Goal: Transaction & Acquisition: Purchase product/service

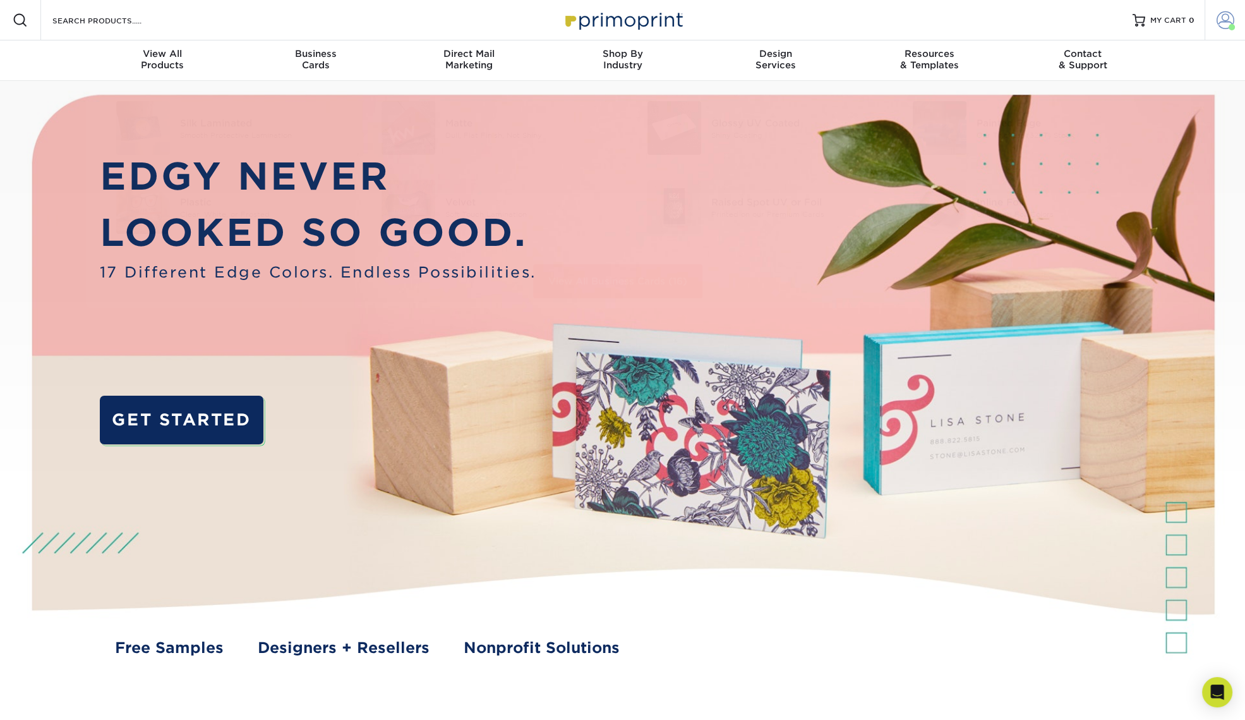
click at [1229, 16] on span at bounding box center [1226, 20] width 18 height 18
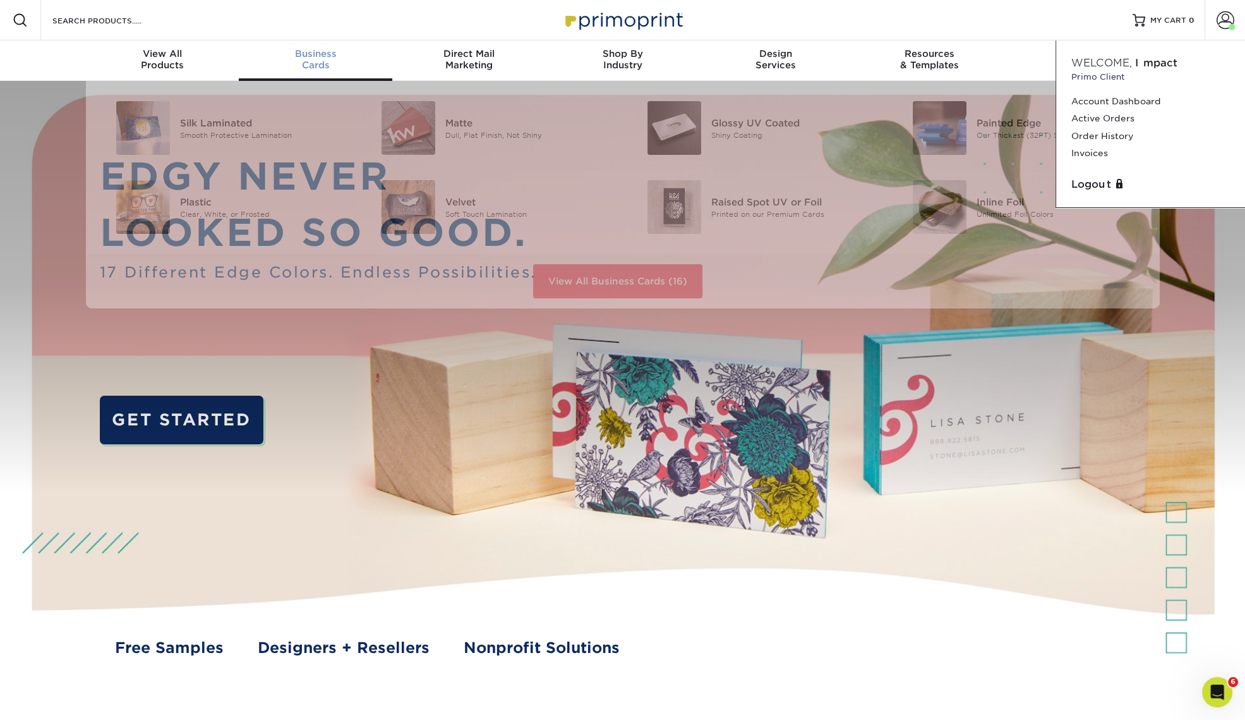
click at [326, 57] on span "Business" at bounding box center [316, 53] width 154 height 11
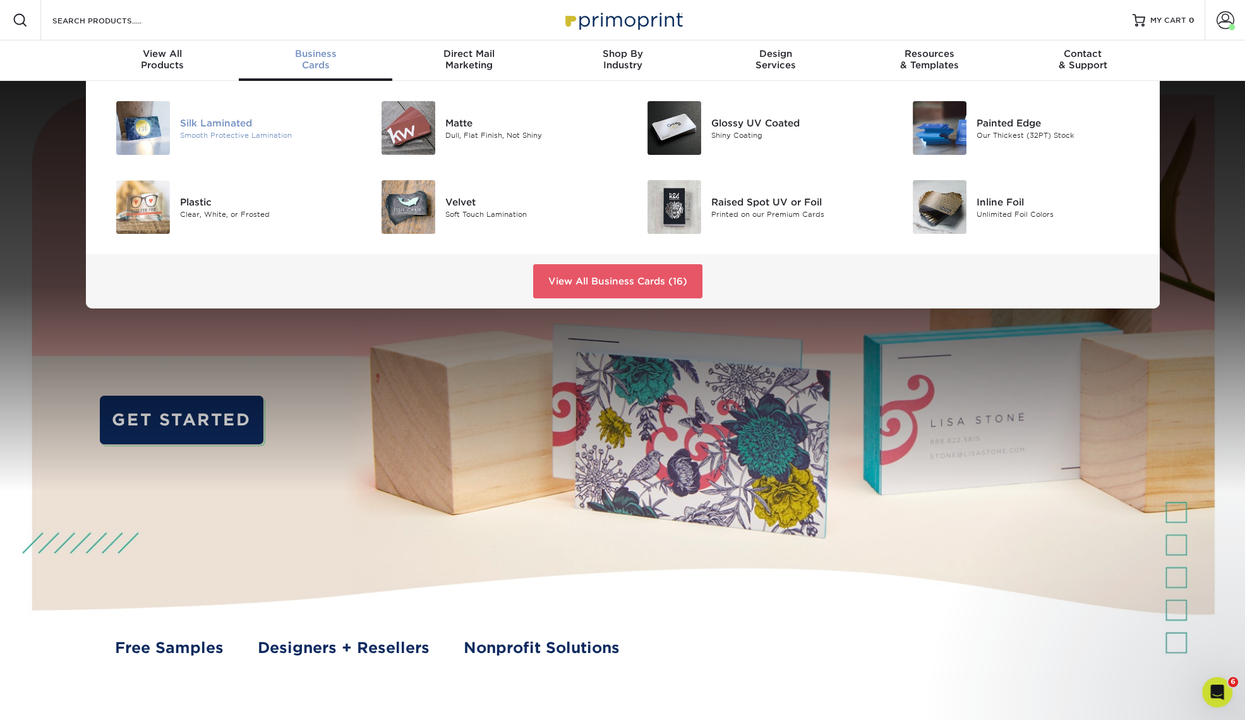
click at [240, 121] on div "Silk Laminated" at bounding box center [263, 123] width 167 height 14
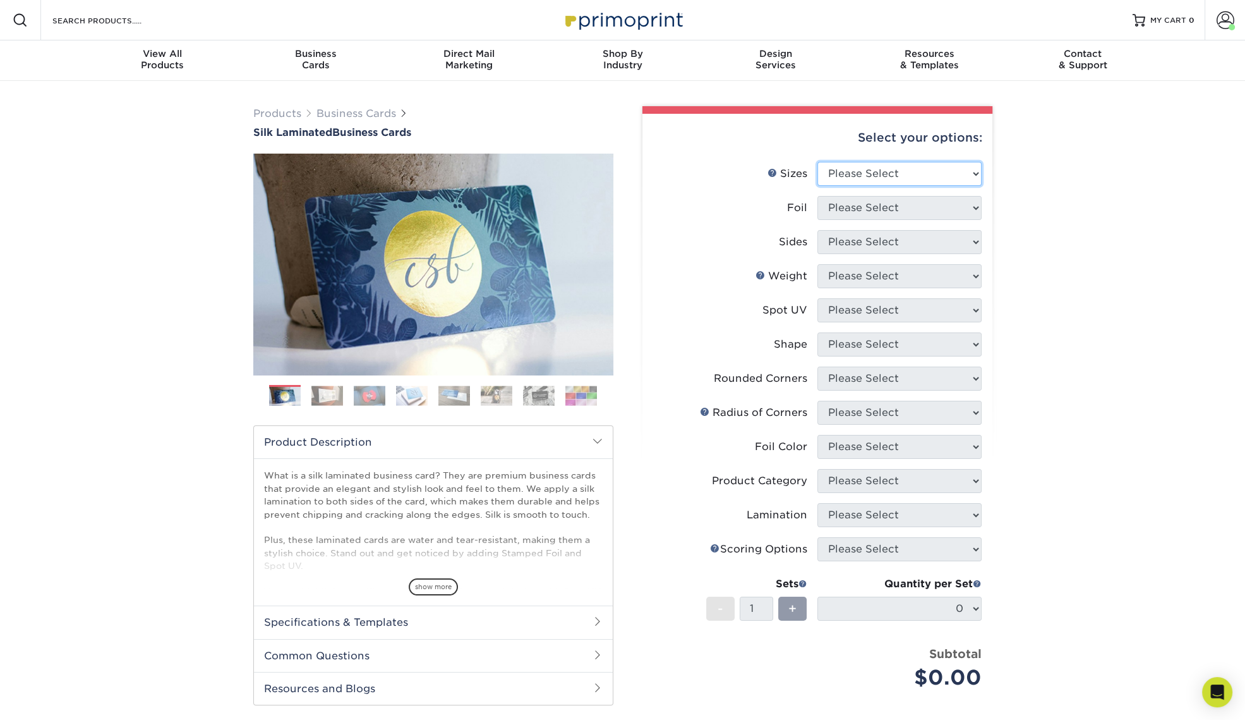
click at [918, 174] on select "Please Select 1.5" x 3.5" - Mini 1.75" x 3.5" - Mini 2" x 2" - Square 2" x 3" -…" at bounding box center [899, 174] width 164 height 24
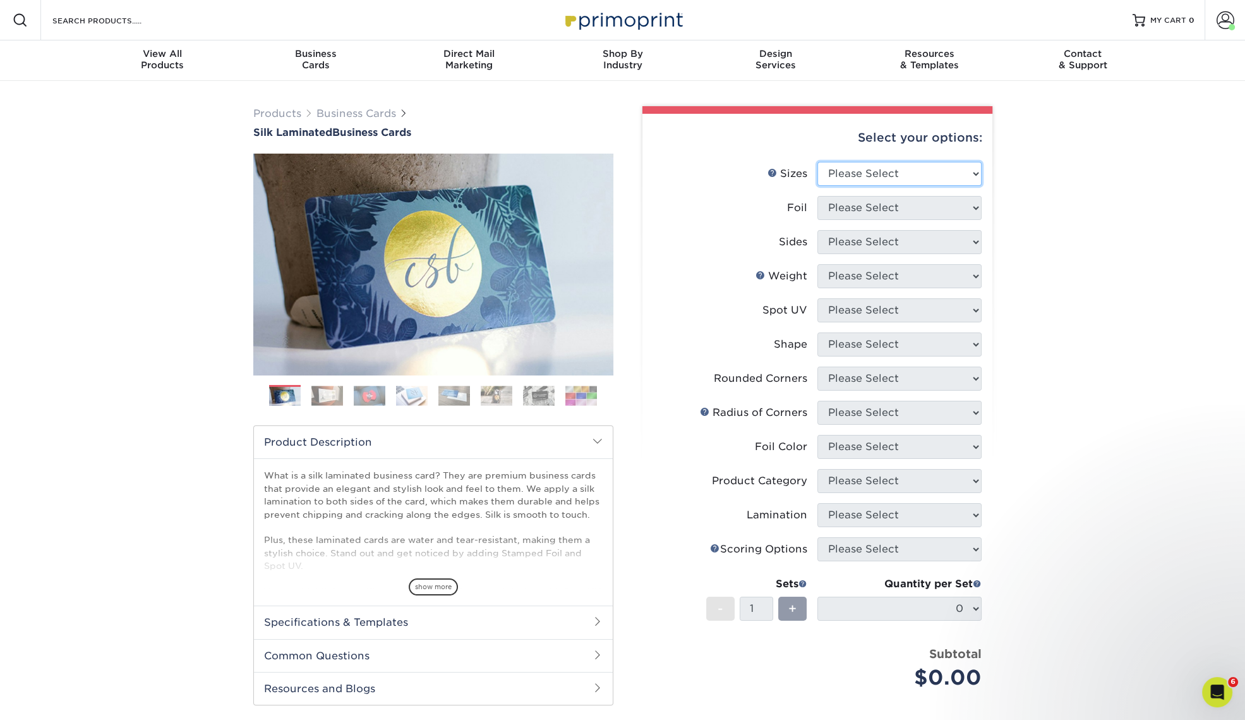
select select "2.00x3.50"
click at [817, 162] on select "Please Select 1.5" x 3.5" - Mini 1.75" x 3.5" - Mini 2" x 2" - Square 2" x 3" -…" at bounding box center [899, 174] width 164 height 24
click at [913, 208] on select "Please Select Yes No" at bounding box center [899, 208] width 164 height 24
select select "0"
click at [817, 196] on select "Please Select Yes No" at bounding box center [899, 208] width 164 height 24
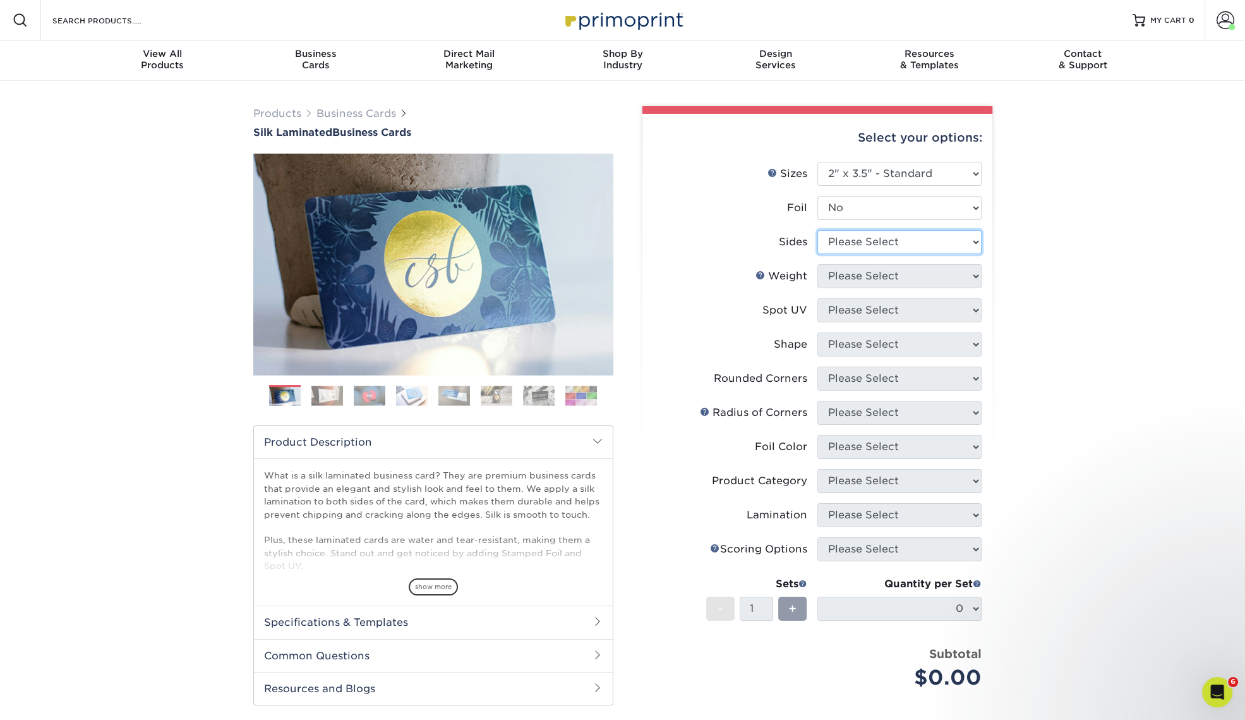
click at [894, 248] on select "Please Select Print Both Sides Print Front Only" at bounding box center [899, 242] width 164 height 24
select select "13abbda7-1d64-4f25-8bb2-c179b224825d"
click at [817, 230] on select "Please Select Print Both Sides Print Front Only" at bounding box center [899, 242] width 164 height 24
click at [894, 277] on select "Please Select 16PT" at bounding box center [899, 276] width 164 height 24
select select "16PT"
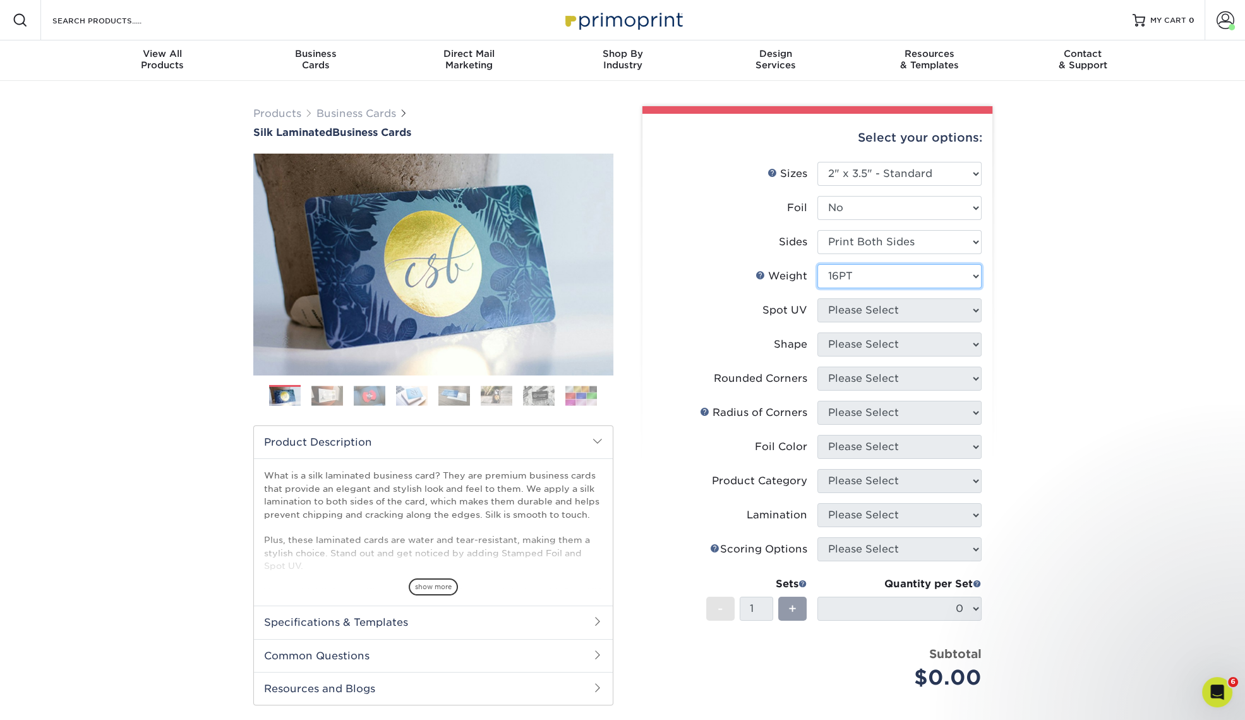
click at [817, 264] on select "Please Select 16PT" at bounding box center [899, 276] width 164 height 24
click at [894, 308] on select "Please Select No Spot UV Front and Back (Both Sides) Front Only Back Only" at bounding box center [899, 310] width 164 height 24
select select "0"
click at [817, 298] on select "Please Select No Spot UV Front and Back (Both Sides) Front Only Back Only" at bounding box center [899, 310] width 164 height 24
click at [937, 341] on select "Please Select Standard" at bounding box center [899, 344] width 164 height 24
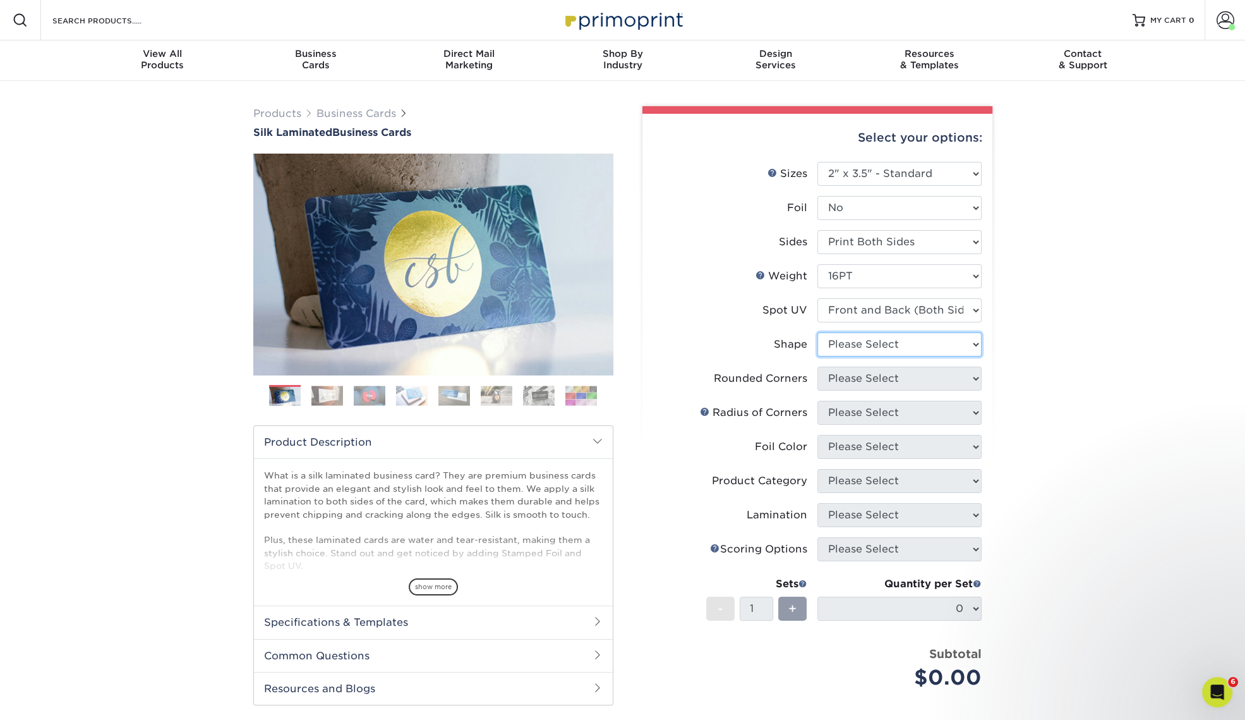
select select "standard"
click at [817, 332] on select "Please Select Standard" at bounding box center [899, 344] width 164 height 24
click at [929, 383] on select "Please Select Yes - Round 2 Corners Yes - Round 4 Corners No" at bounding box center [899, 378] width 164 height 24
select select "0"
click at [817, 366] on select "Please Select Yes - Round 2 Corners Yes - Round 4 Corners No" at bounding box center [899, 378] width 164 height 24
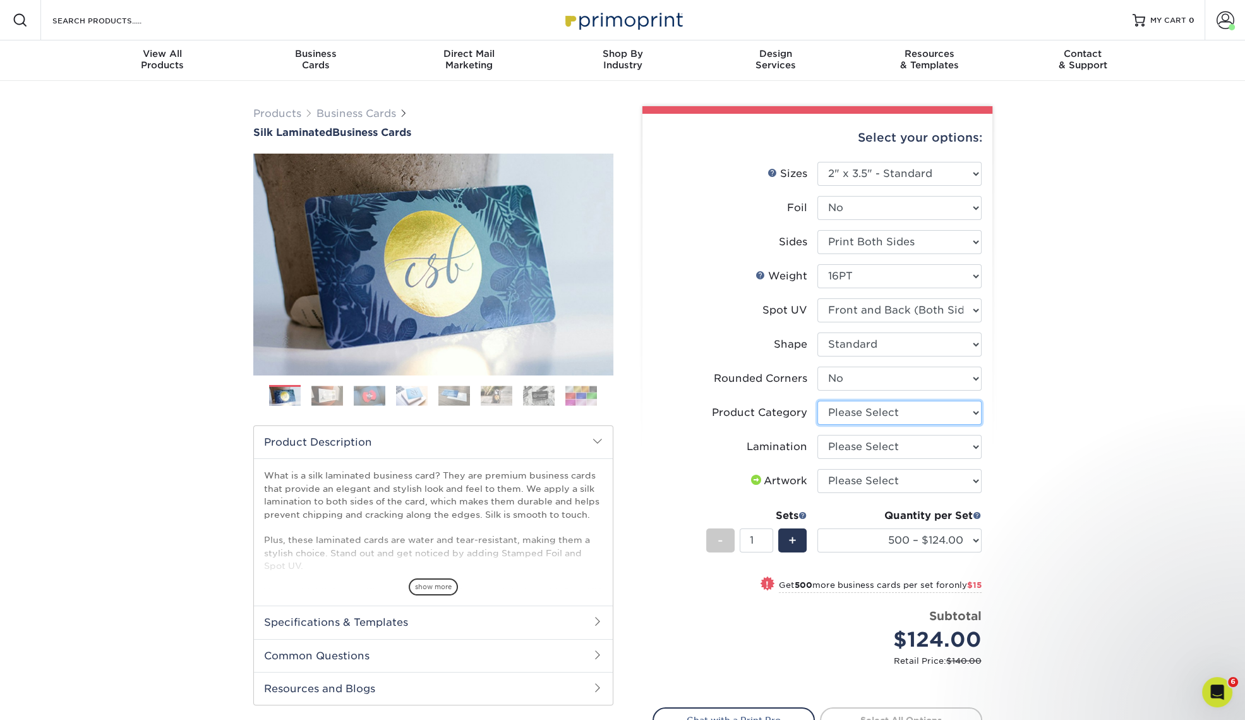
click at [929, 402] on select "Please Select Business Cards" at bounding box center [899, 412] width 164 height 24
select select "3b5148f1-0588-4f88-a218-97bcfdce65c1"
click at [817, 400] on select "Please Select Business Cards" at bounding box center [899, 412] width 164 height 24
click at [931, 445] on select "Please Select Silk" at bounding box center [899, 447] width 164 height 24
select select "ccacb42f-45f7-42d3-bbd3-7c8421cf37f0"
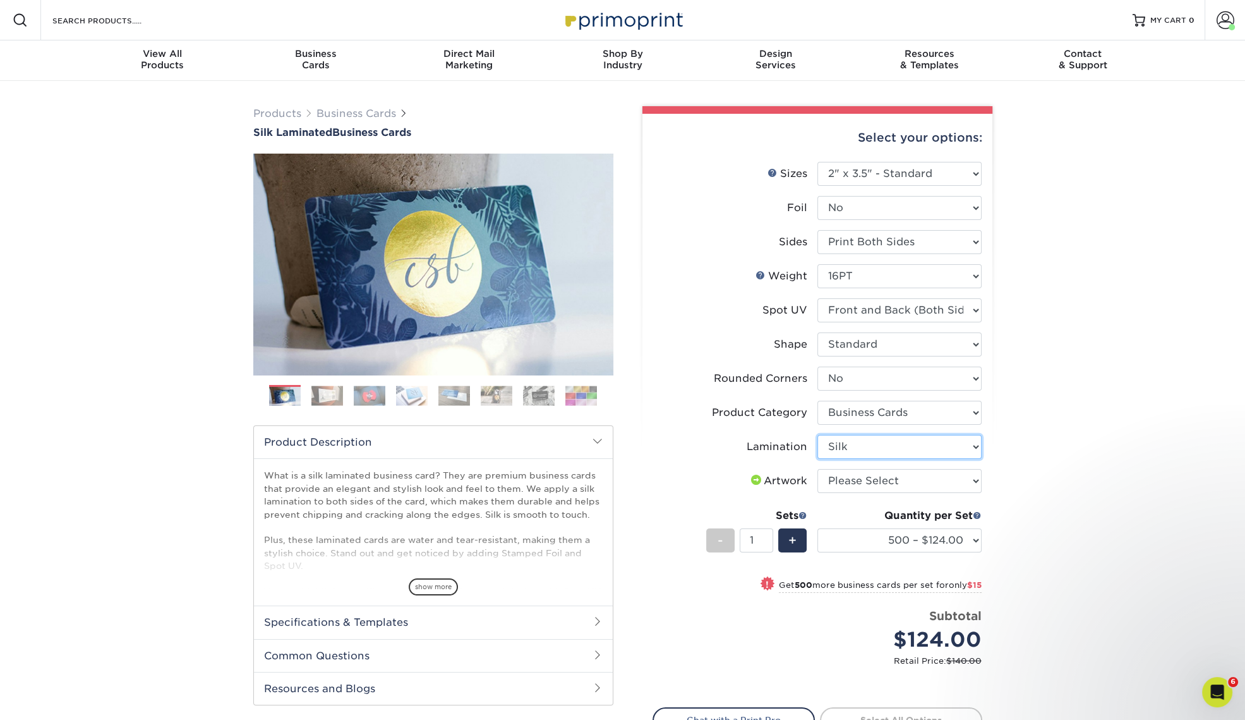
click at [817, 435] on select "Please Select Silk" at bounding box center [899, 447] width 164 height 24
click at [913, 486] on select "Please Select I will upload files I need a design - $100" at bounding box center [899, 481] width 164 height 24
select select "upload"
click at [817, 469] on select "Please Select I will upload files I need a design - $100" at bounding box center [899, 481] width 164 height 24
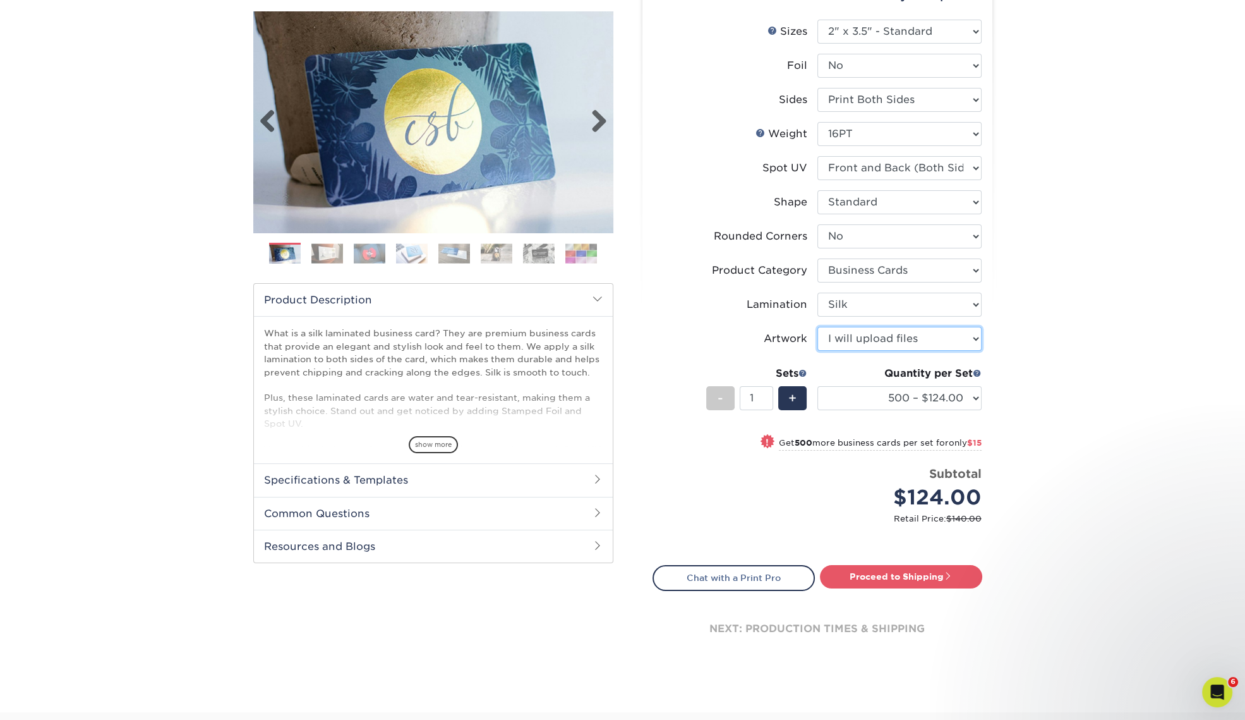
scroll to position [157, 0]
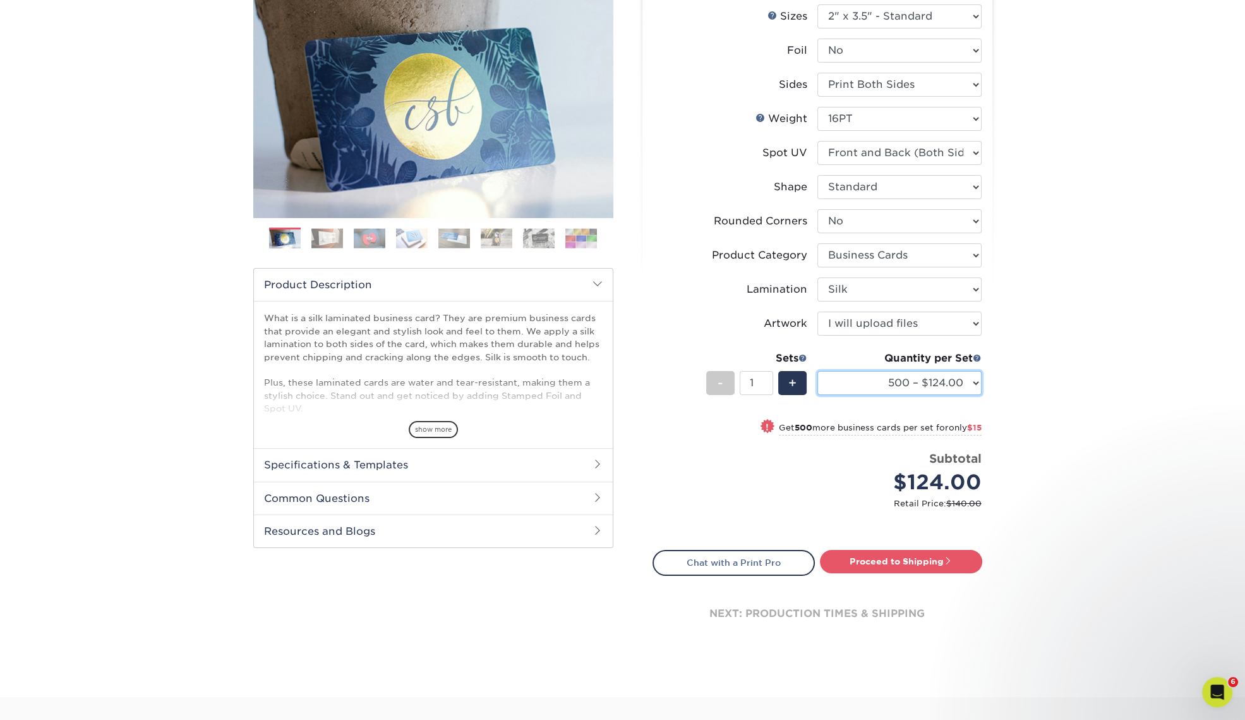
click at [979, 380] on select "500 – $124.00 1000 – $139.00 2500 – $341.00 5000 – $571.00 10000 – $1028.00" at bounding box center [899, 383] width 164 height 24
select select "1000 – $139.00"
click at [817, 371] on select "500 – $124.00 1000 – $139.00 2500 – $341.00 5000 – $571.00 10000 – $1028.00" at bounding box center [899, 383] width 164 height 24
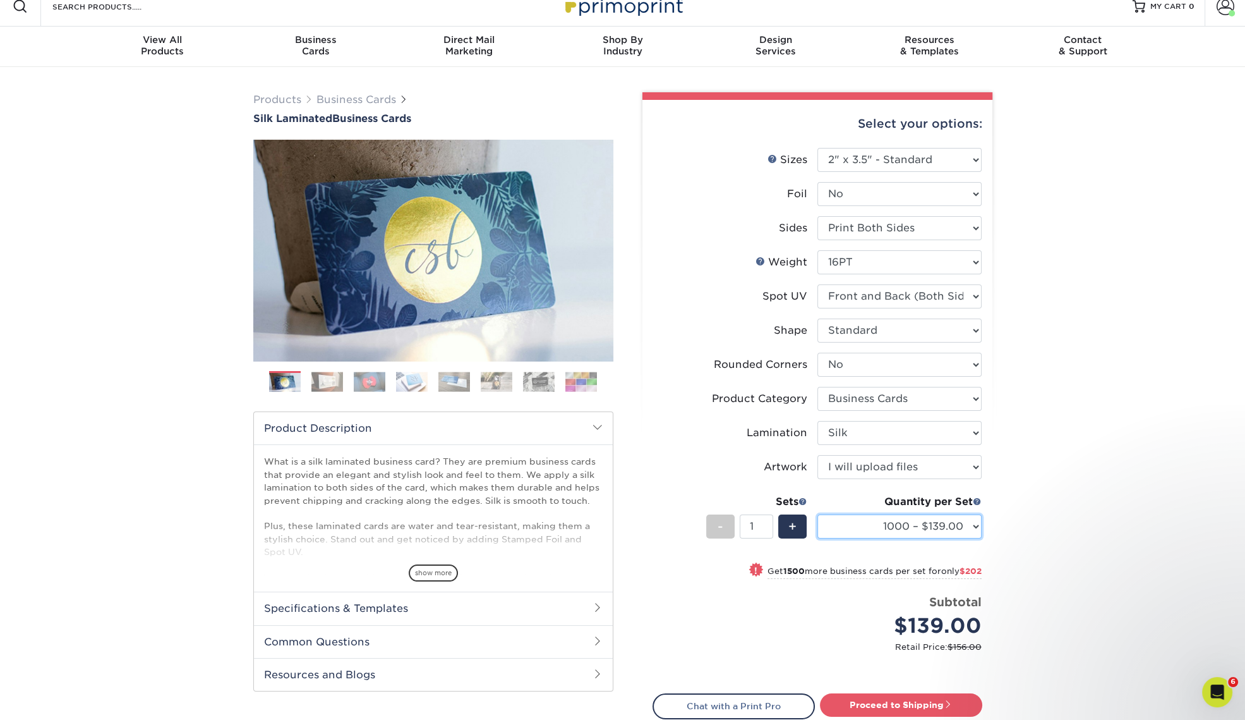
scroll to position [0, 0]
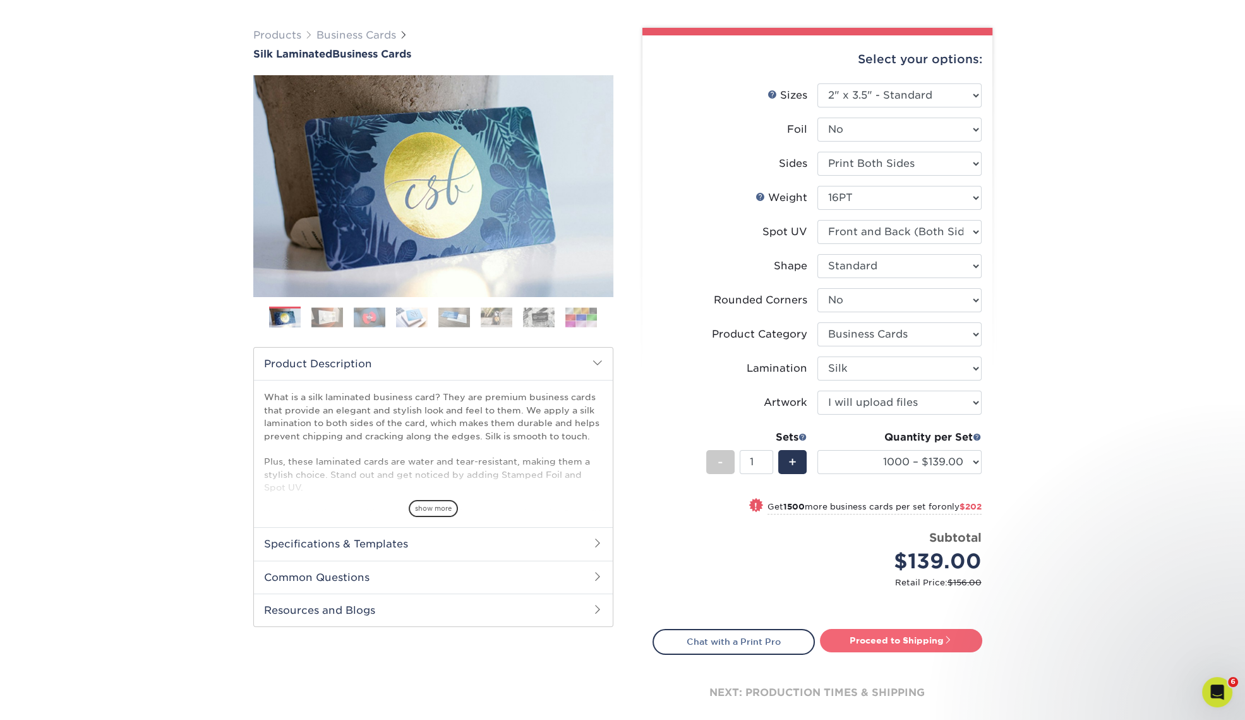
click at [930, 637] on link "Proceed to Shipping" at bounding box center [901, 640] width 162 height 23
type input "Set 1"
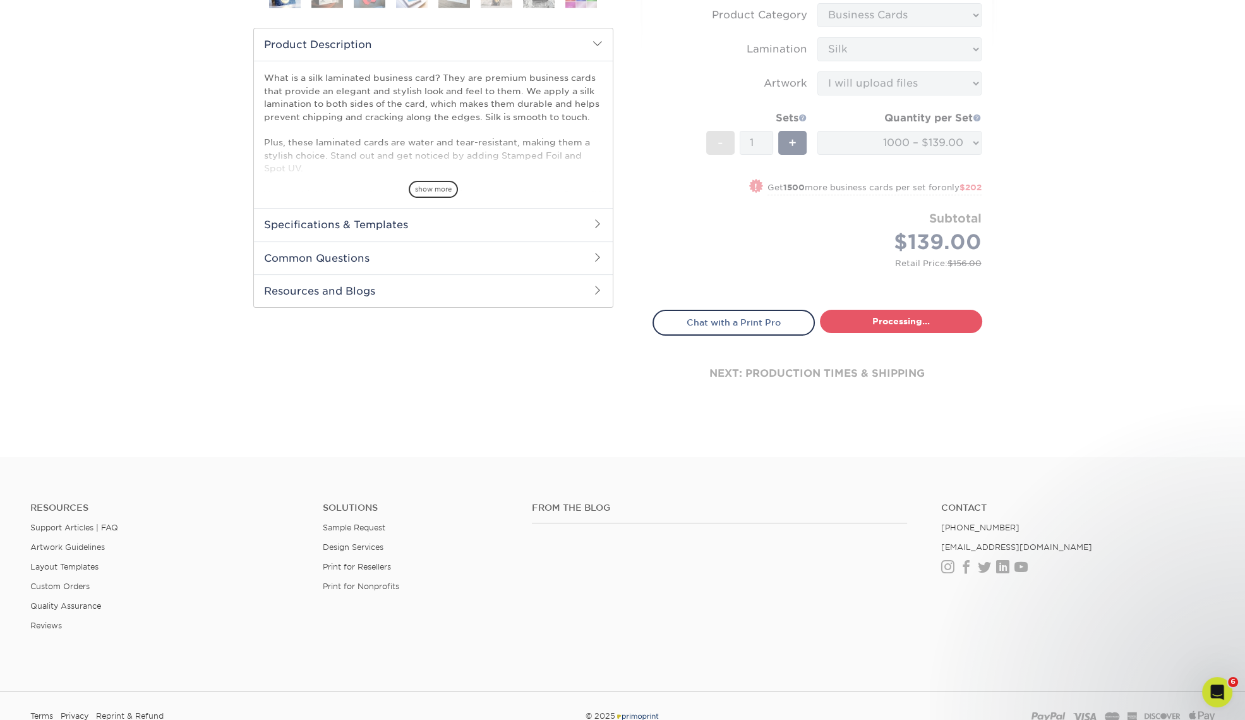
select select "cb454609-49fa-4780-9579-c9522ab991d3"
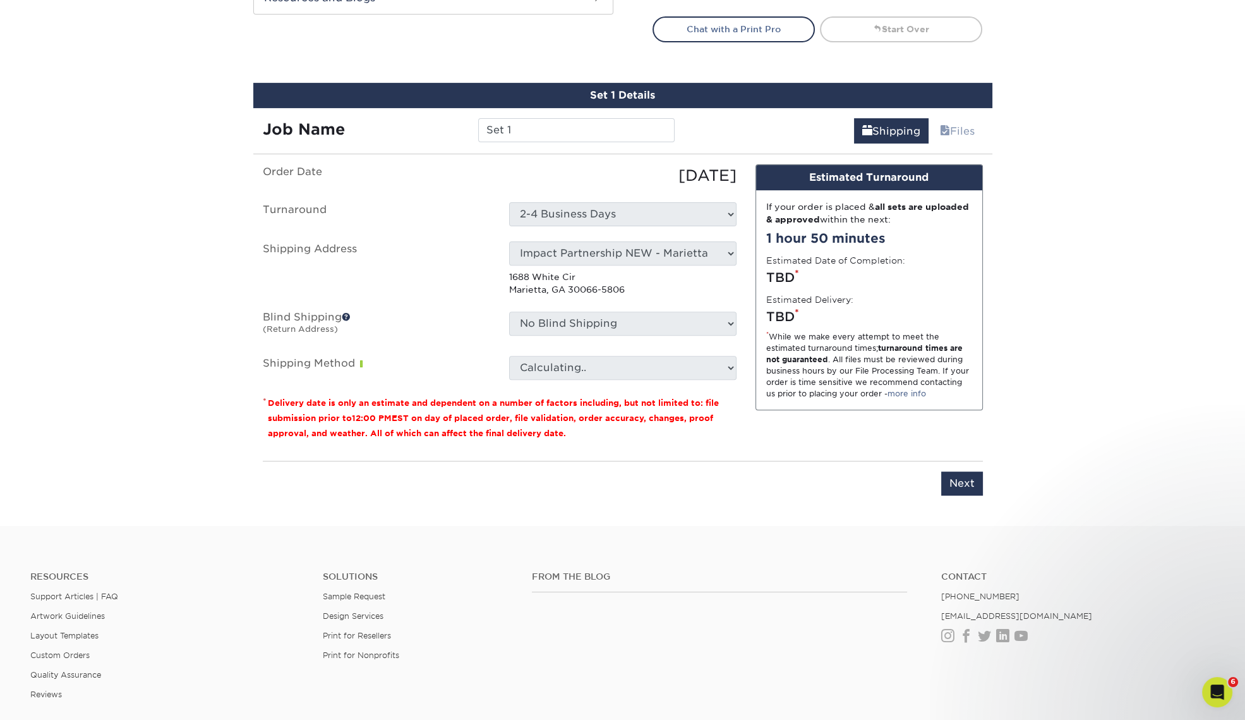
scroll to position [740, 0]
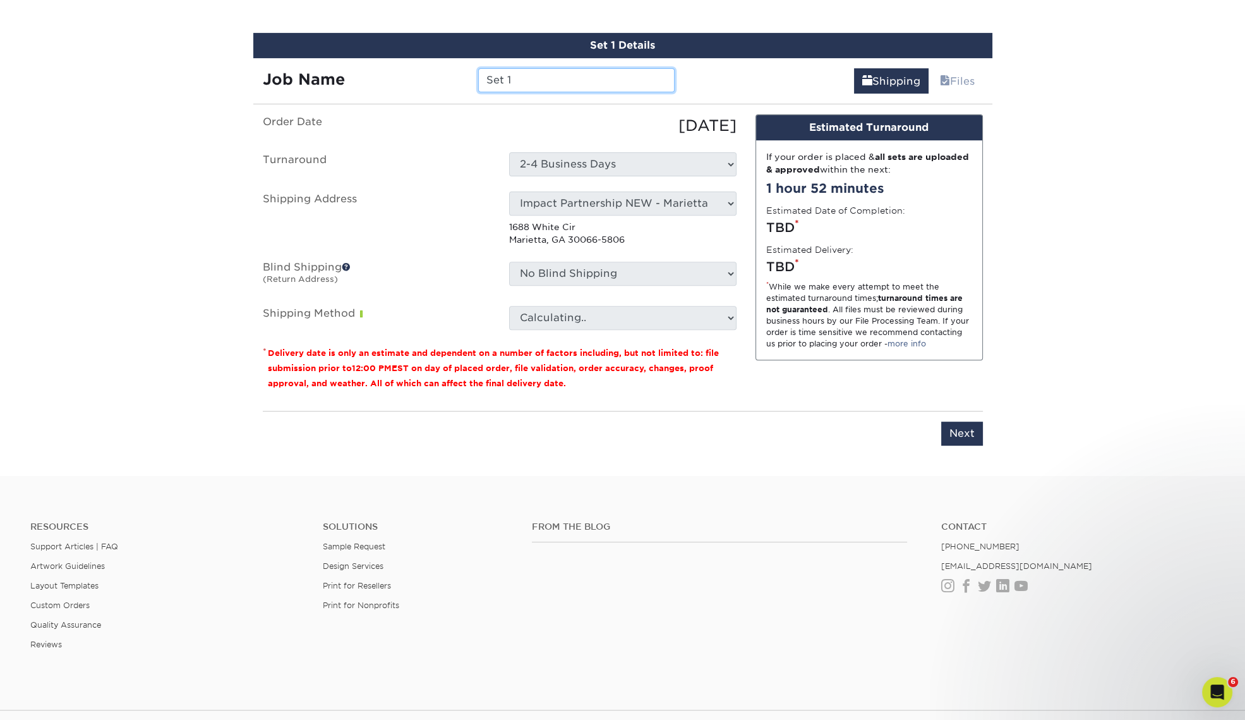
click at [546, 80] on input "Set 1" at bounding box center [576, 80] width 196 height 24
drag, startPoint x: 570, startPoint y: 80, endPoint x: 466, endPoint y: 85, distance: 103.7
click at [466, 85] on div "Job Name Set 1" at bounding box center [468, 80] width 431 height 24
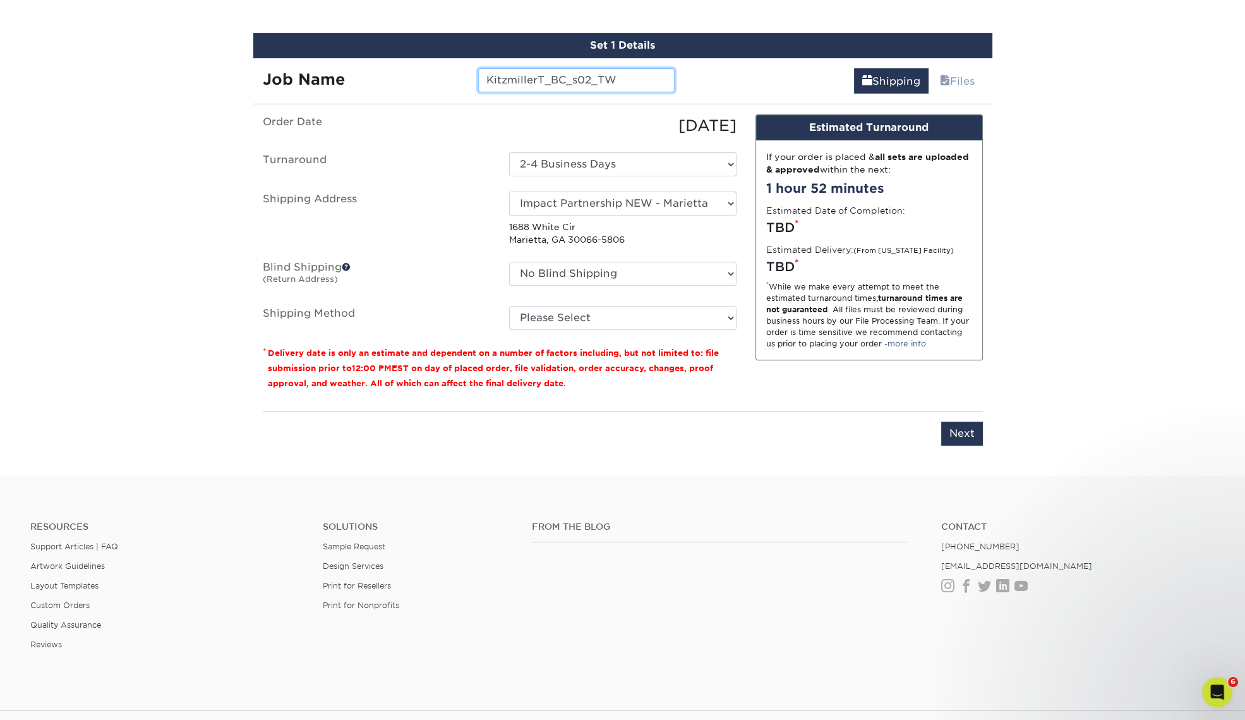
type input "KitzmillerT_BC_s02_TW"
click at [653, 315] on select "Please Select Ground Shipping (+$8.96) 3 Day Shipping Service (+$16.58) 2 Day A…" at bounding box center [622, 318] width 227 height 24
select select "03"
click at [509, 306] on select "Please Select Ground Shipping (+$8.96) 3 Day Shipping Service (+$16.58) 2 Day A…" at bounding box center [622, 318] width 227 height 24
click at [955, 433] on input "Next" at bounding box center [962, 433] width 42 height 24
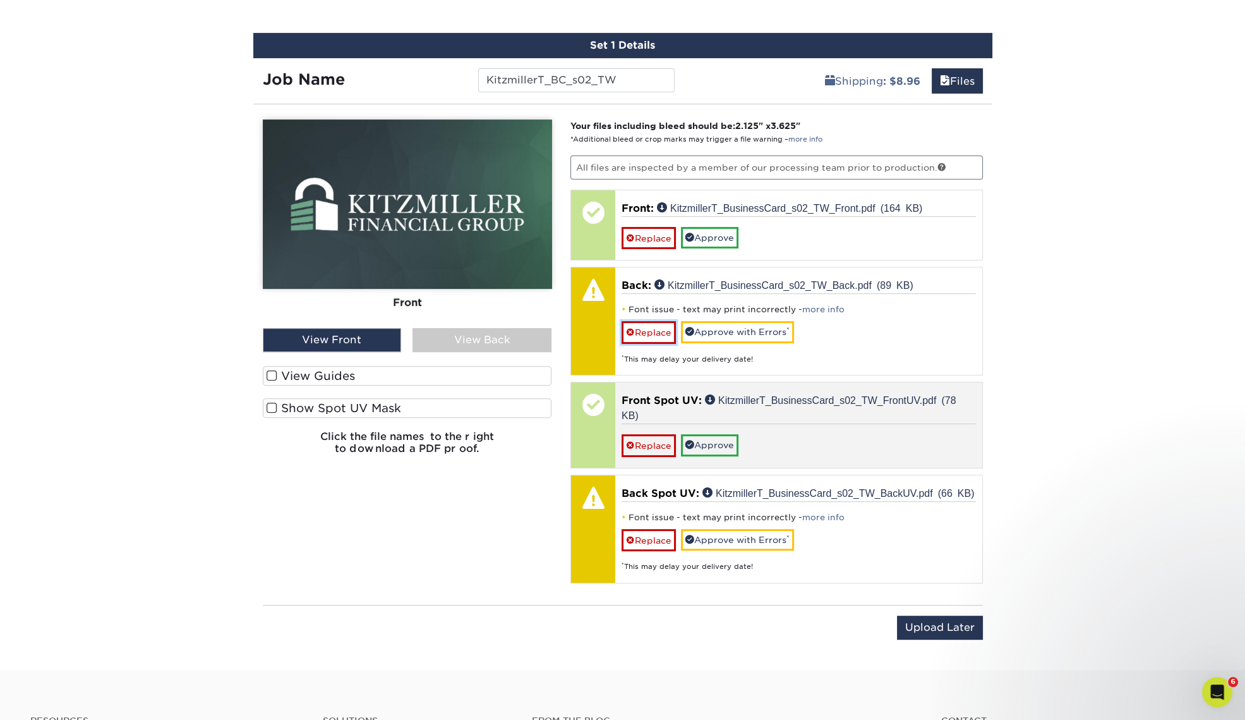
drag, startPoint x: 656, startPoint y: 328, endPoint x: 661, endPoint y: 335, distance: 7.7
click at [656, 328] on link "Replace" at bounding box center [649, 332] width 54 height 22
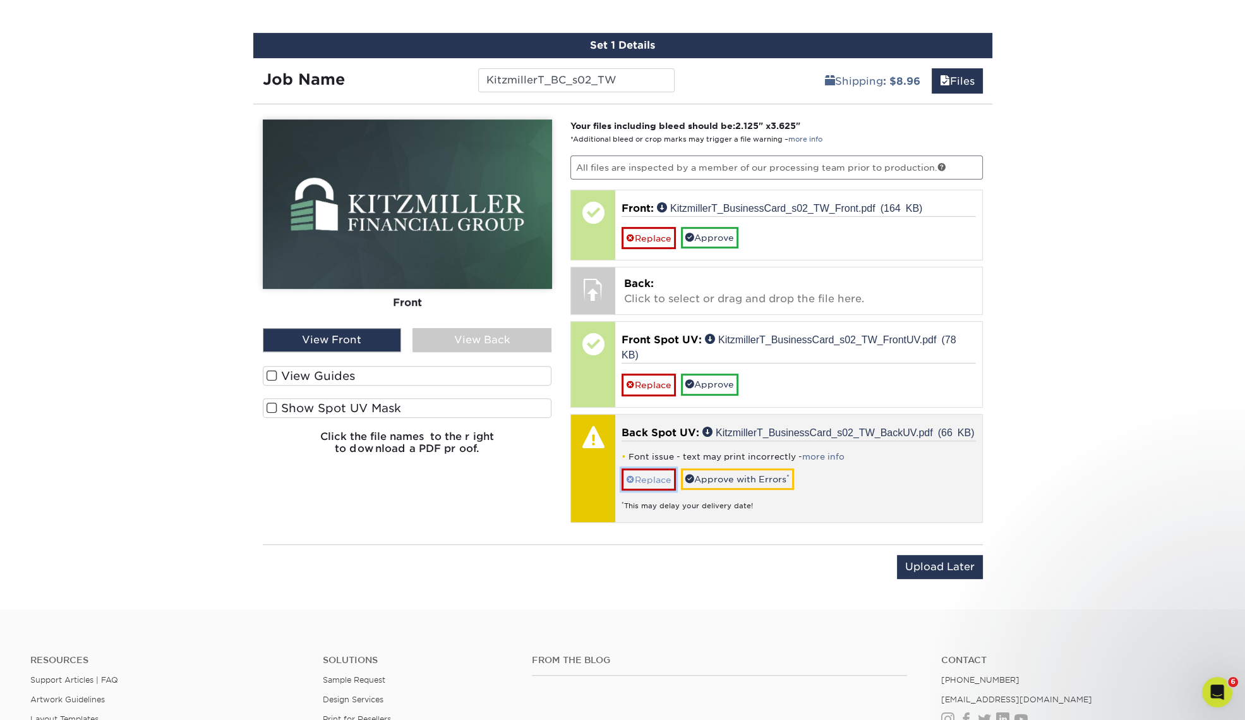
click at [645, 475] on link "Replace" at bounding box center [649, 479] width 54 height 22
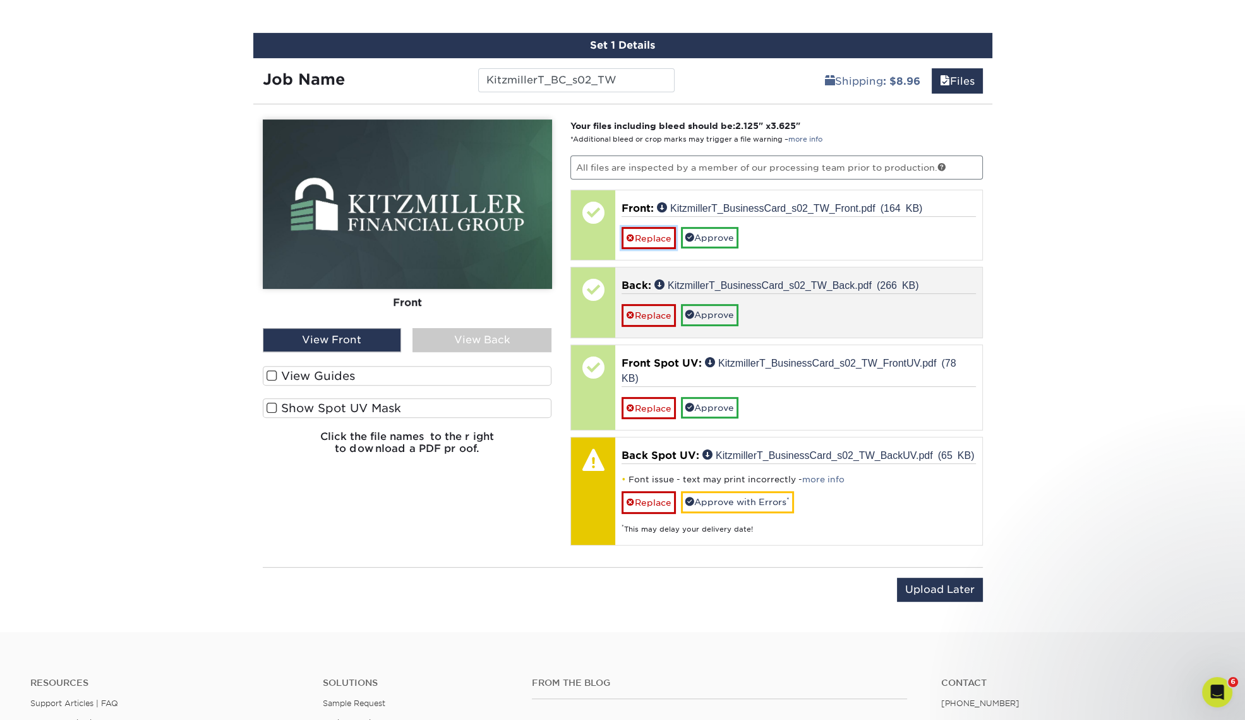
drag, startPoint x: 644, startPoint y: 239, endPoint x: 646, endPoint y: 259, distance: 19.7
click at [644, 239] on link "Replace" at bounding box center [649, 238] width 54 height 22
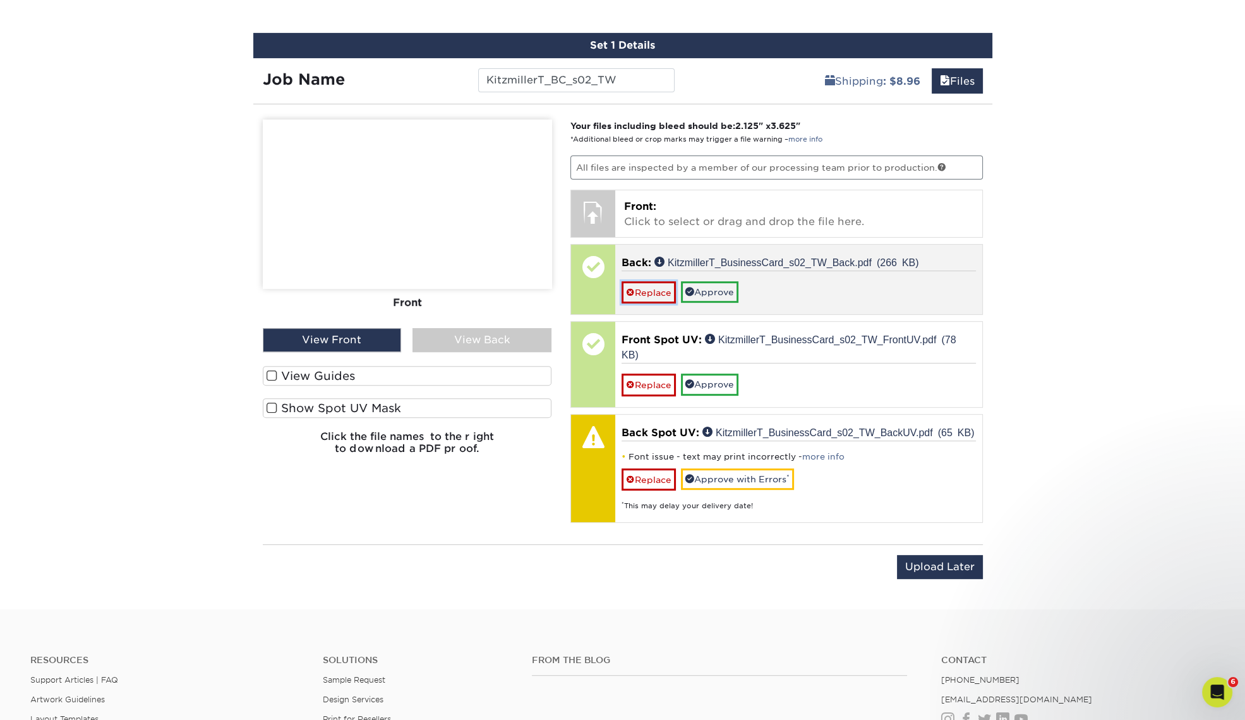
click at [644, 287] on link "Replace" at bounding box center [649, 292] width 54 height 22
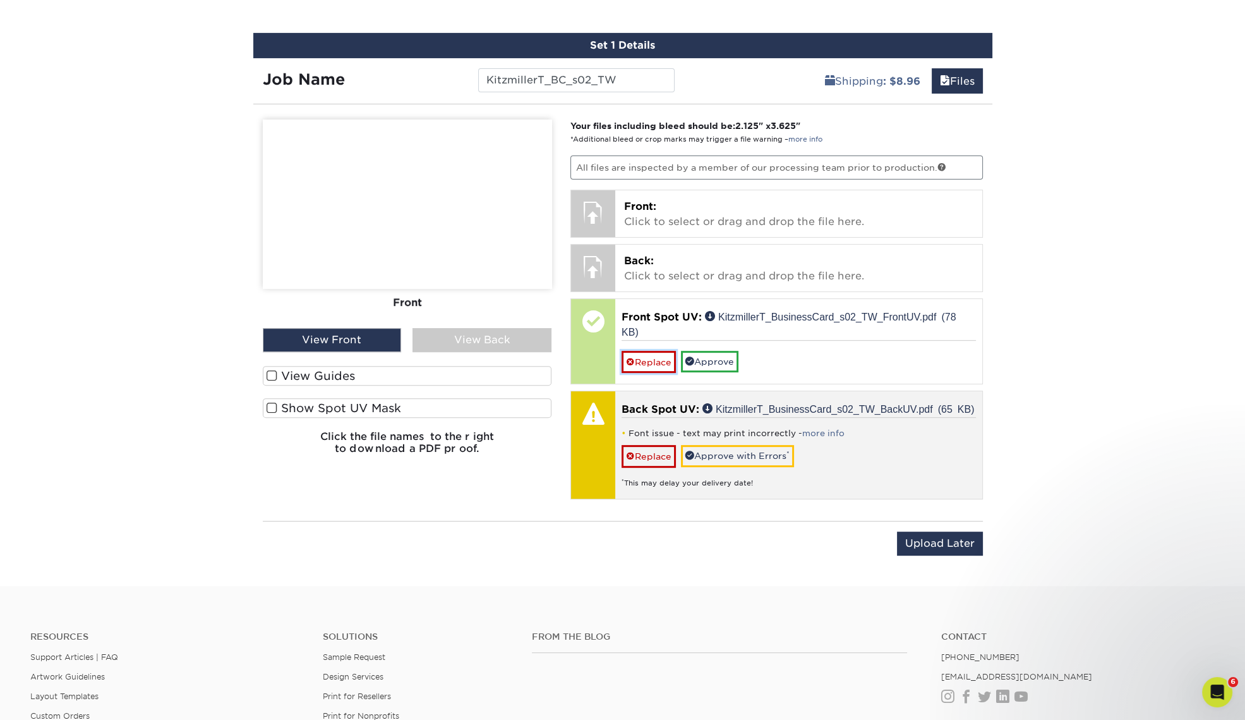
click at [644, 359] on link "Replace" at bounding box center [649, 362] width 54 height 22
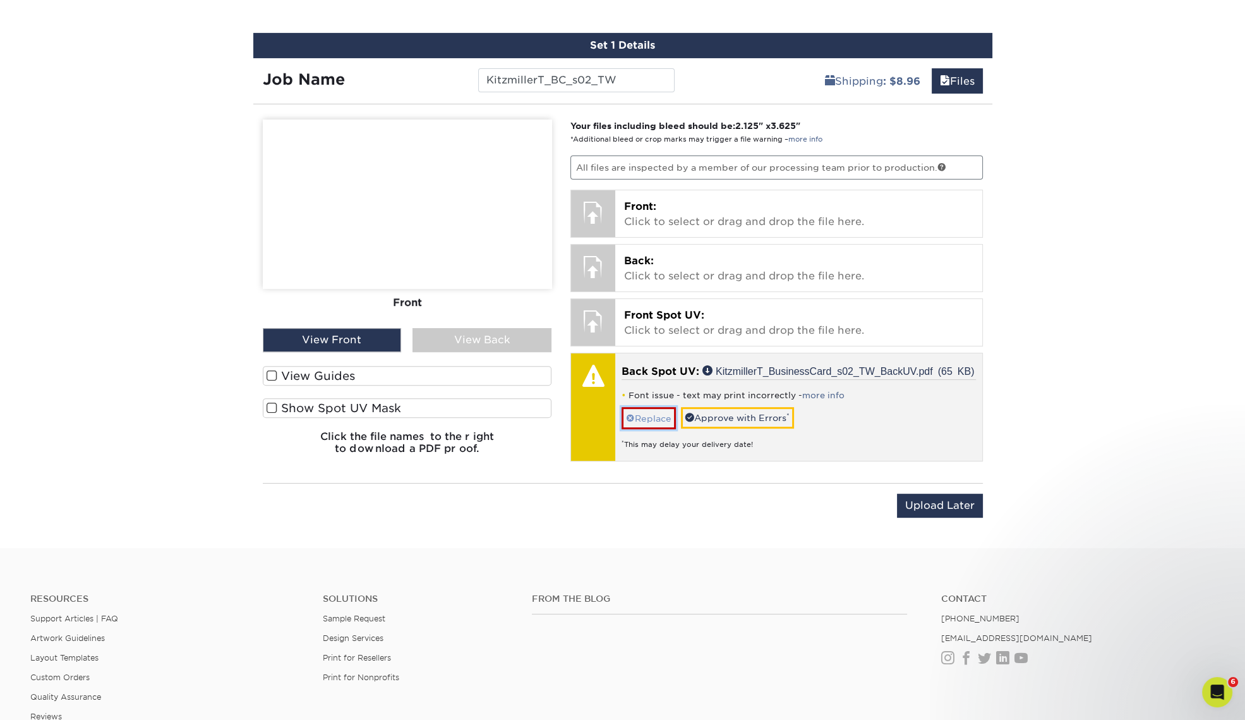
click at [647, 417] on link "Replace" at bounding box center [649, 418] width 54 height 22
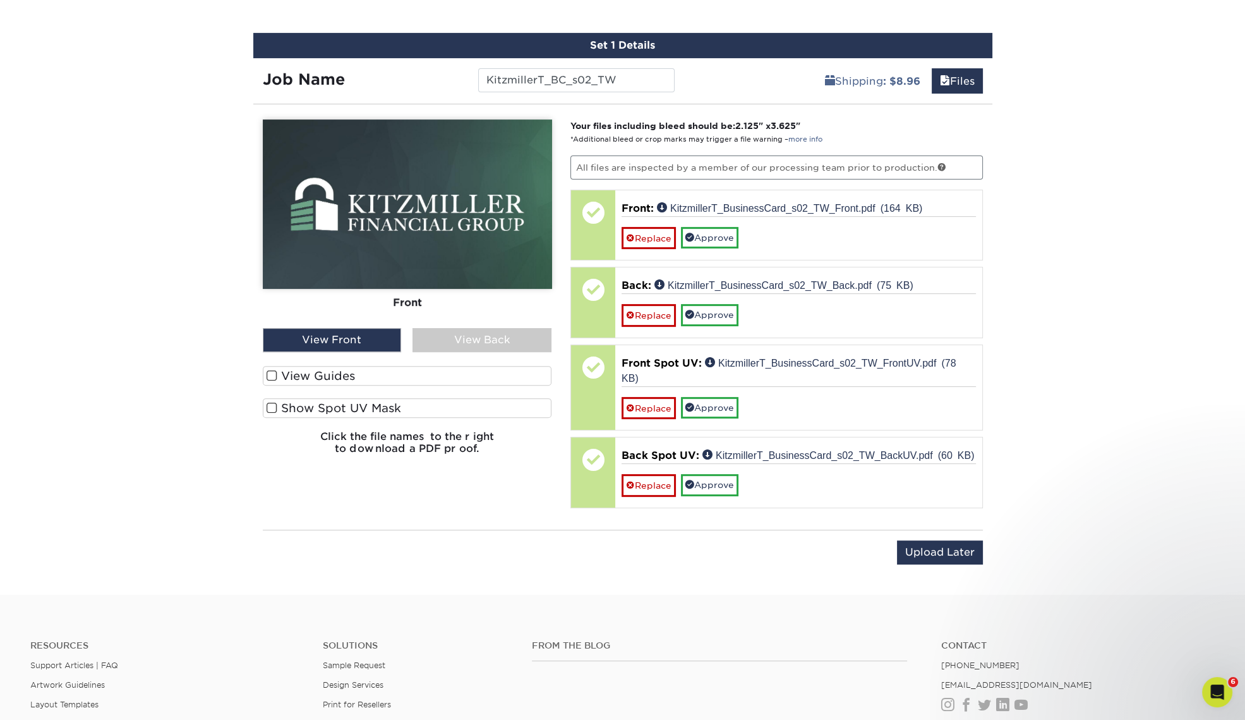
click at [476, 338] on div "View Back" at bounding box center [481, 340] width 139 height 24
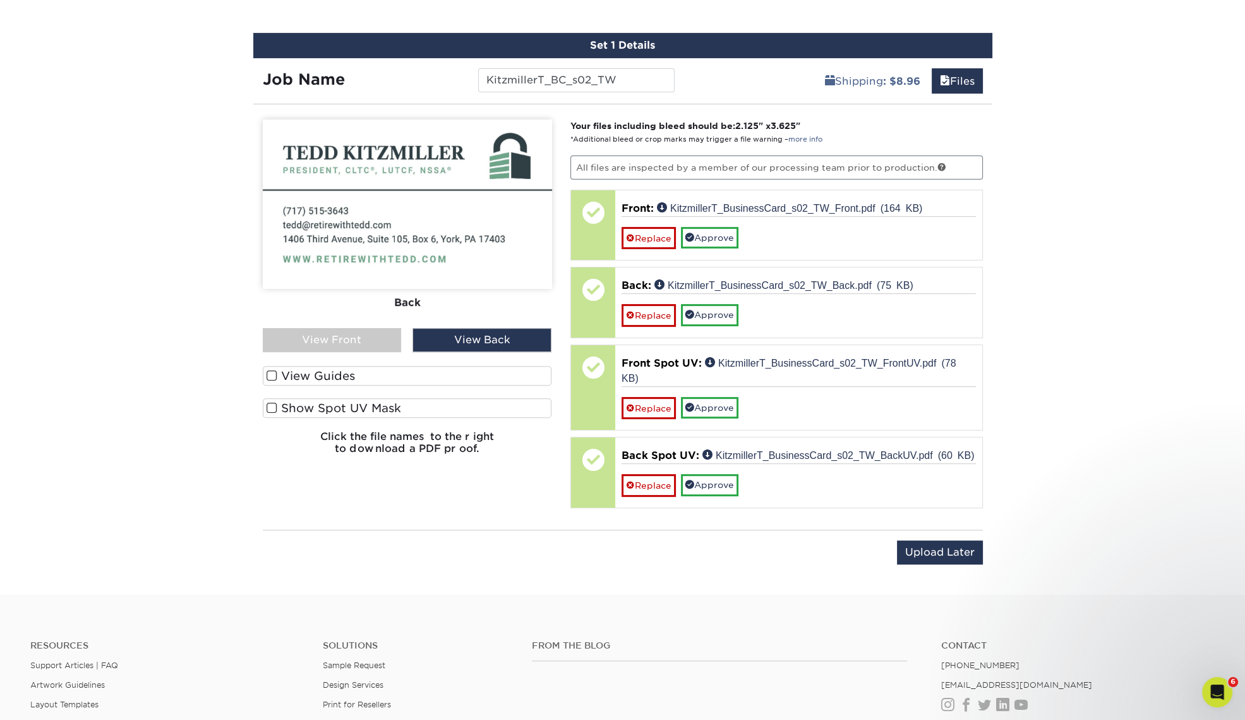
click at [383, 337] on div "View Front" at bounding box center [332, 340] width 139 height 24
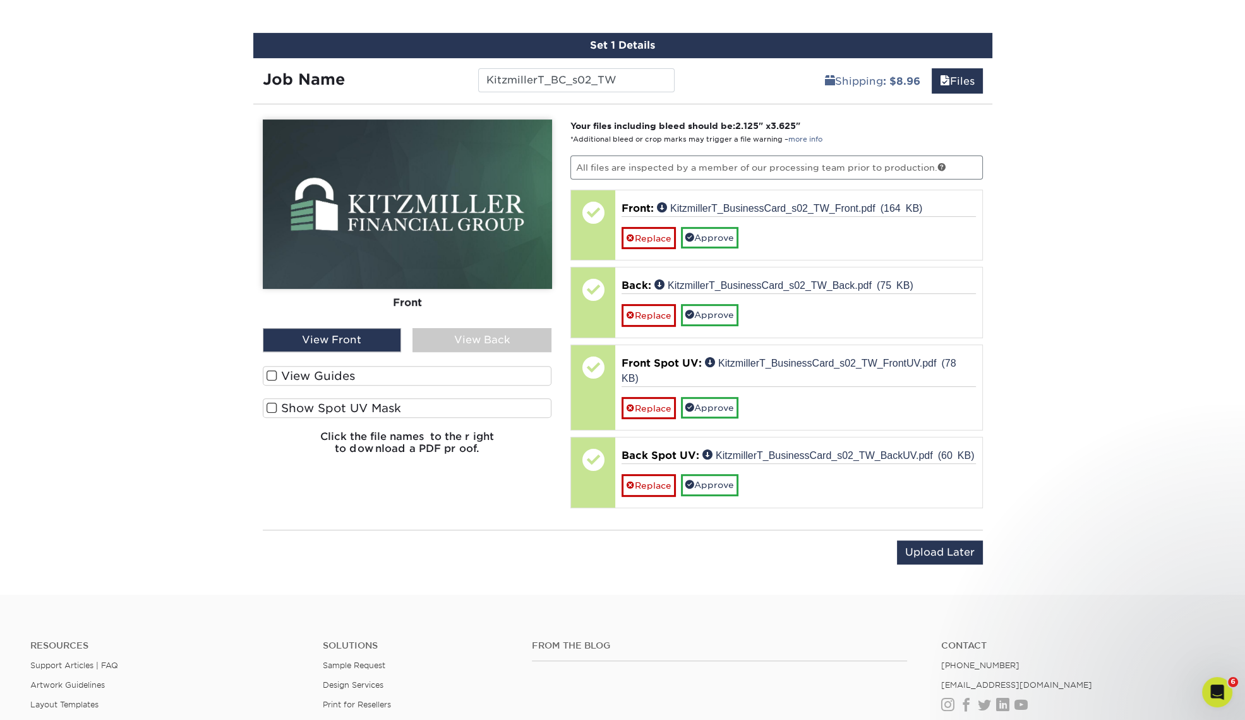
click at [340, 403] on label "Show Spot UV Mask" at bounding box center [407, 408] width 289 height 20
click at [0, 0] on input "Show Spot UV Mask" at bounding box center [0, 0] width 0 height 0
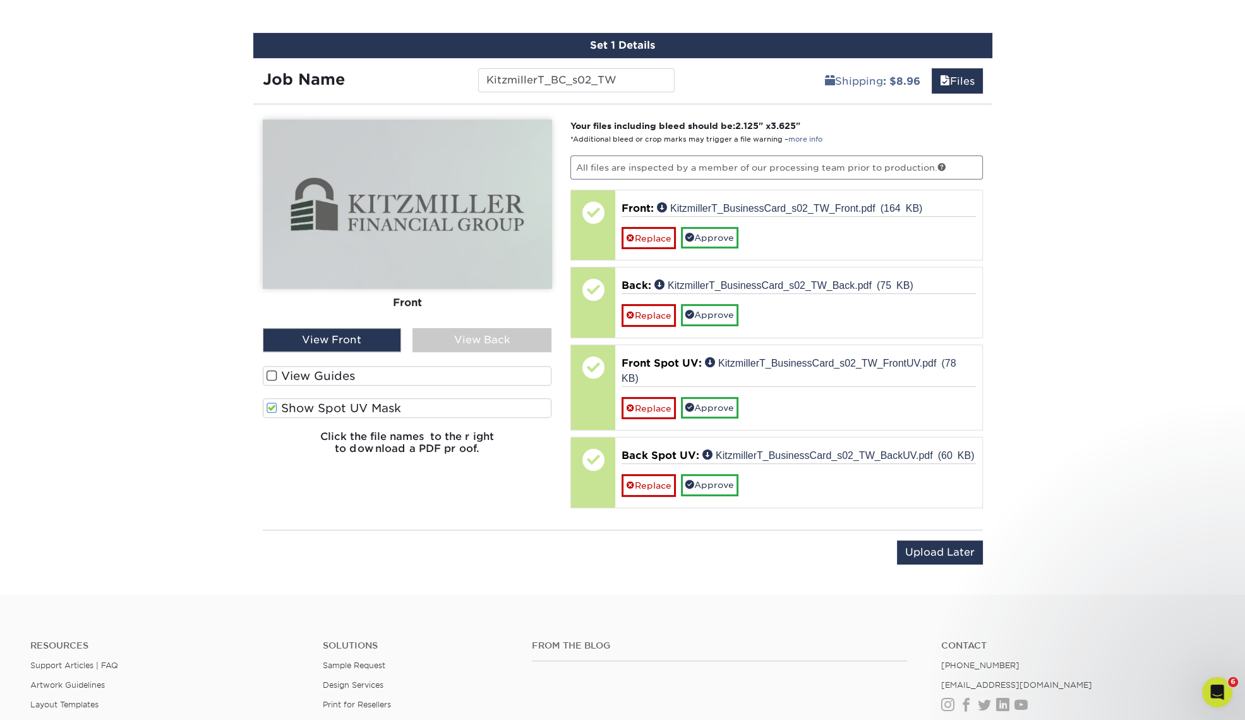
click at [454, 340] on div "View Back" at bounding box center [481, 340] width 139 height 24
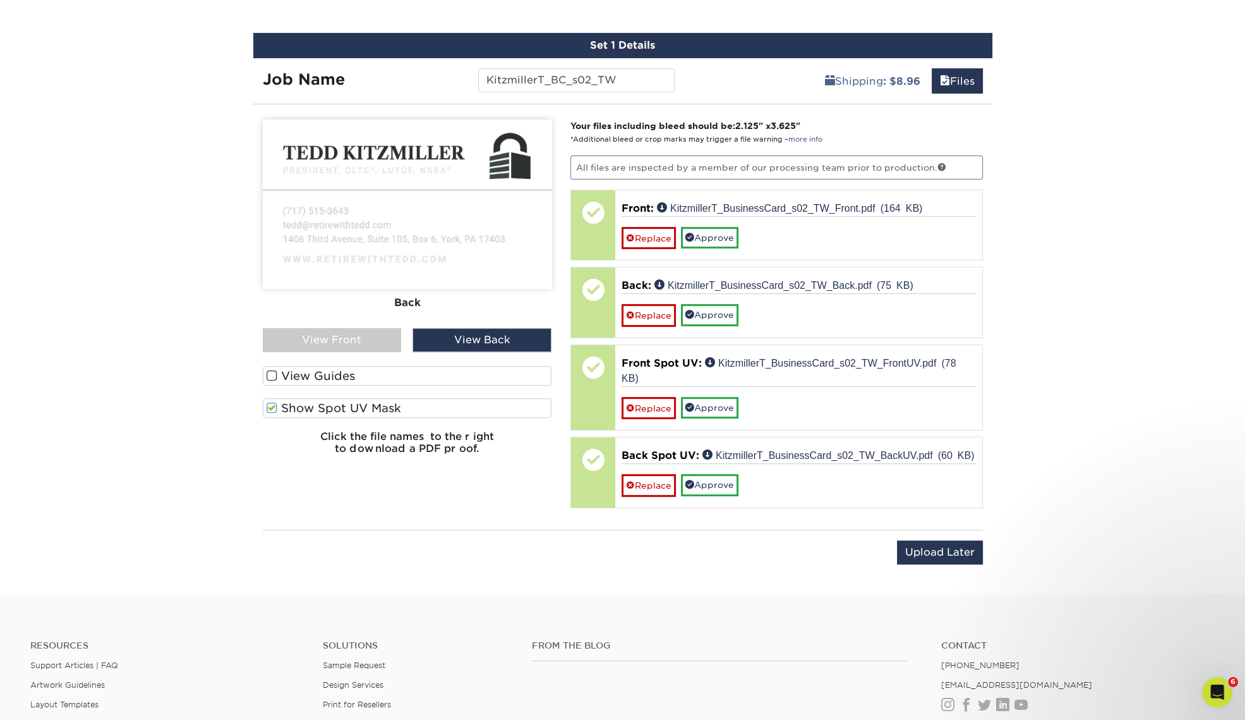
click at [366, 341] on div "View Front" at bounding box center [332, 340] width 139 height 24
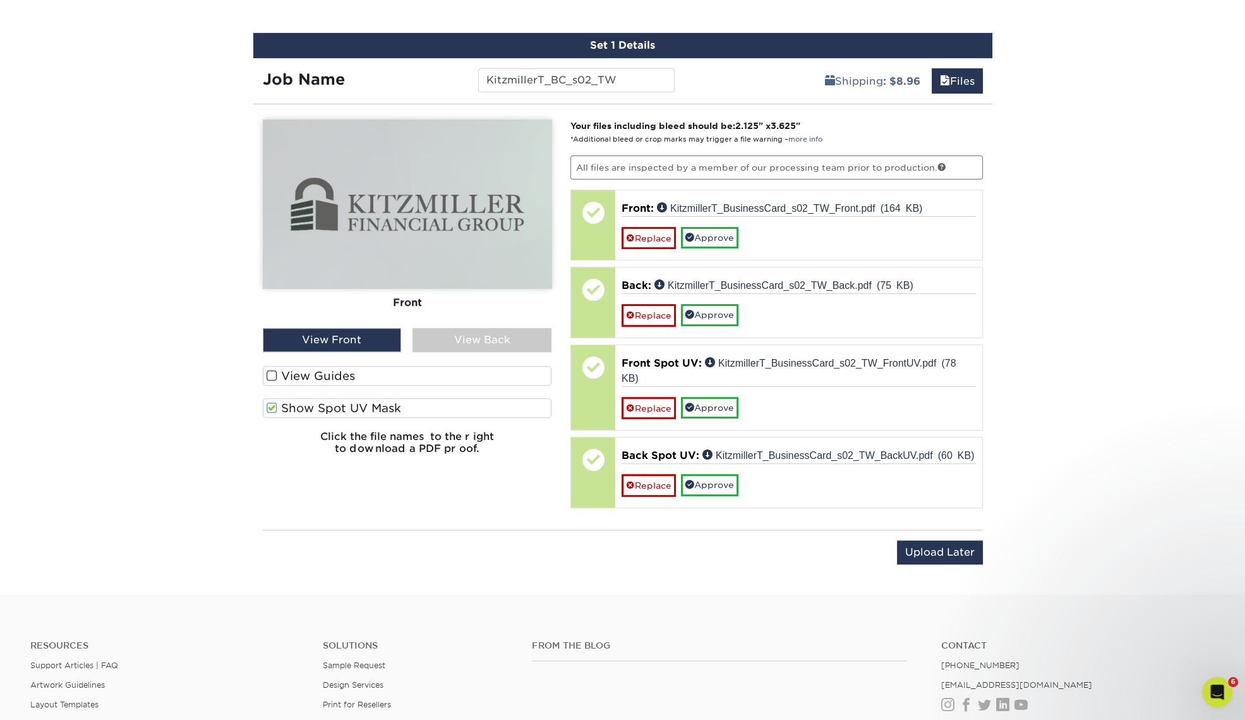
click at [337, 371] on label "View Guides" at bounding box center [407, 376] width 289 height 20
click at [0, 0] on input "View Guides" at bounding box center [0, 0] width 0 height 0
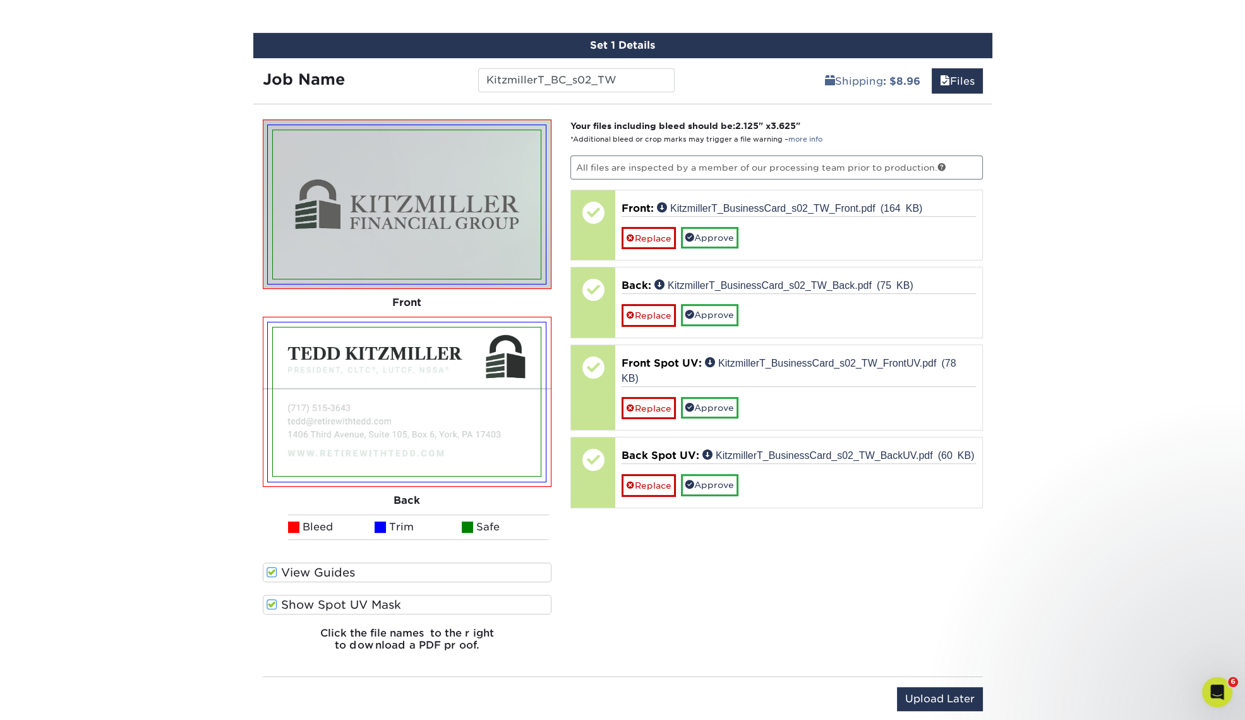
click at [306, 603] on label "Show Spot UV Mask" at bounding box center [407, 604] width 289 height 20
click at [0, 0] on input "Show Spot UV Mask" at bounding box center [0, 0] width 0 height 0
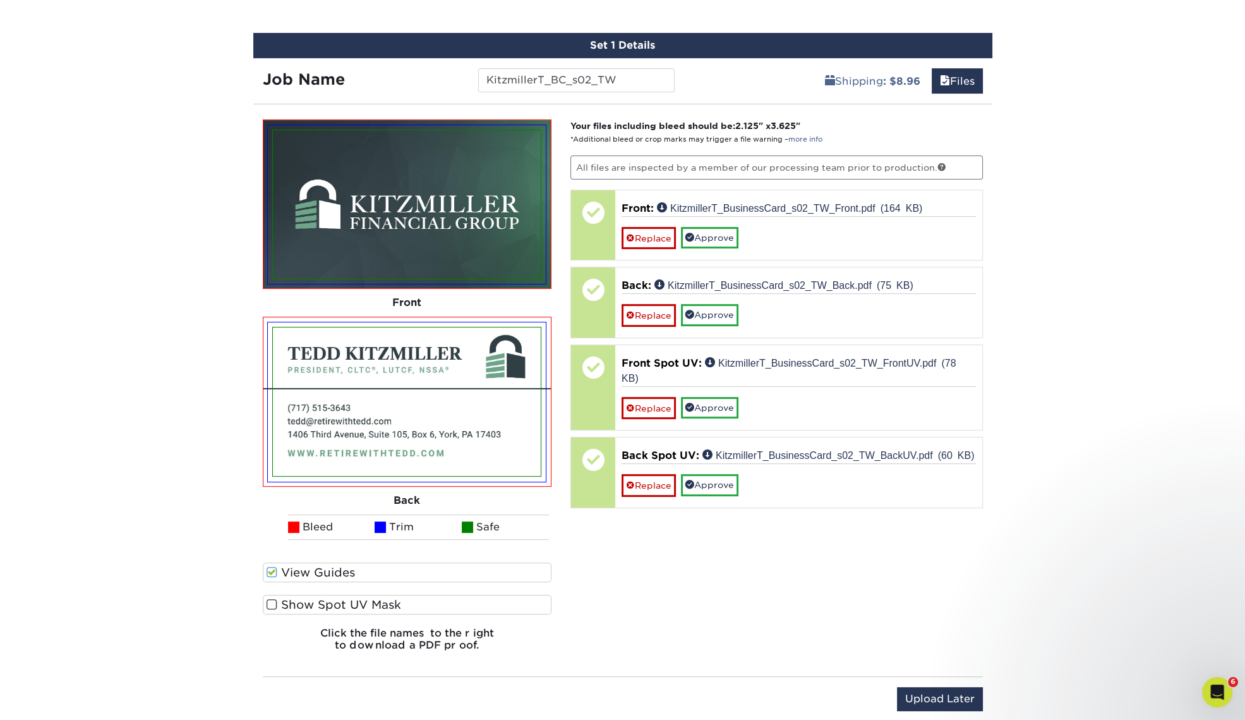
click at [306, 603] on label "Show Spot UV Mask" at bounding box center [407, 604] width 289 height 20
click at [0, 0] on input "Show Spot UV Mask" at bounding box center [0, 0] width 0 height 0
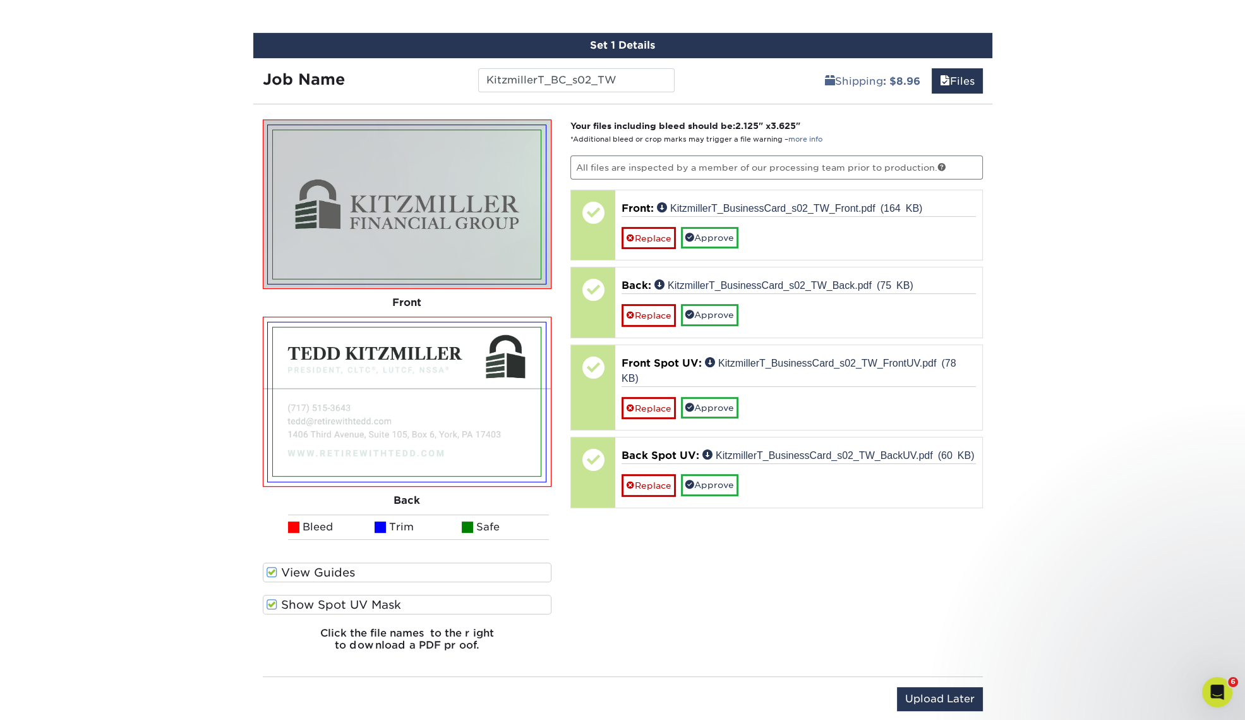
click at [306, 603] on label "Show Spot UV Mask" at bounding box center [407, 604] width 289 height 20
click at [0, 0] on input "Show Spot UV Mask" at bounding box center [0, 0] width 0 height 0
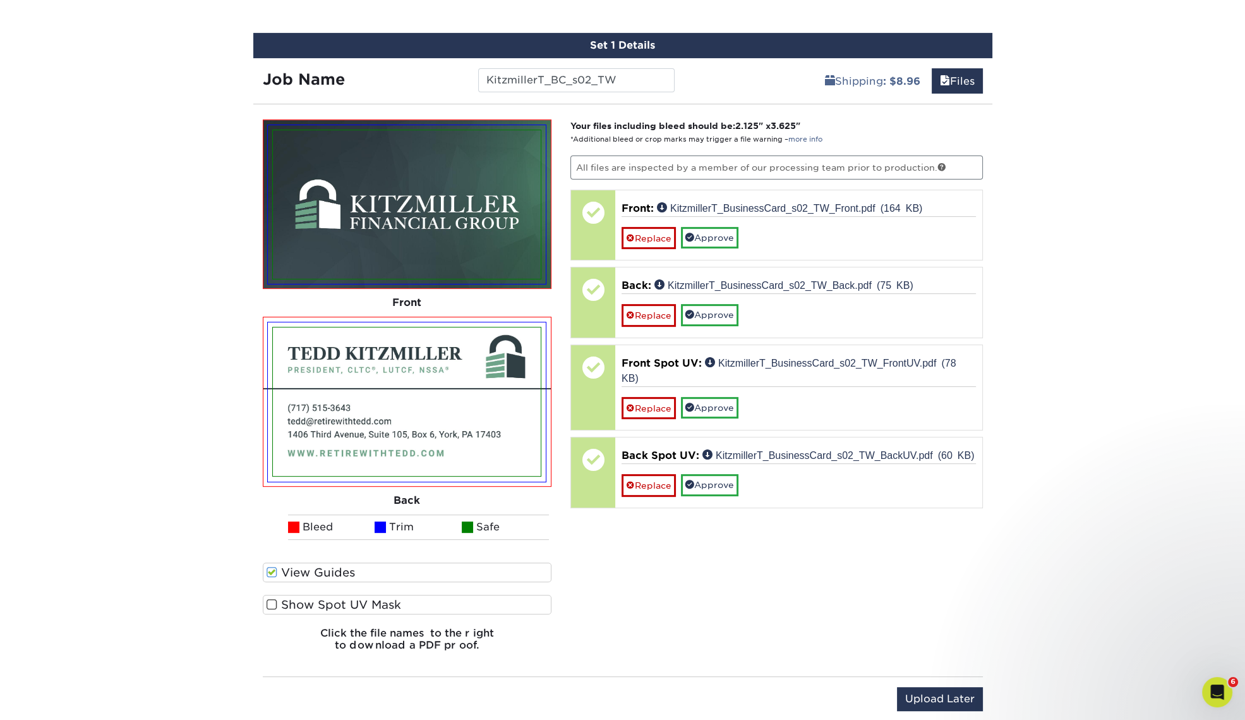
click at [306, 603] on label "Show Spot UV Mask" at bounding box center [407, 604] width 289 height 20
click at [0, 0] on input "Show Spot UV Mask" at bounding box center [0, 0] width 0 height 0
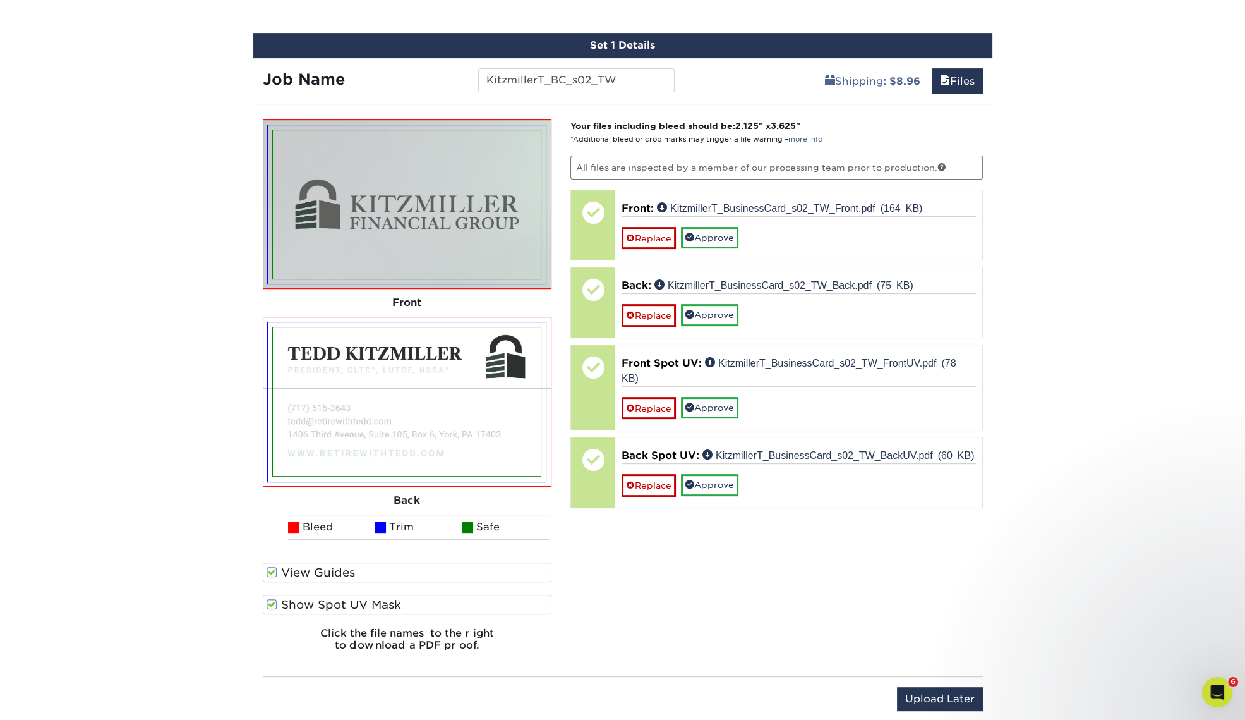
click at [325, 605] on label "Show Spot UV Mask" at bounding box center [407, 604] width 289 height 20
click at [0, 0] on input "Show Spot UV Mask" at bounding box center [0, 0] width 0 height 0
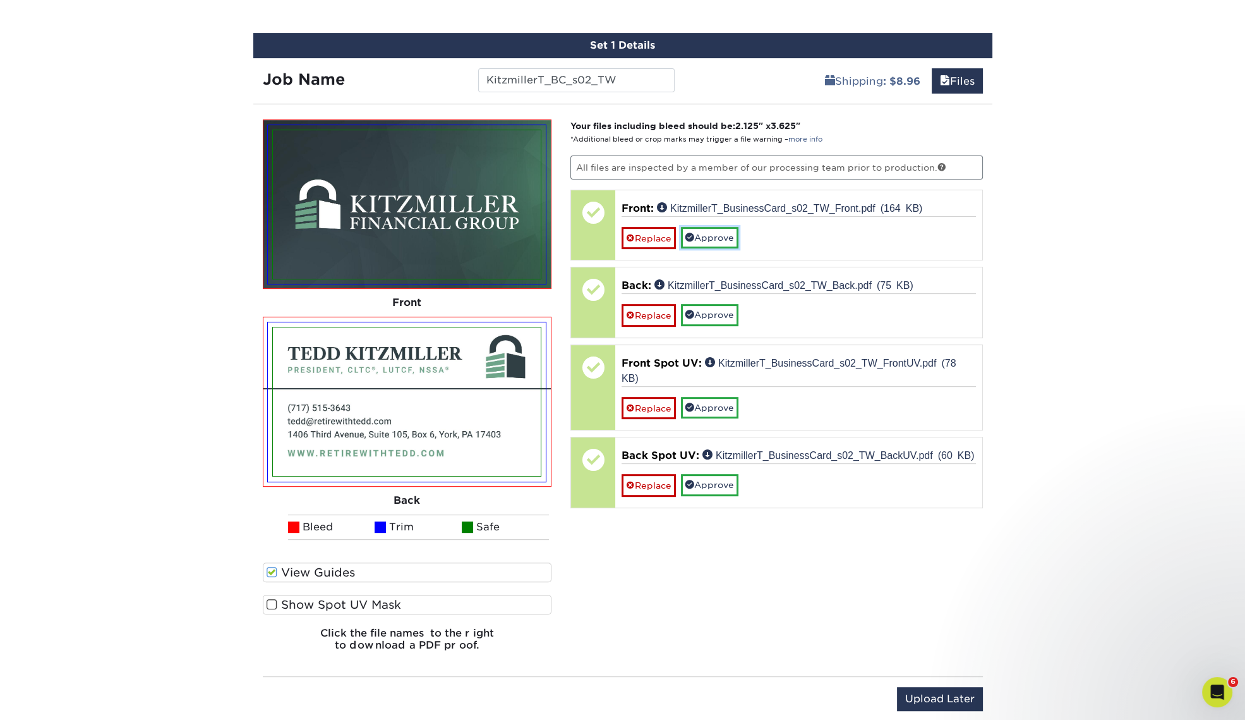
click at [718, 235] on link "Approve" at bounding box center [709, 237] width 57 height 21
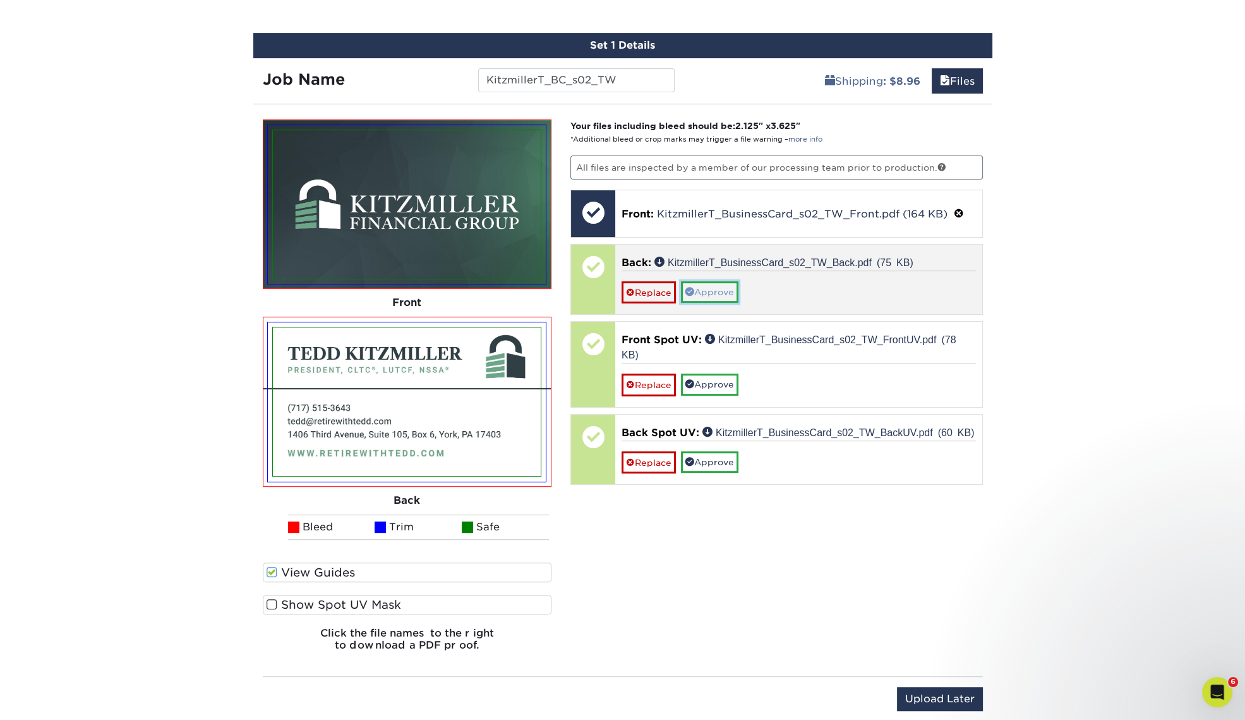
click at [711, 287] on link "Approve" at bounding box center [709, 291] width 57 height 21
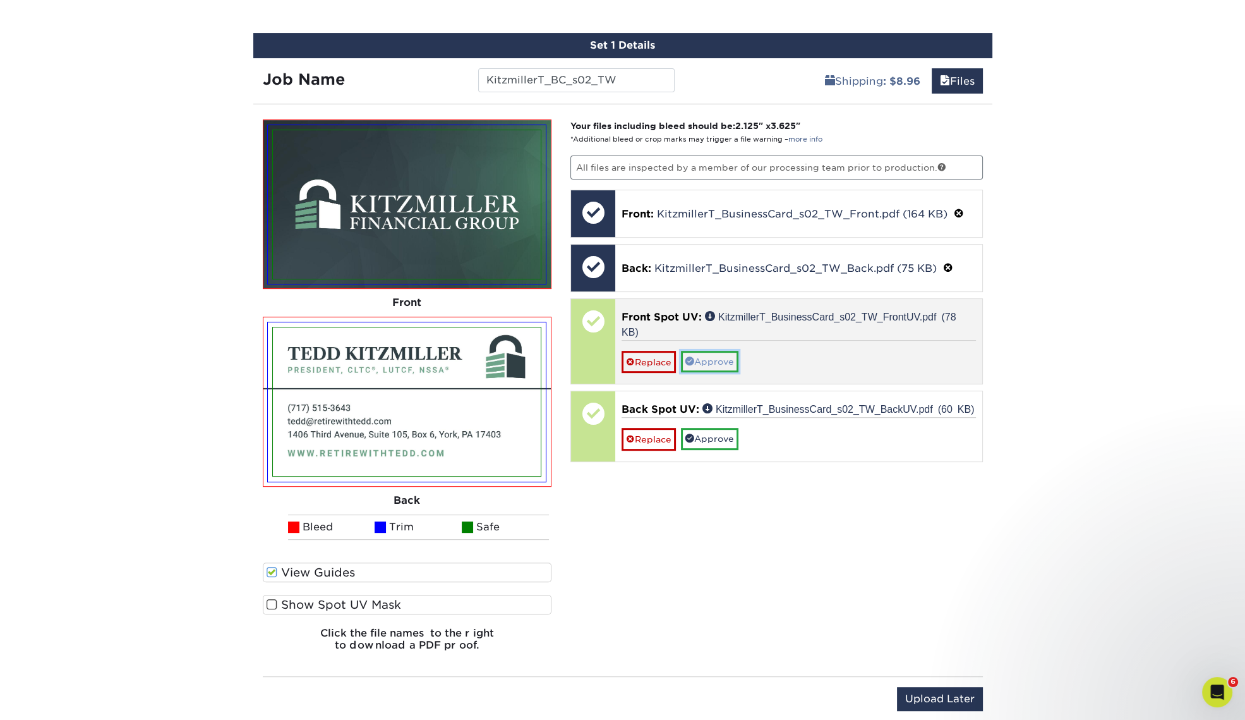
click at [712, 354] on link "Approve" at bounding box center [709, 361] width 57 height 21
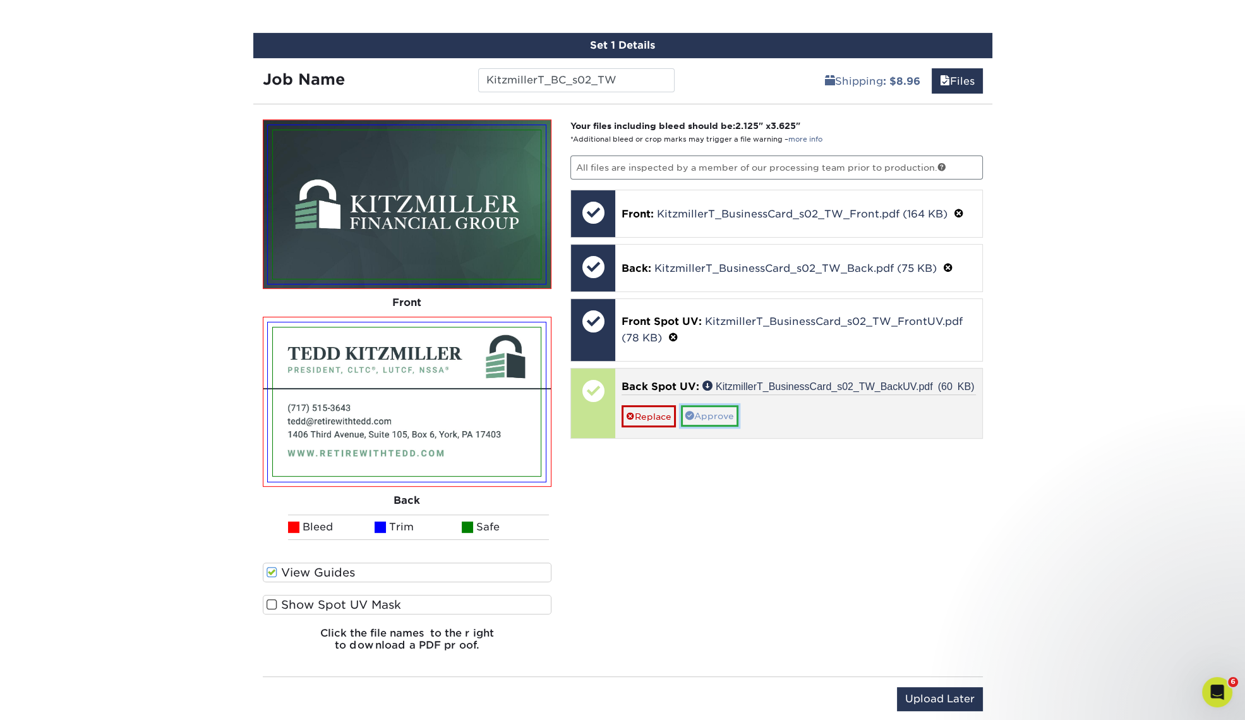
click at [708, 410] on link "Approve" at bounding box center [709, 415] width 57 height 21
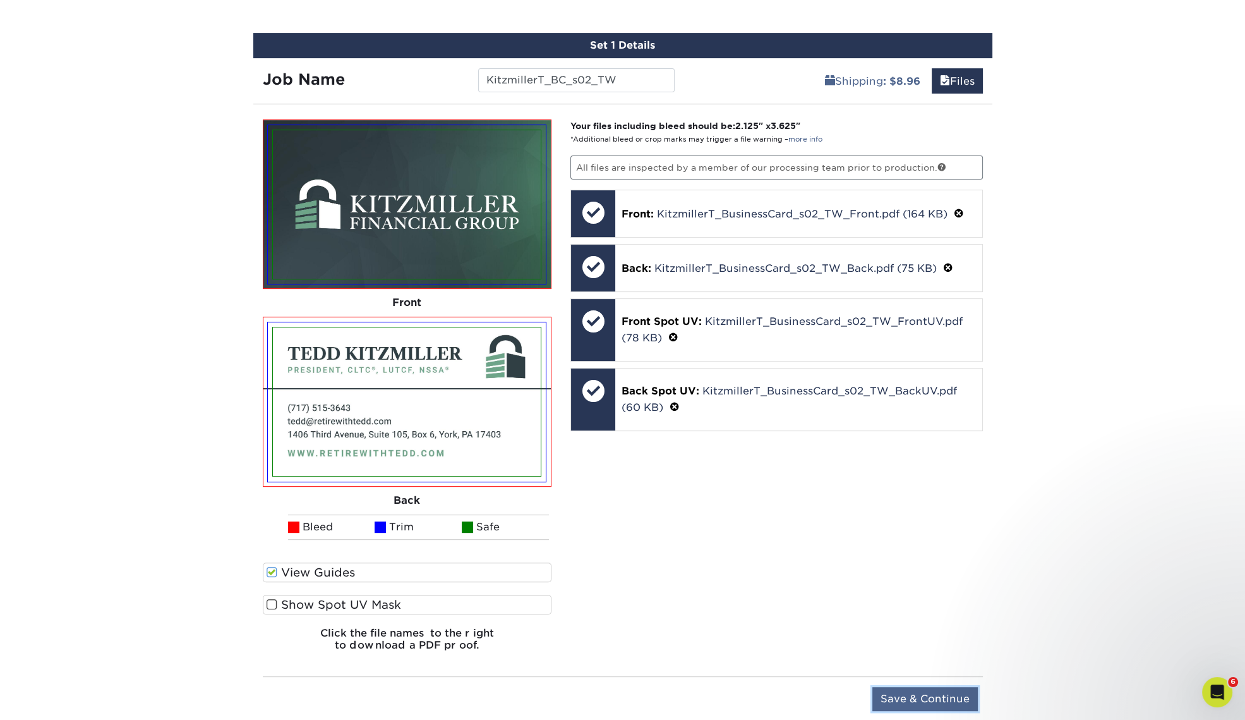
click at [949, 695] on input "Save & Continue" at bounding box center [924, 699] width 105 height 24
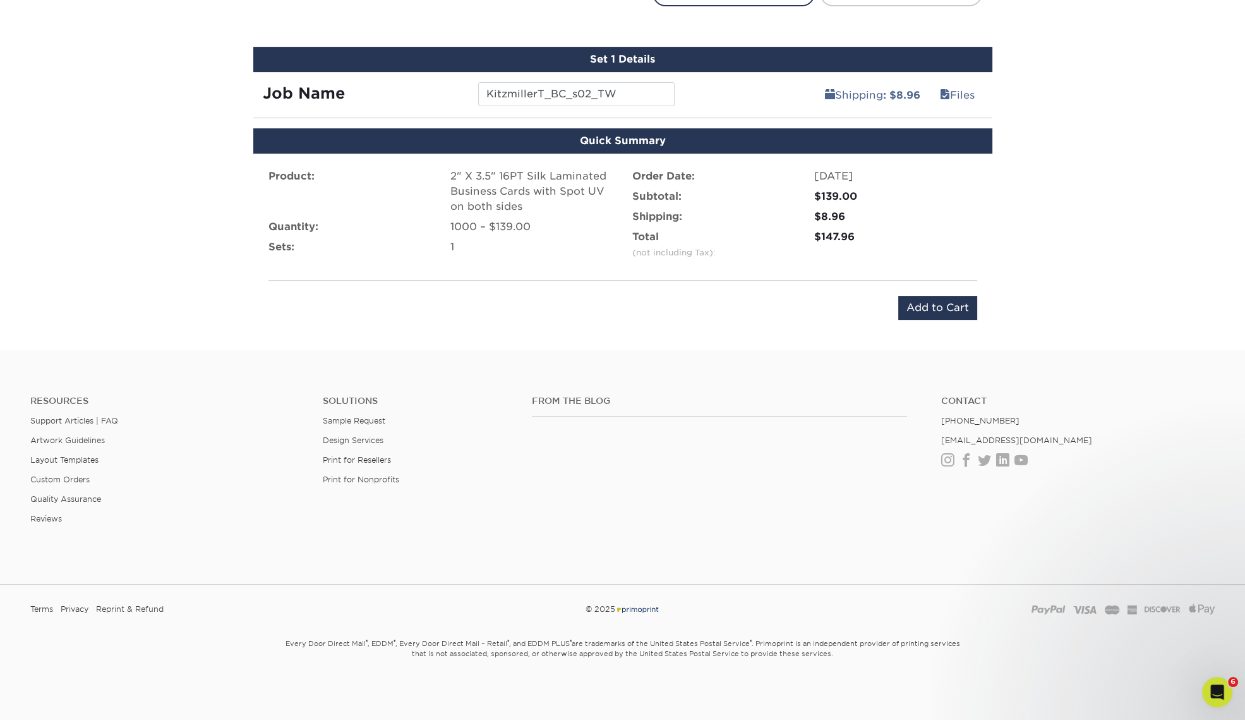
scroll to position [724, 0]
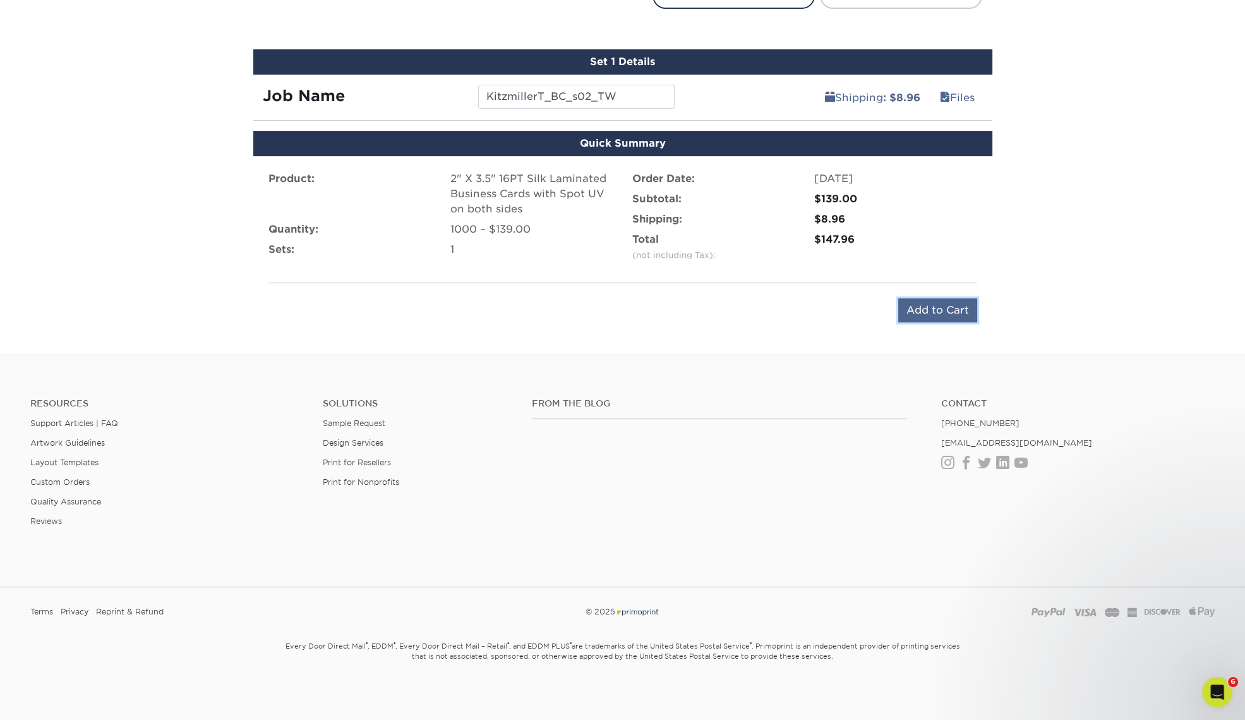
click at [956, 305] on input "Add to Cart" at bounding box center [937, 310] width 79 height 24
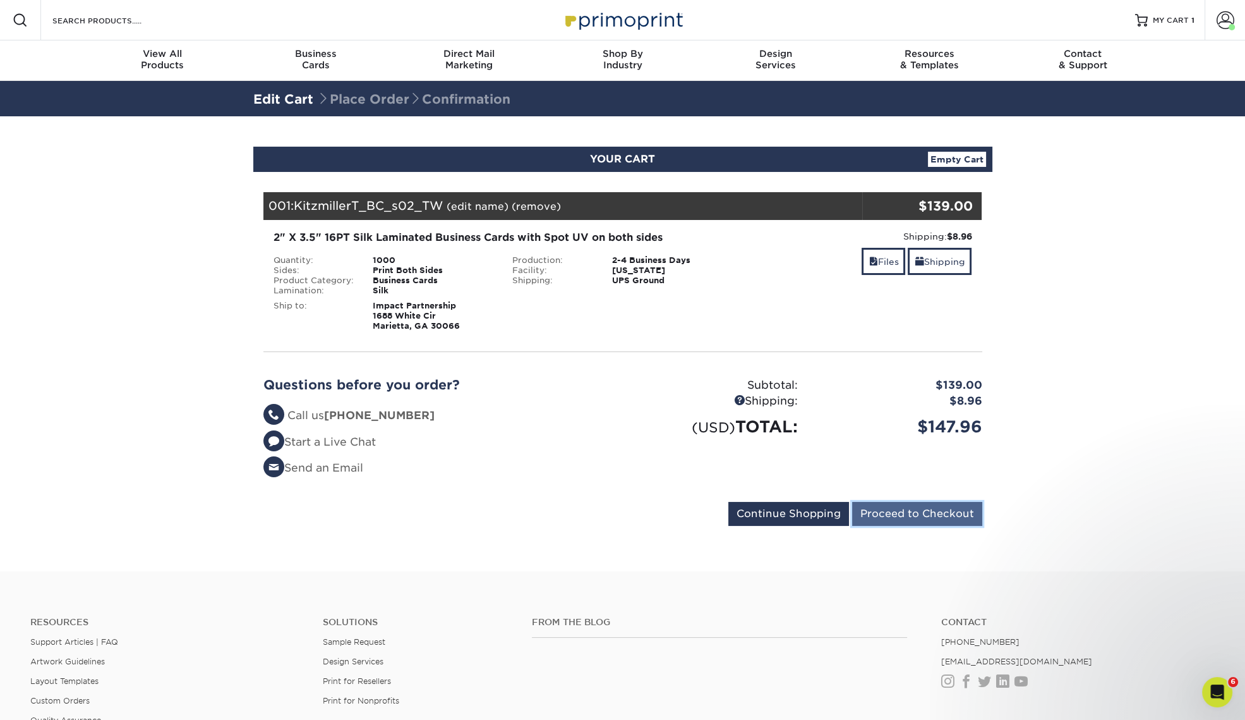
click at [906, 514] on input "Proceed to Checkout" at bounding box center [917, 514] width 130 height 24
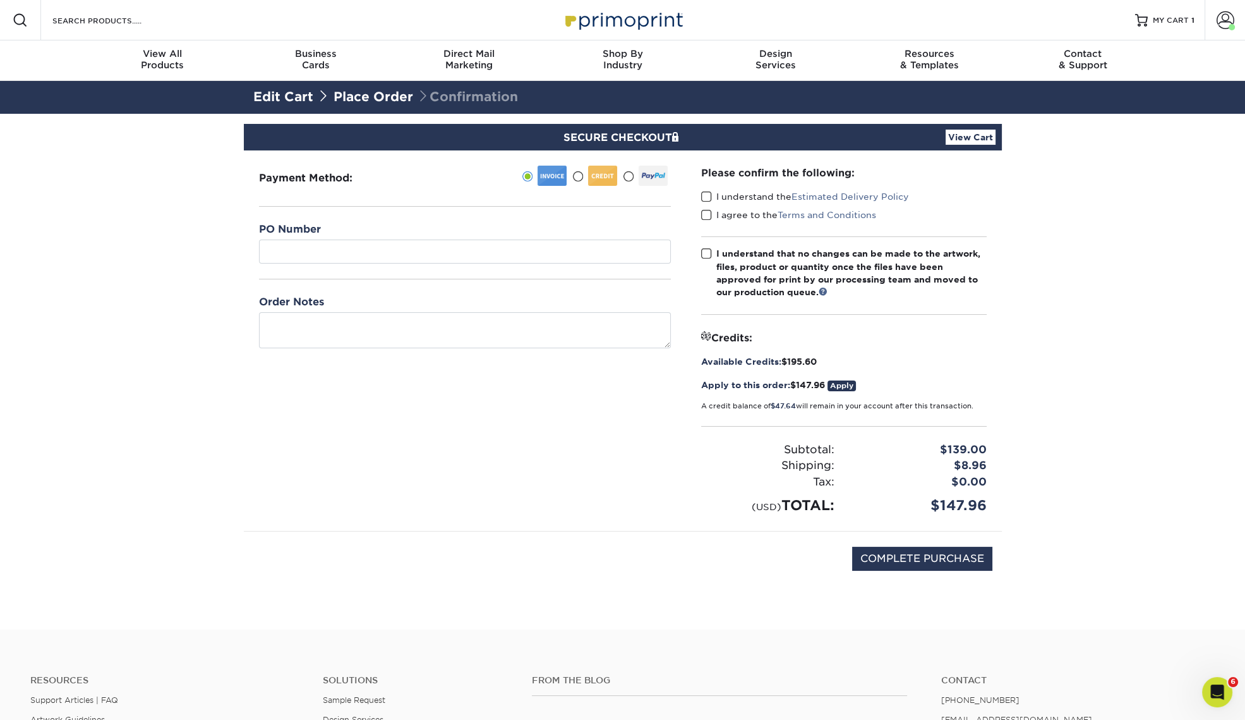
click at [704, 196] on span at bounding box center [706, 197] width 11 height 12
click at [0, 0] on input "I understand the Estimated Delivery Policy" at bounding box center [0, 0] width 0 height 0
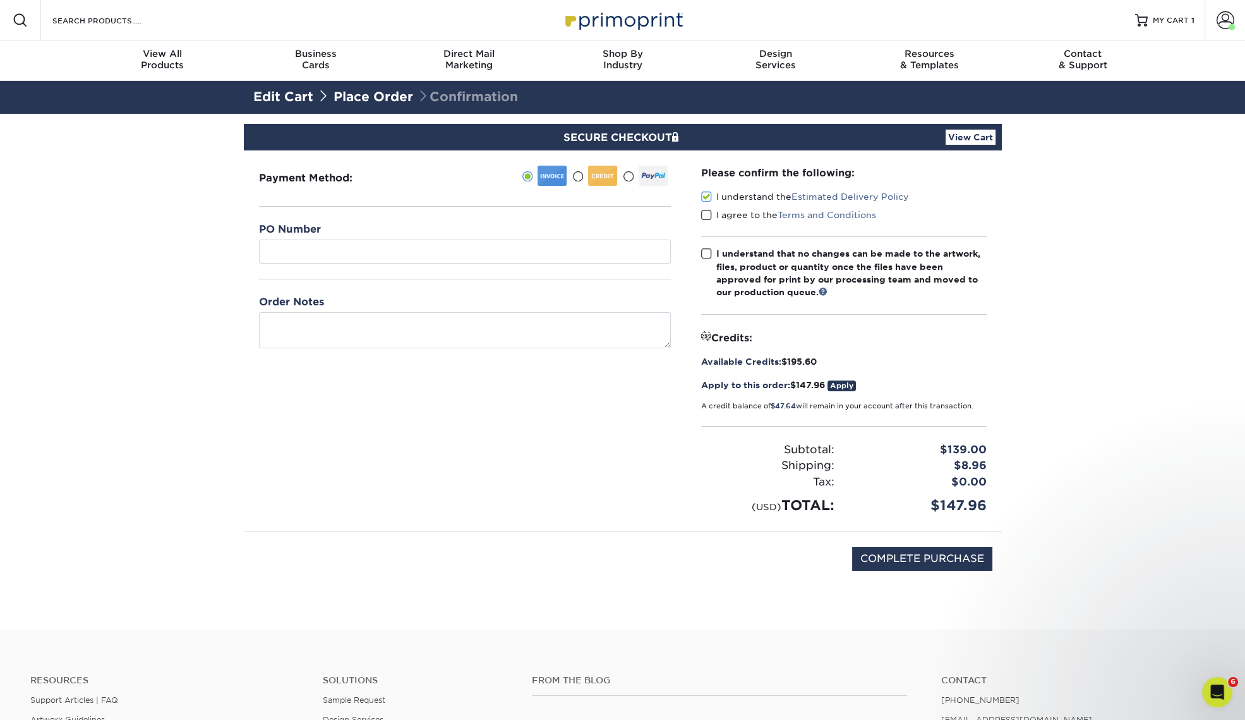
click at [707, 213] on span at bounding box center [706, 215] width 11 height 12
click at [0, 0] on input "I agree to the Terms and Conditions" at bounding box center [0, 0] width 0 height 0
click at [707, 253] on span at bounding box center [706, 254] width 11 height 12
click at [0, 0] on input "I understand that no changes can be made to the artwork, files, product or quan…" at bounding box center [0, 0] width 0 height 0
click at [899, 560] on input "COMPLETE PURCHASE" at bounding box center [922, 558] width 140 height 24
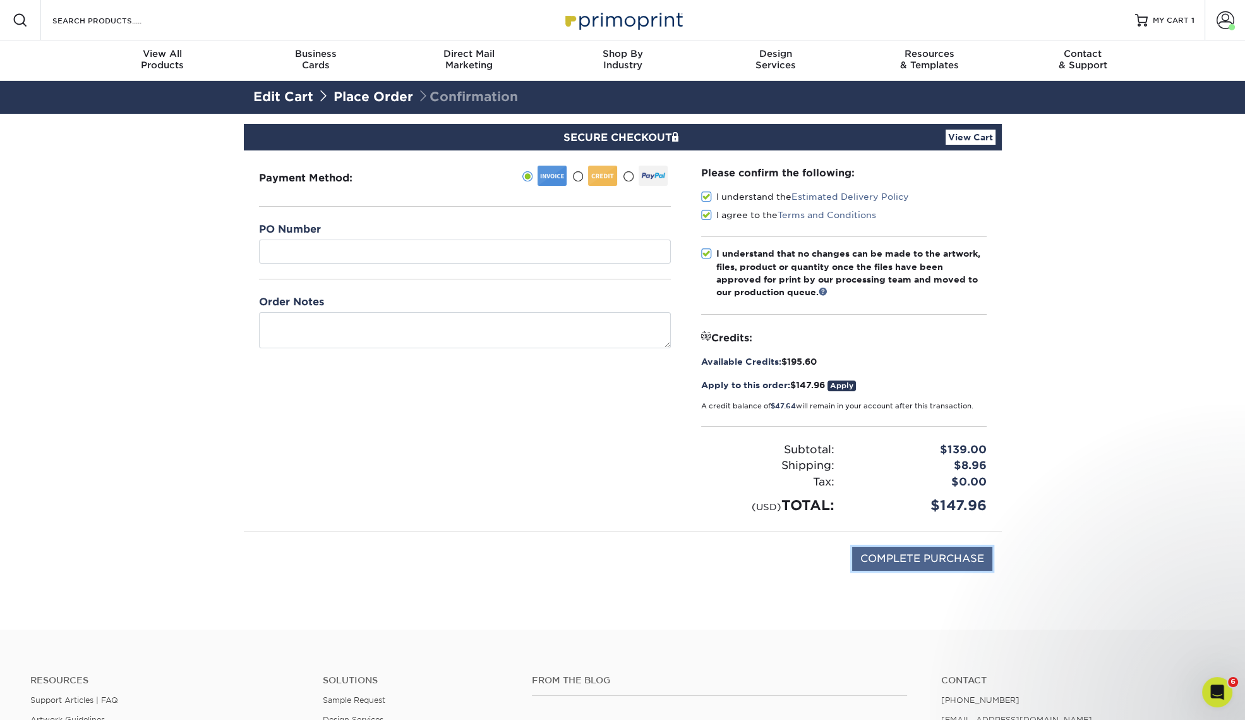
type input "PROCESSING, PLEASE WAIT..."
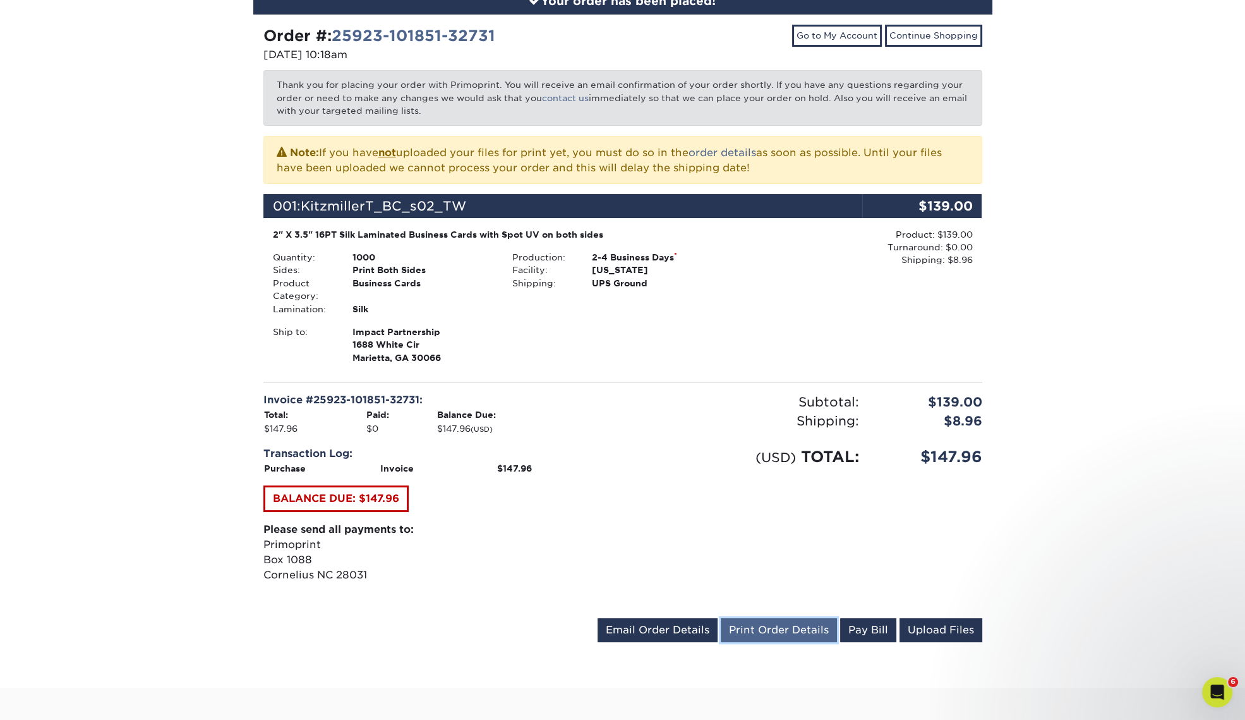
click at [778, 628] on link "Print Order Details" at bounding box center [779, 630] width 116 height 24
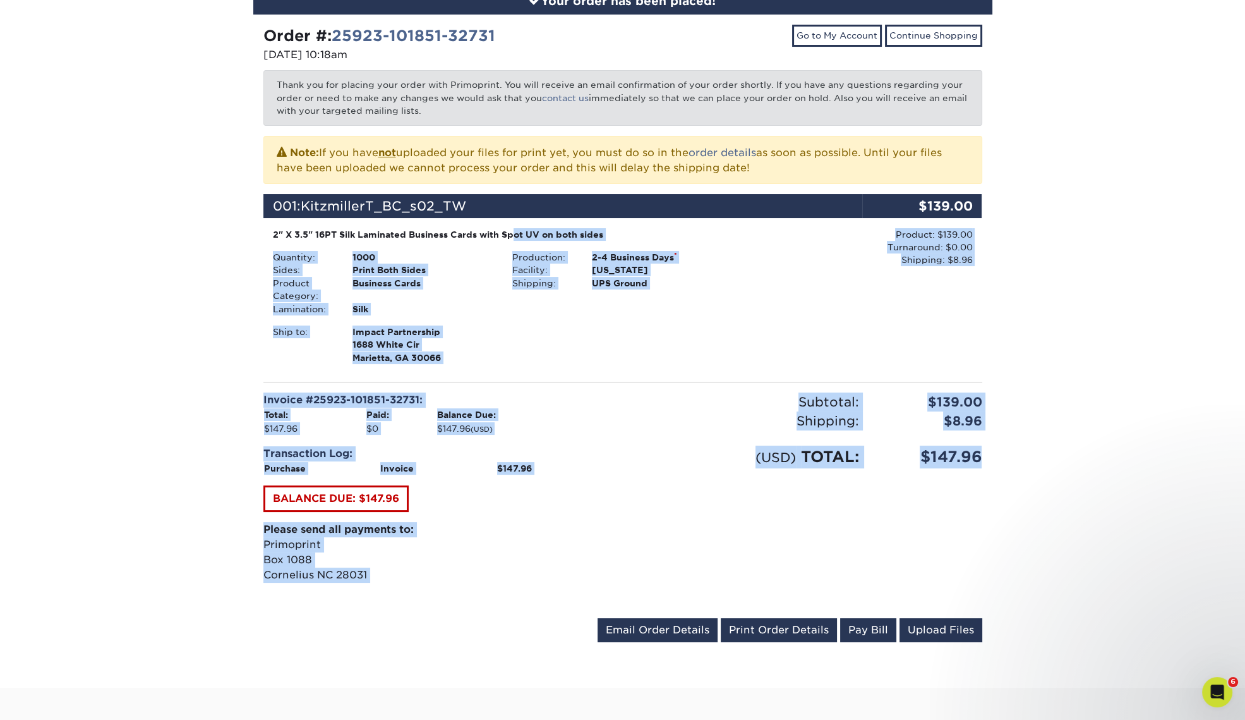
drag, startPoint x: 980, startPoint y: 456, endPoint x: 271, endPoint y: 231, distance: 743.6
click at [271, 231] on div "Order #: 25923-101851-32731 09/23/2025 10:18am Go to My Account Continue Shoppi…" at bounding box center [622, 336] width 719 height 622
copy div "2" X 3.5" 16PT Silk Laminated Business Cards with Spot UV on both sides Quantit…"
click at [124, 317] on div "Your order has been placed! Order #: 25923-101851-32731 09/23/2025 10:18am Go t…" at bounding box center [622, 322] width 1245 height 730
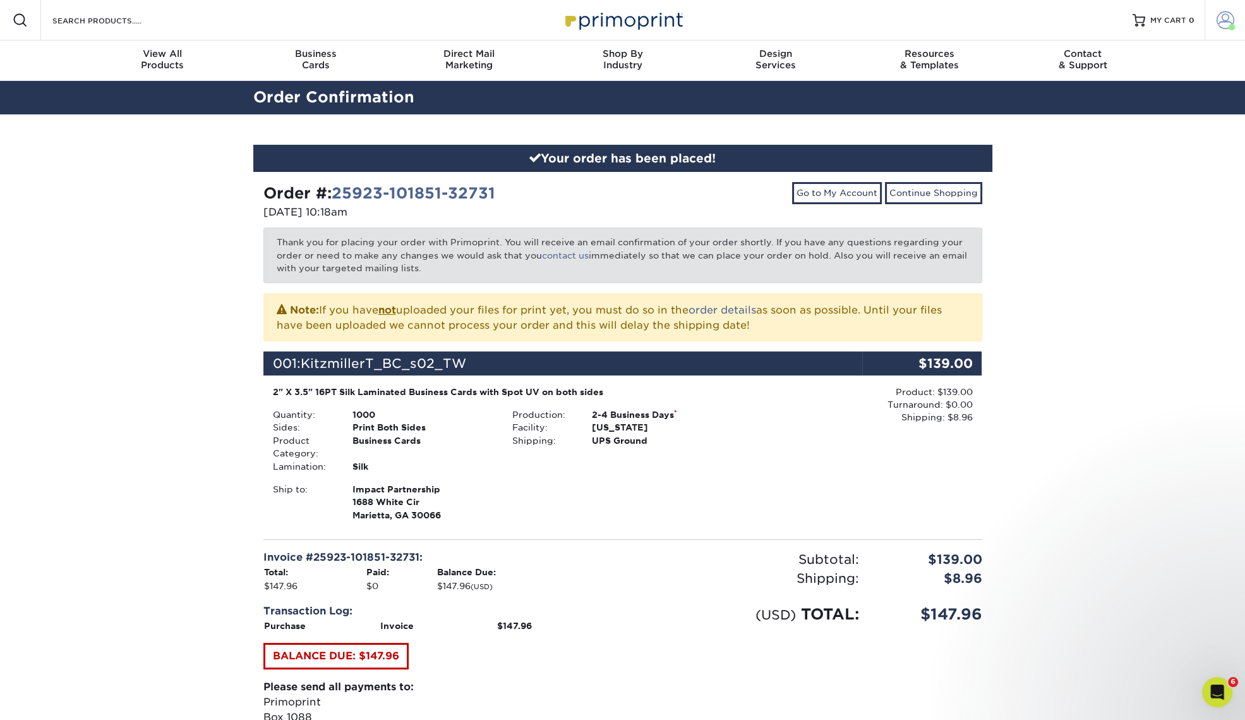
click at [1227, 17] on span at bounding box center [1226, 20] width 18 height 18
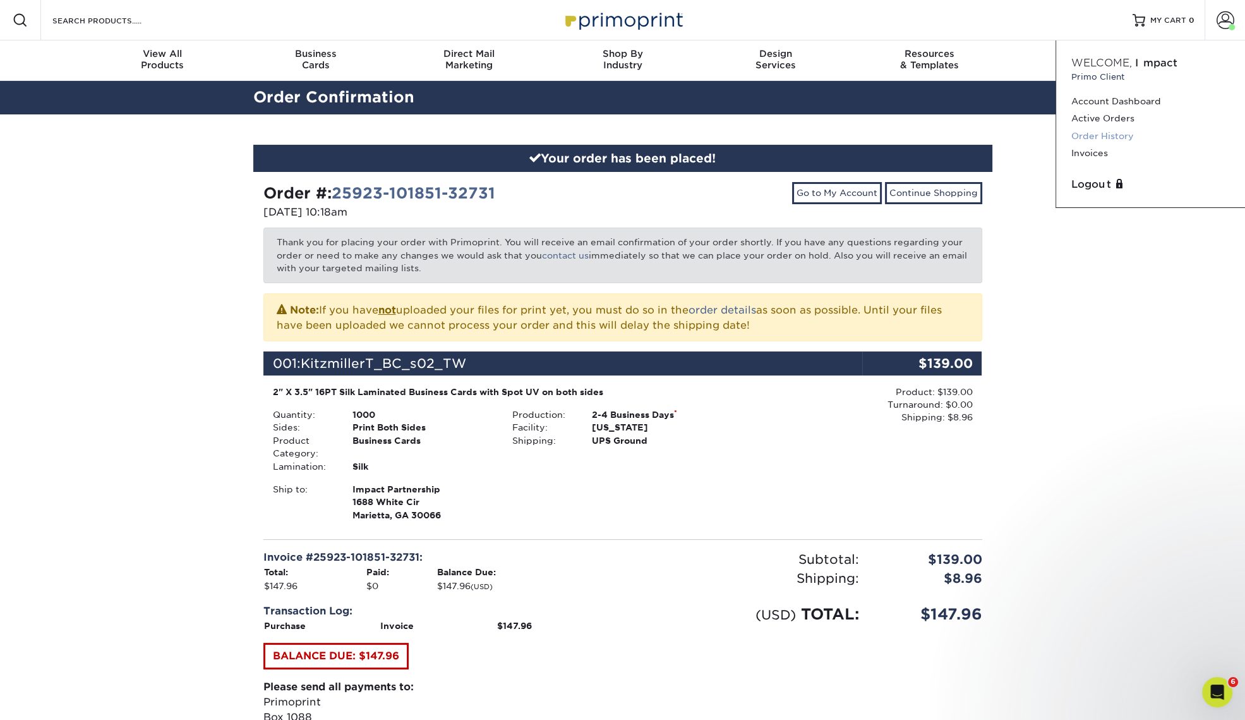
click at [1108, 136] on link "Order History" at bounding box center [1150, 136] width 159 height 17
drag, startPoint x: 518, startPoint y: 194, endPoint x: 262, endPoint y: 197, distance: 255.9
click at [262, 197] on div "Order #: 25923-101851-32731 09/23/2025 10:18am" at bounding box center [438, 202] width 369 height 40
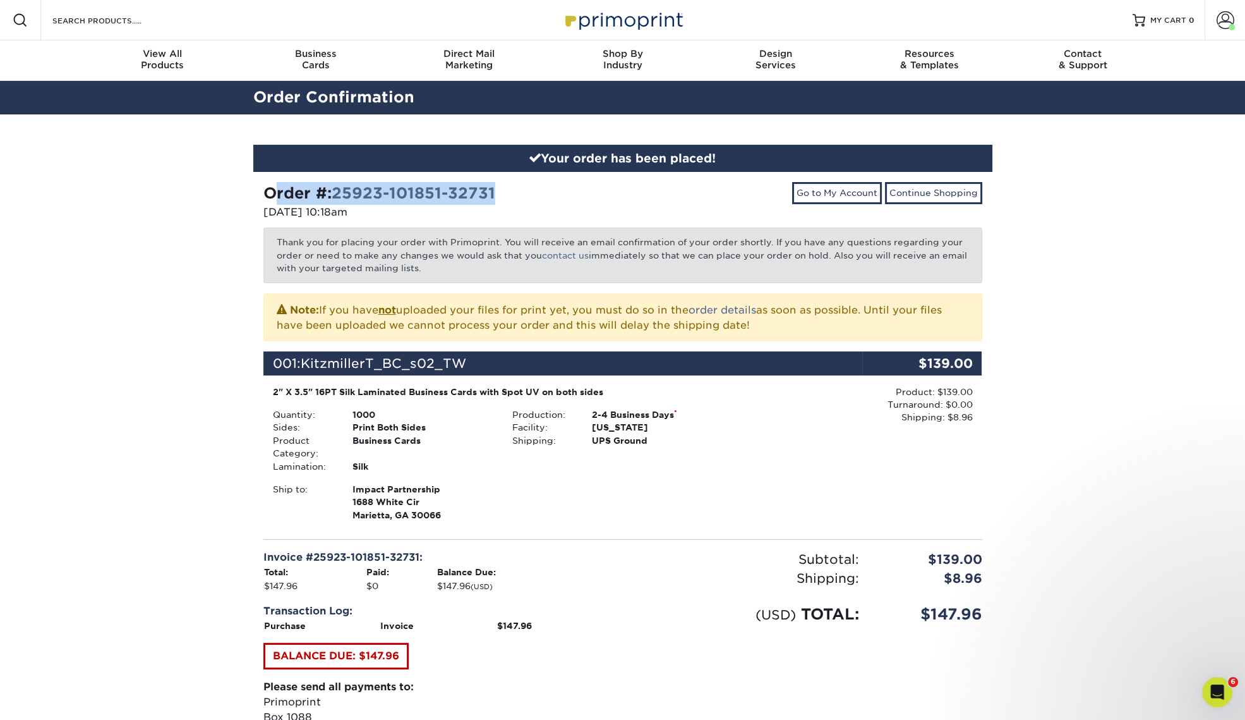
copy strong "Order #: 25923-101851-32731"
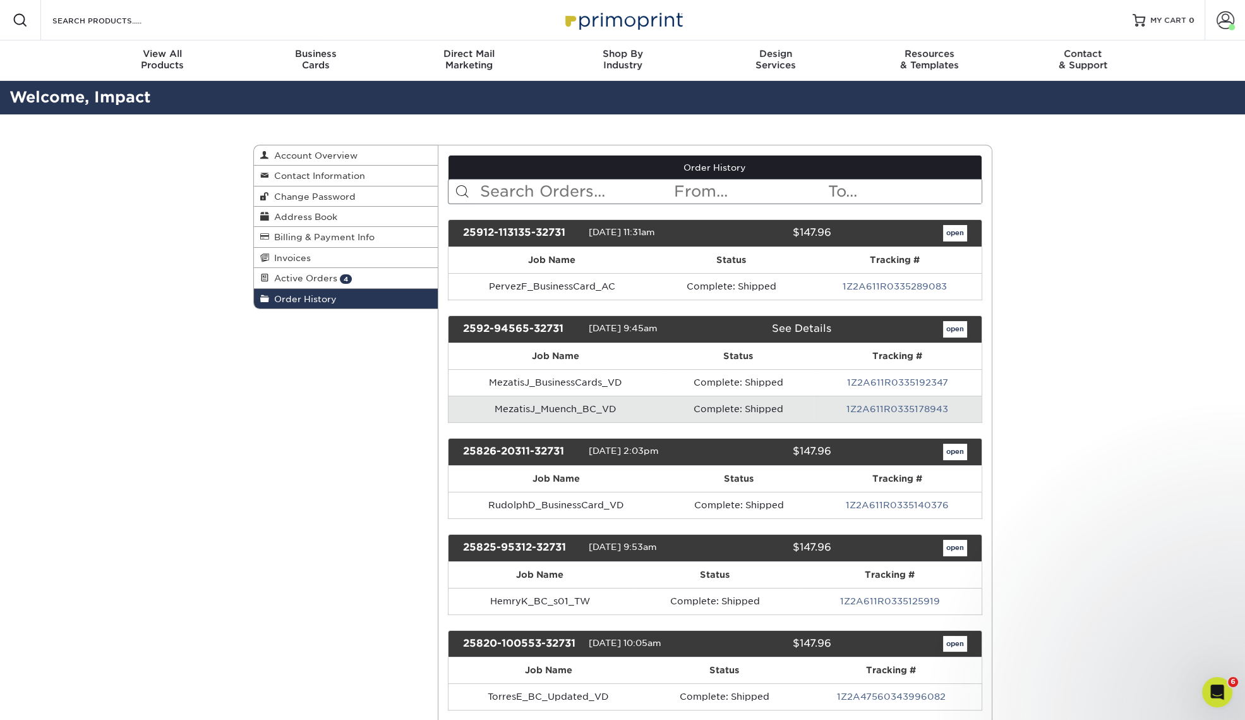
drag, startPoint x: 301, startPoint y: 274, endPoint x: 335, endPoint y: 401, distance: 132.1
click at [301, 273] on span "Active Orders" at bounding box center [303, 278] width 68 height 10
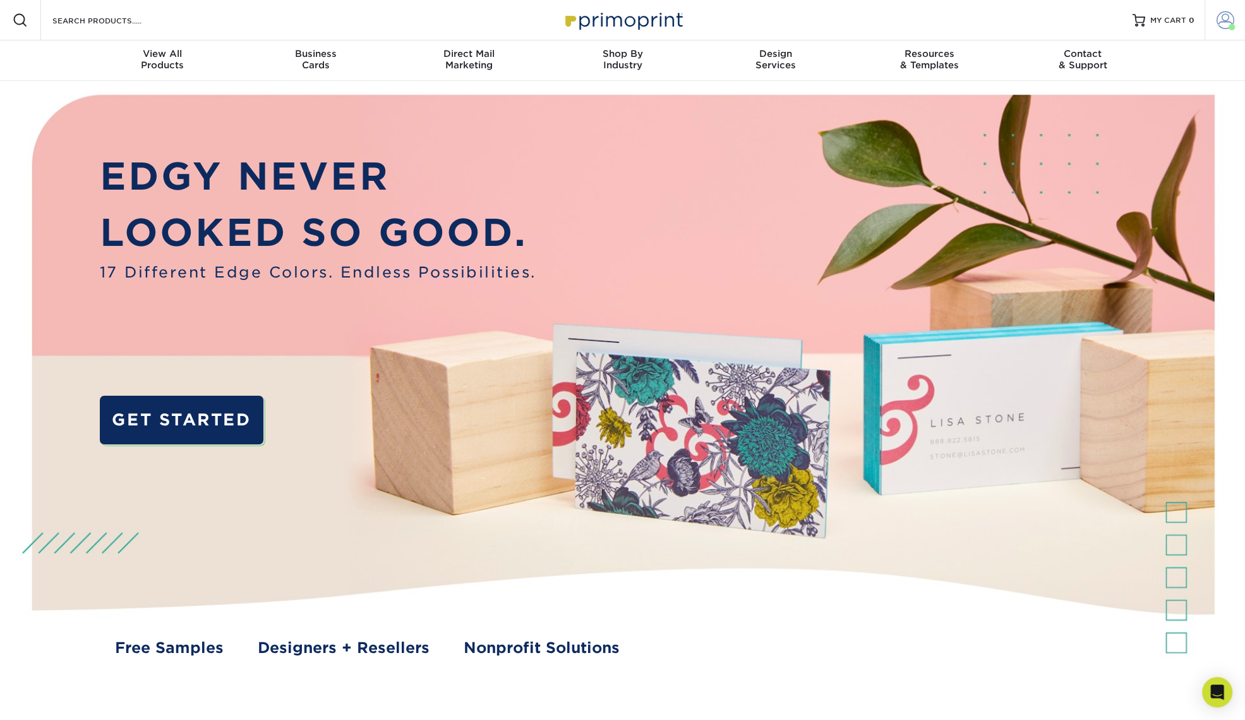
click at [1230, 20] on span at bounding box center [1226, 20] width 18 height 18
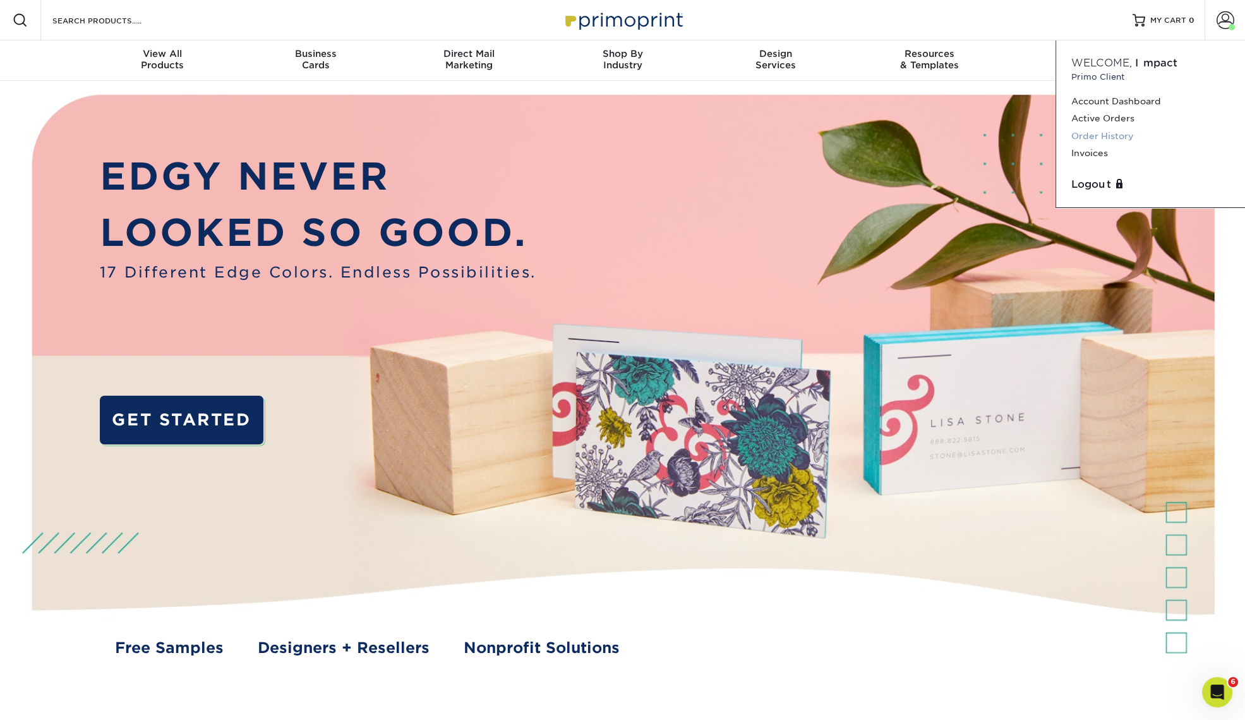
click at [1114, 133] on link "Order History" at bounding box center [1150, 136] width 159 height 17
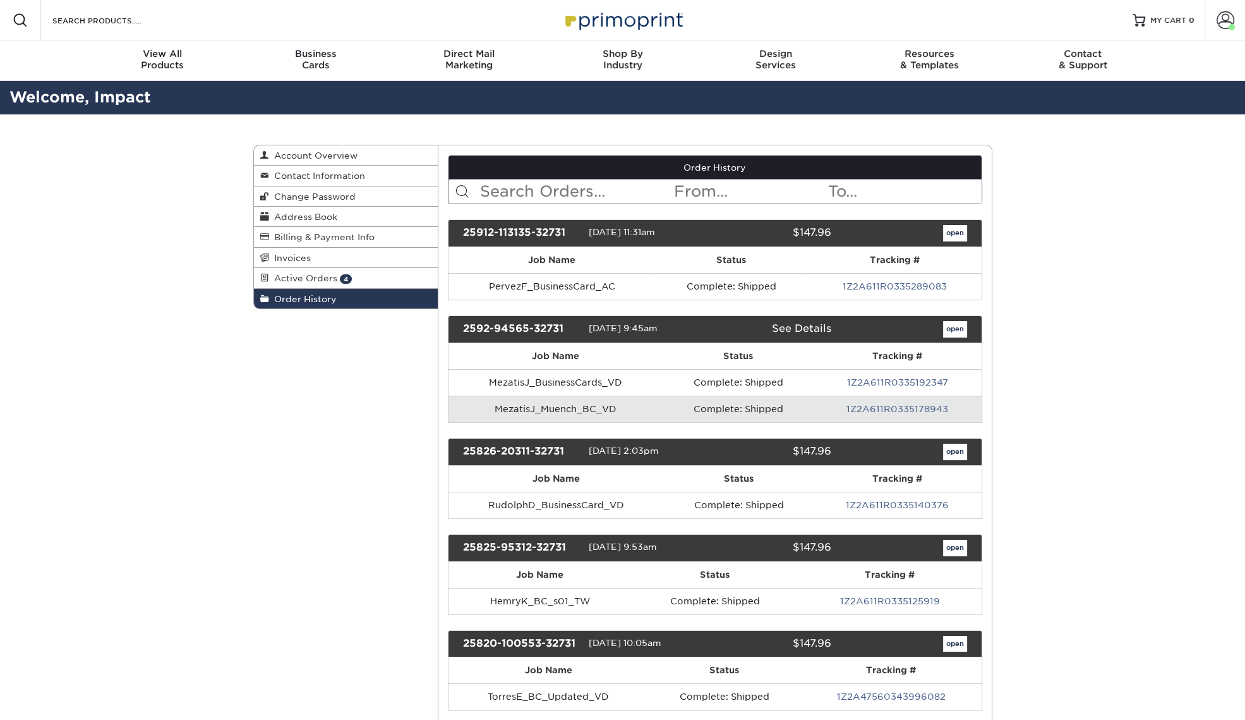
click at [594, 190] on input "text" at bounding box center [576, 191] width 194 height 24
type input "neyland"
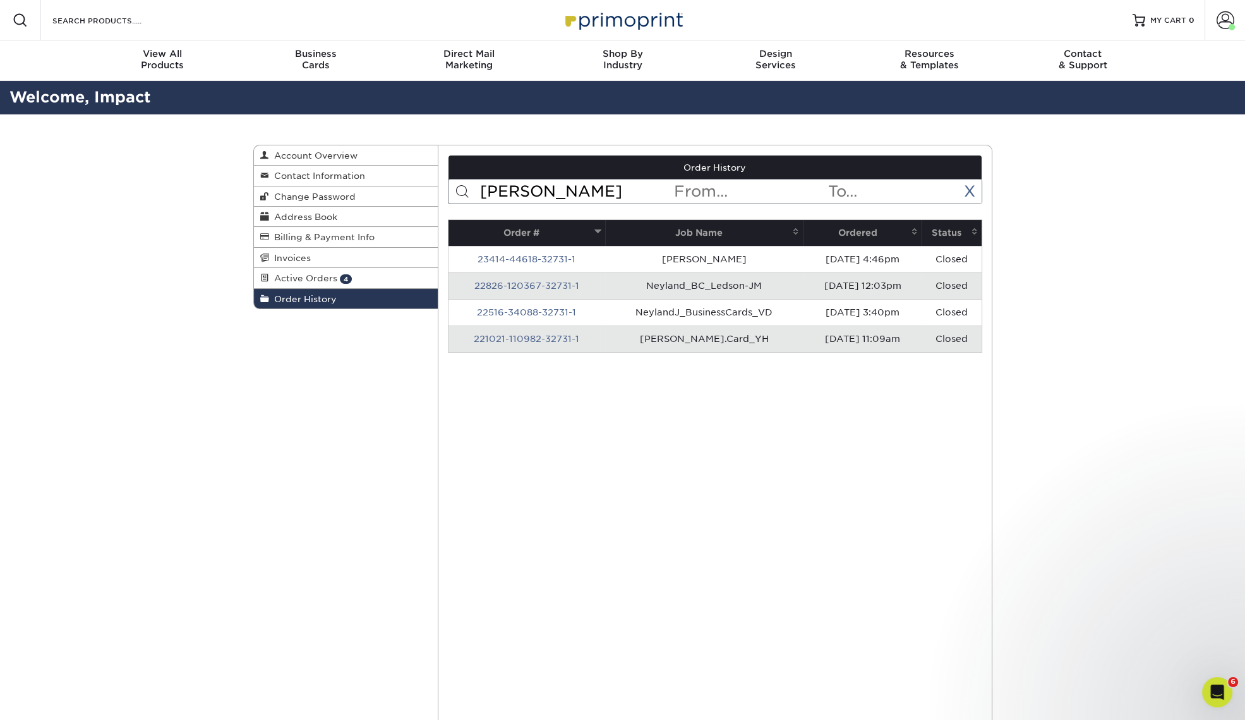
click at [853, 231] on th "Ordered" at bounding box center [862, 233] width 119 height 26
click at [864, 239] on th "Ordered" at bounding box center [862, 233] width 119 height 26
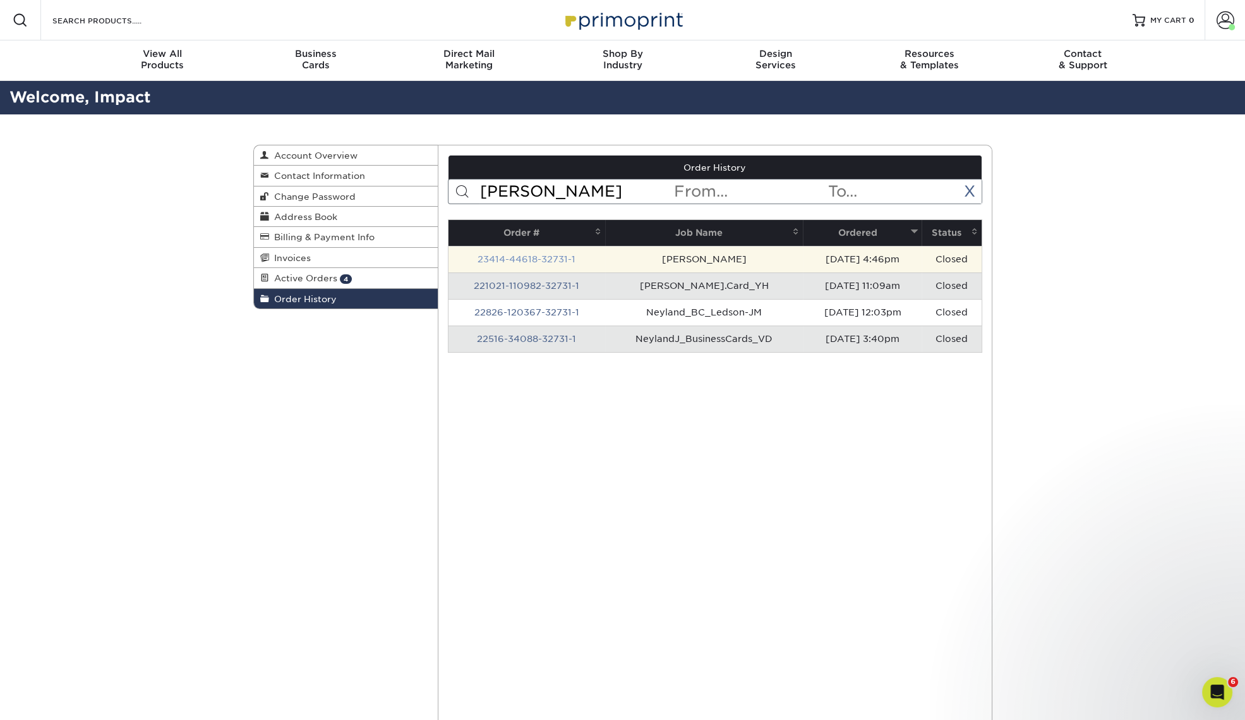
click at [544, 256] on link "23414-44618-32731-1" at bounding box center [527, 259] width 98 height 10
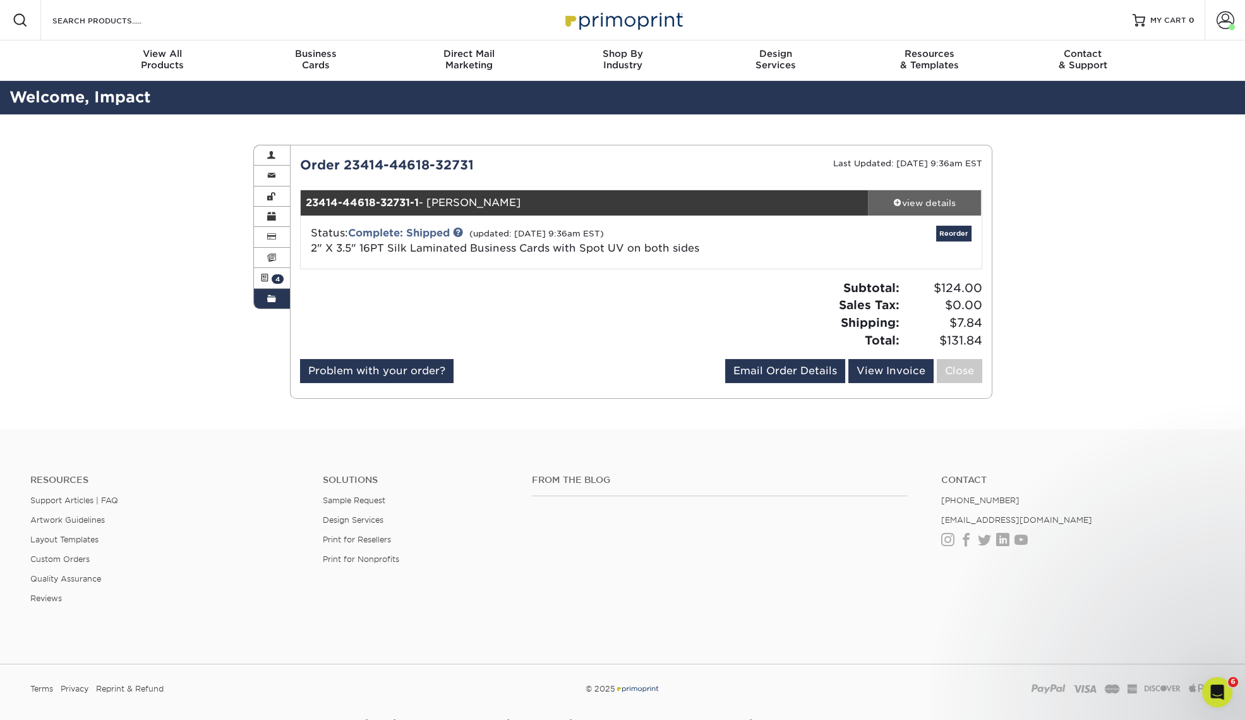
click at [908, 199] on div "view details" at bounding box center [925, 202] width 114 height 13
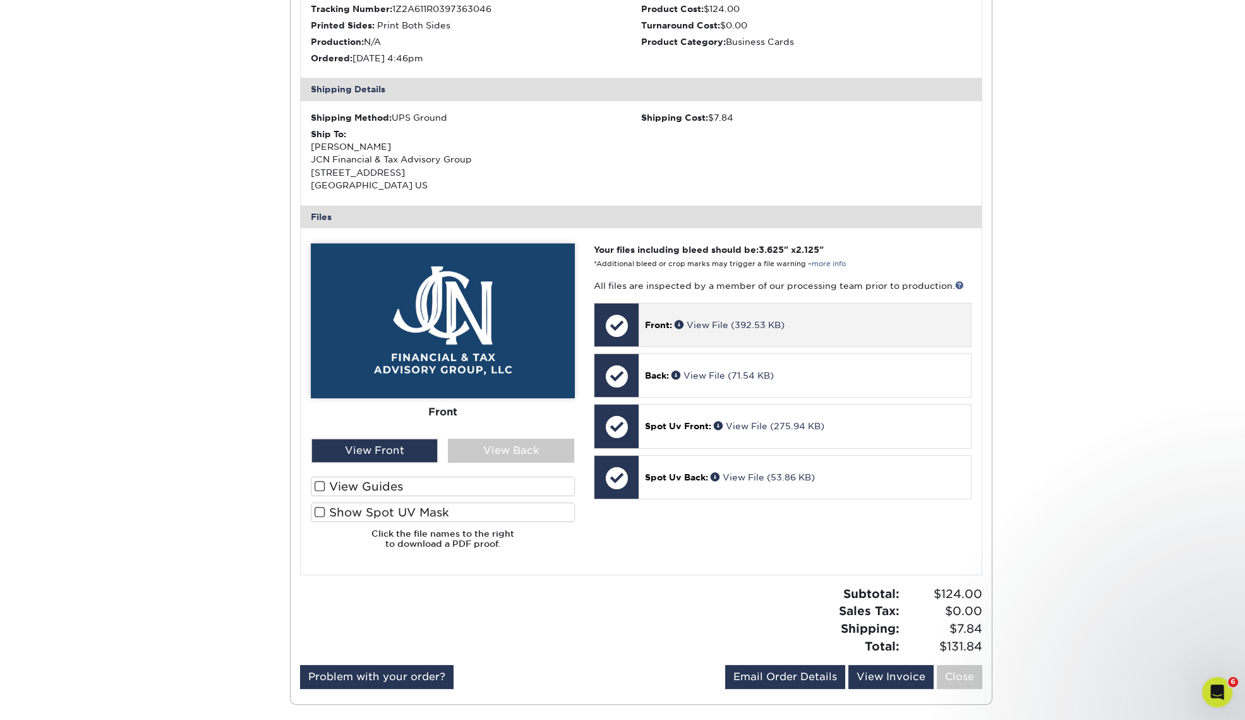
scroll to position [157, 0]
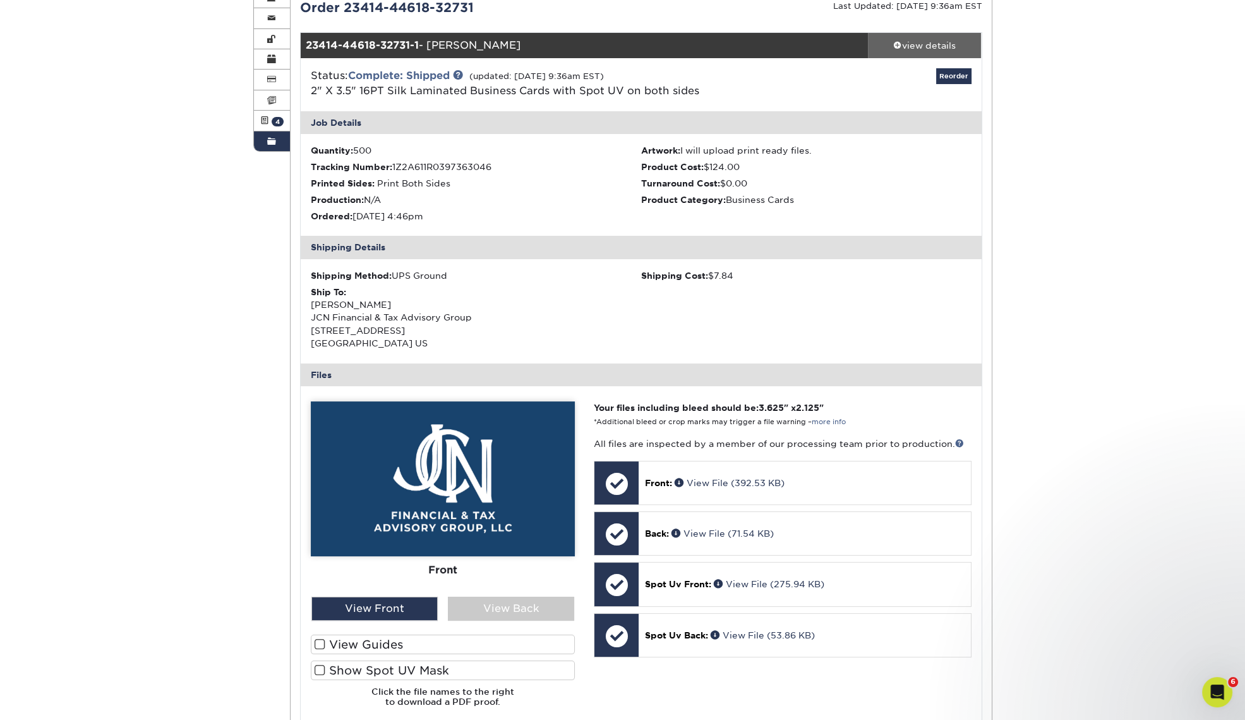
click at [919, 40] on div "view details" at bounding box center [925, 45] width 114 height 13
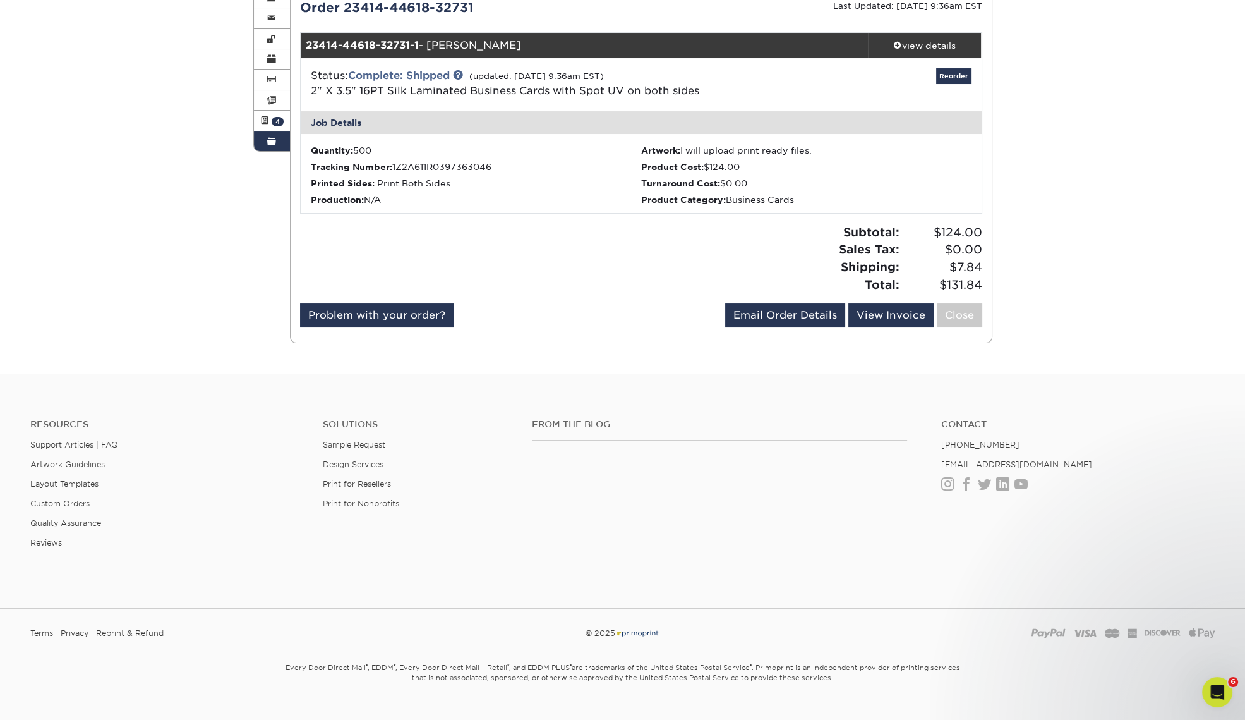
scroll to position [78, 0]
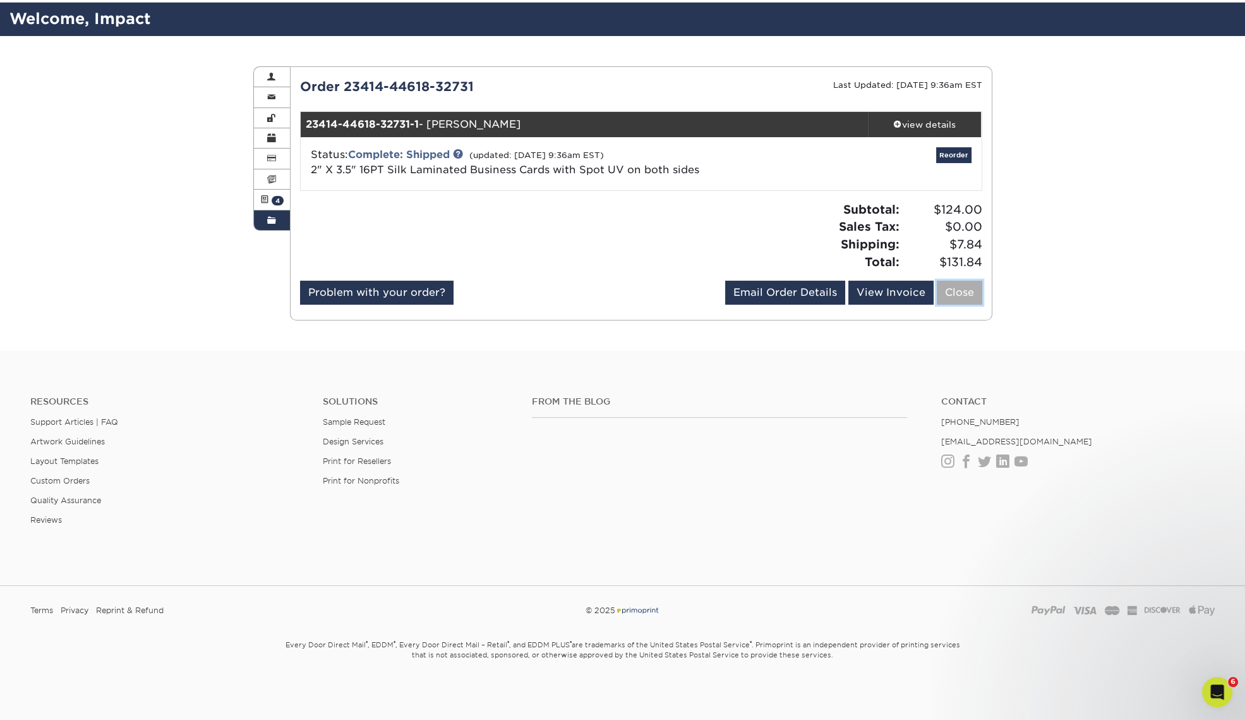
click at [958, 289] on link "Close" at bounding box center [959, 292] width 45 height 24
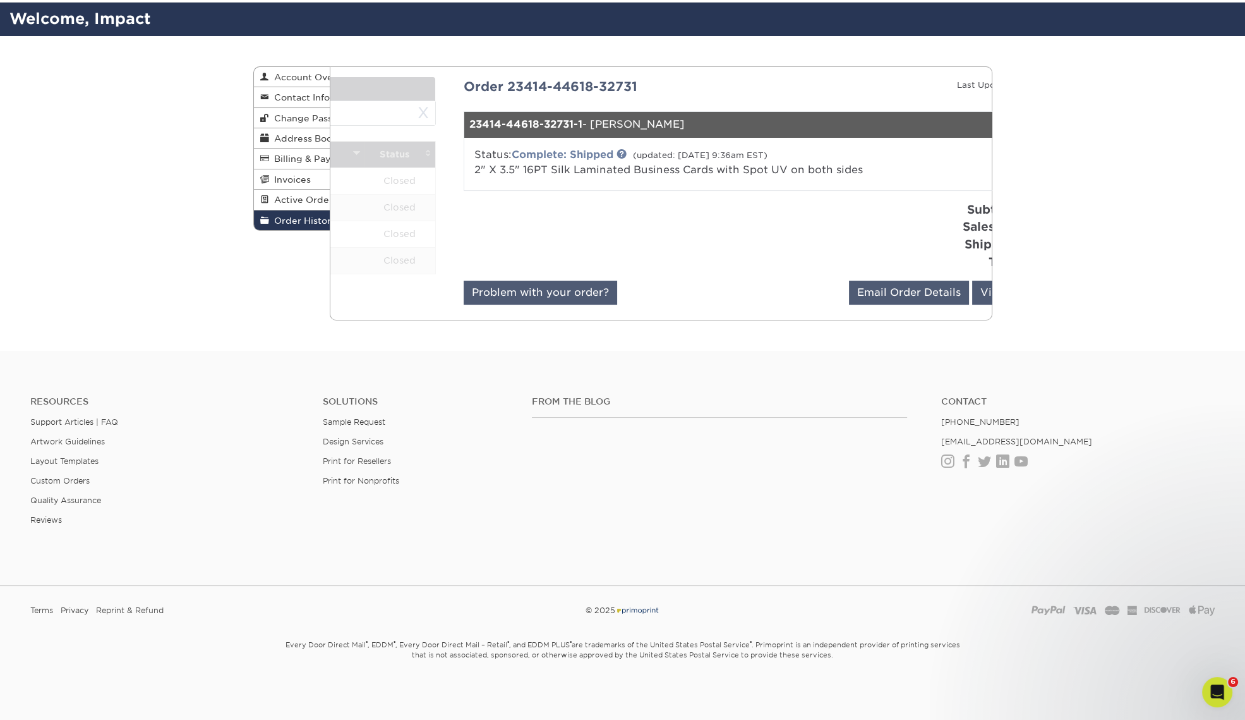
scroll to position [0, 0]
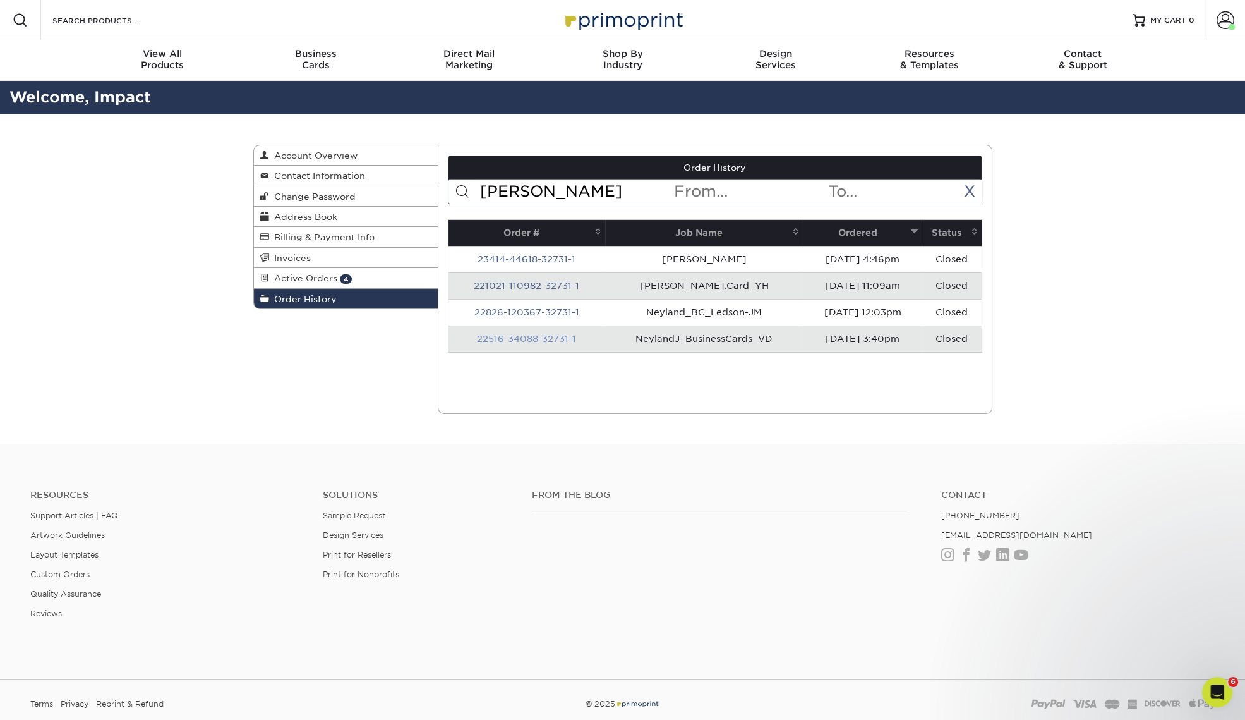
click at [545, 337] on link "22516-34088-32731-1" at bounding box center [526, 339] width 99 height 10
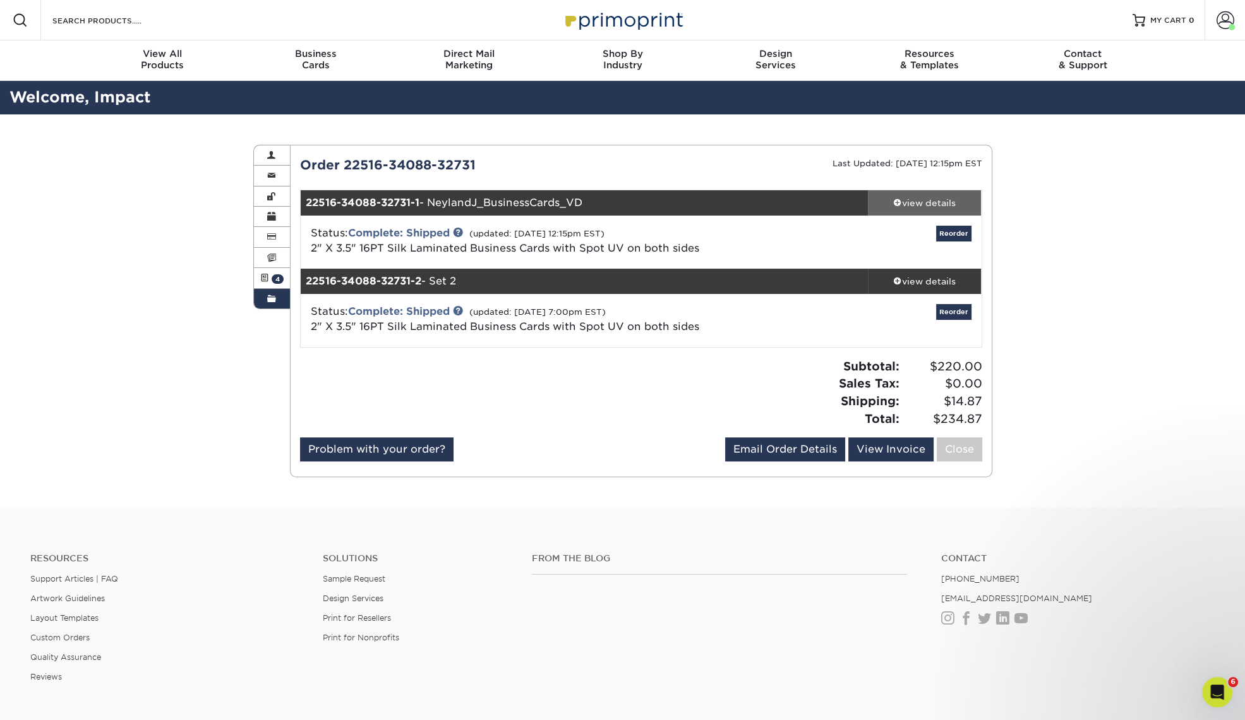
click at [930, 202] on div "view details" at bounding box center [925, 202] width 114 height 13
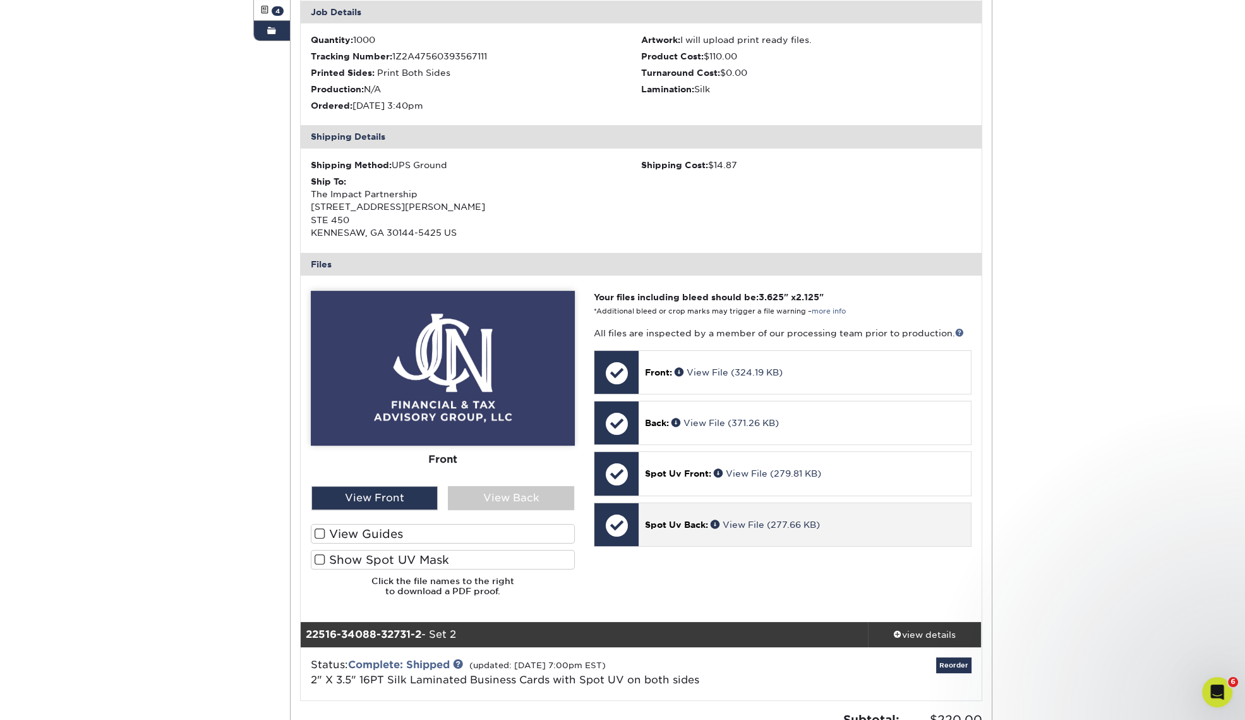
scroll to position [315, 0]
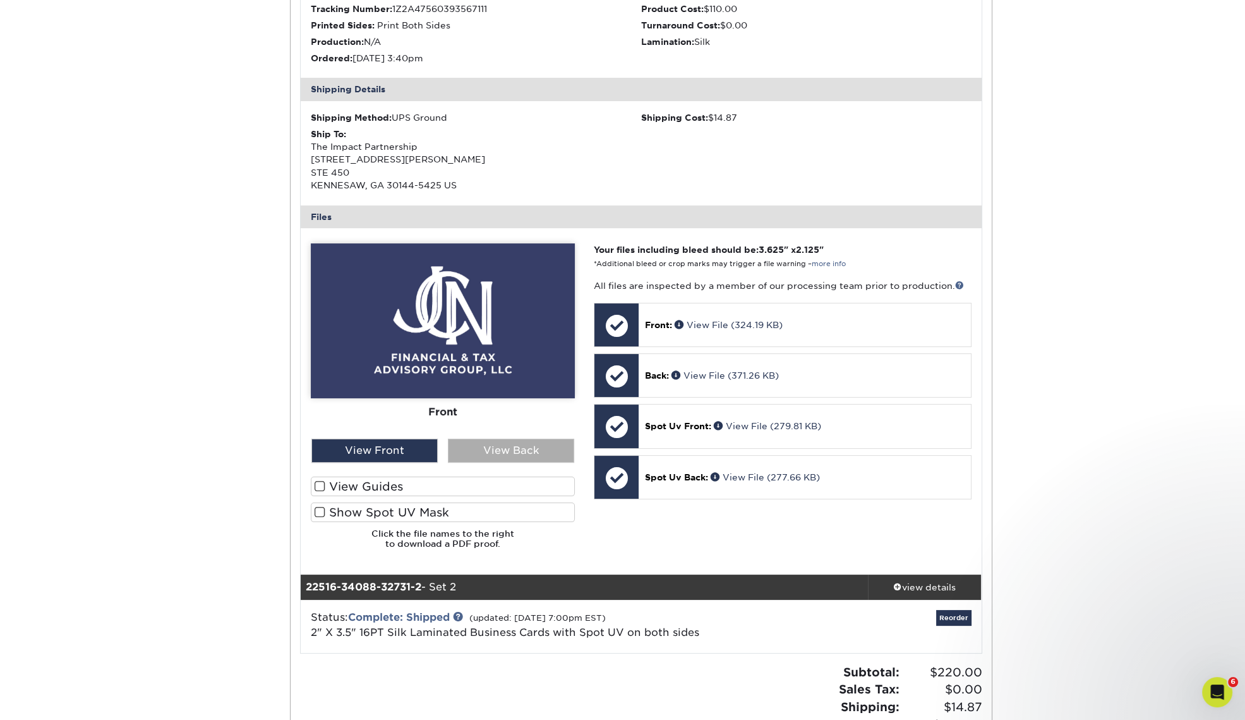
click at [499, 447] on div "View Back" at bounding box center [511, 450] width 126 height 24
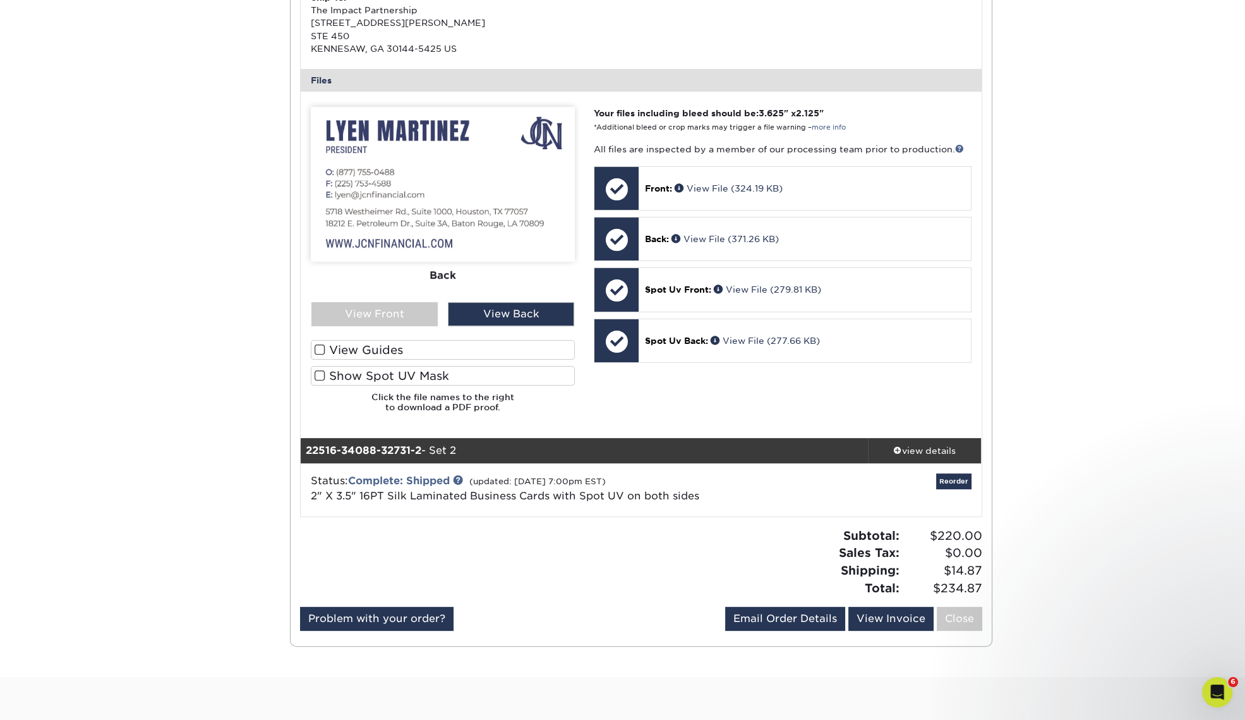
scroll to position [631, 0]
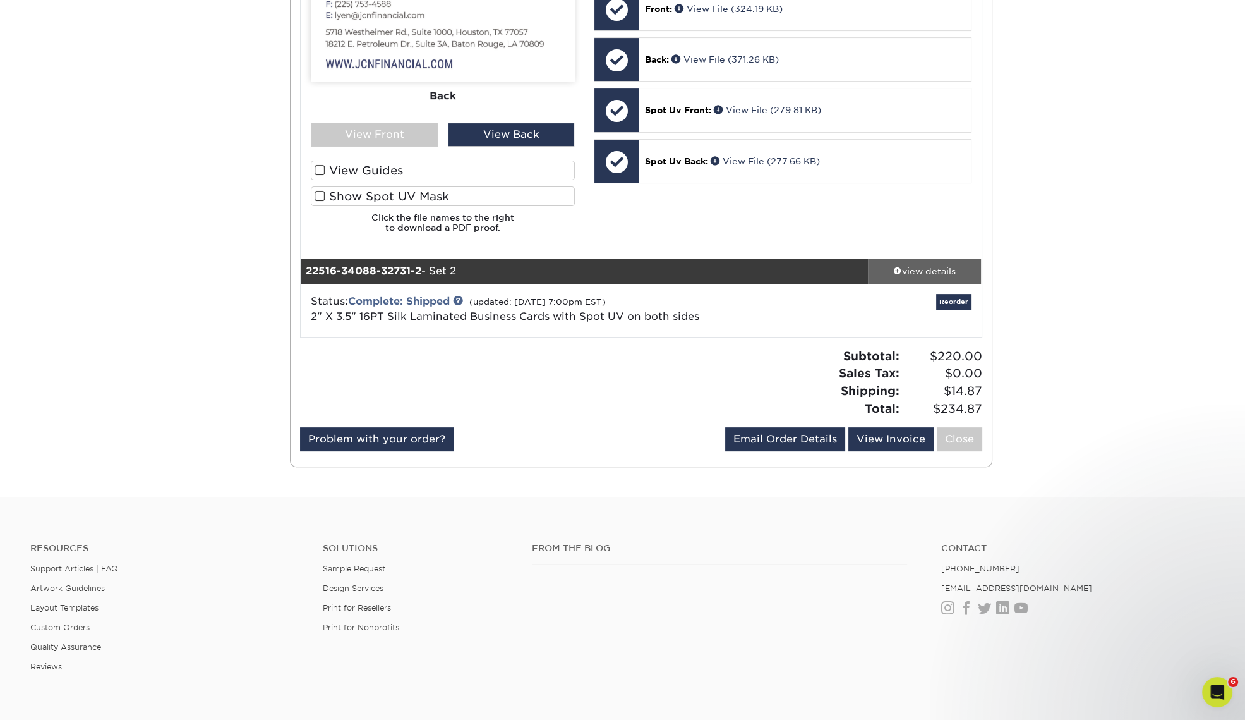
click at [925, 277] on link "view details" at bounding box center [925, 270] width 114 height 25
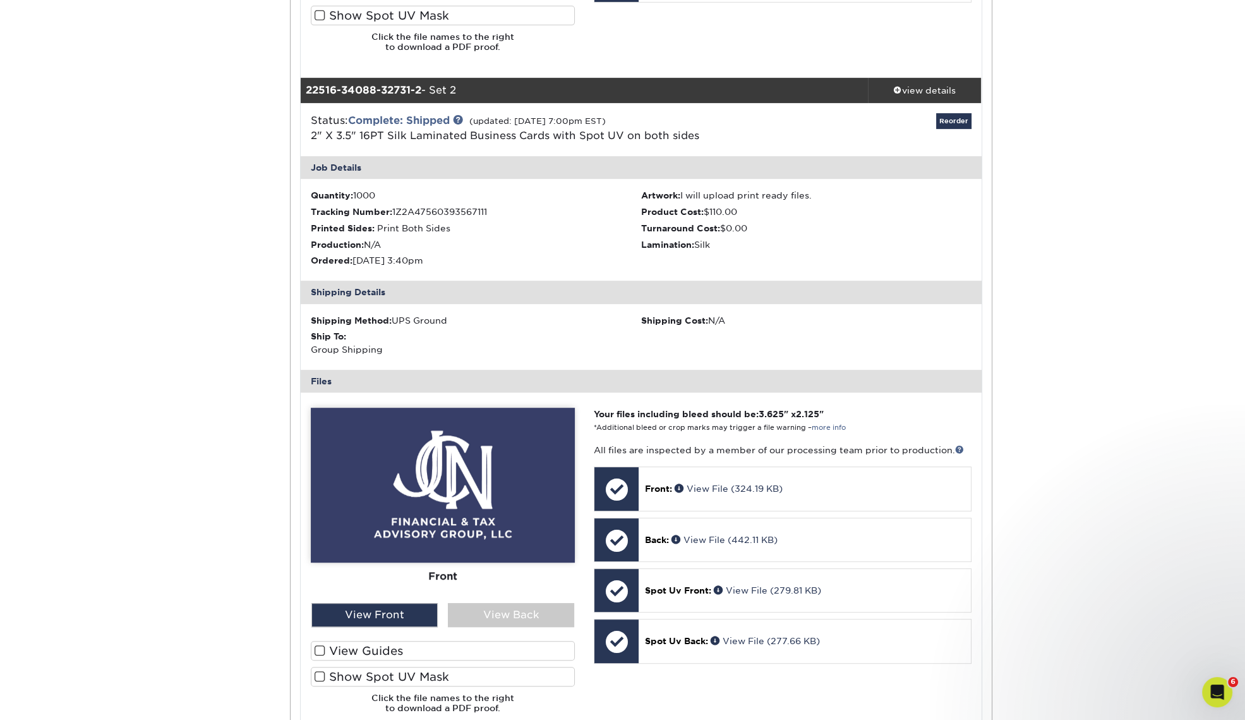
scroll to position [869, 0]
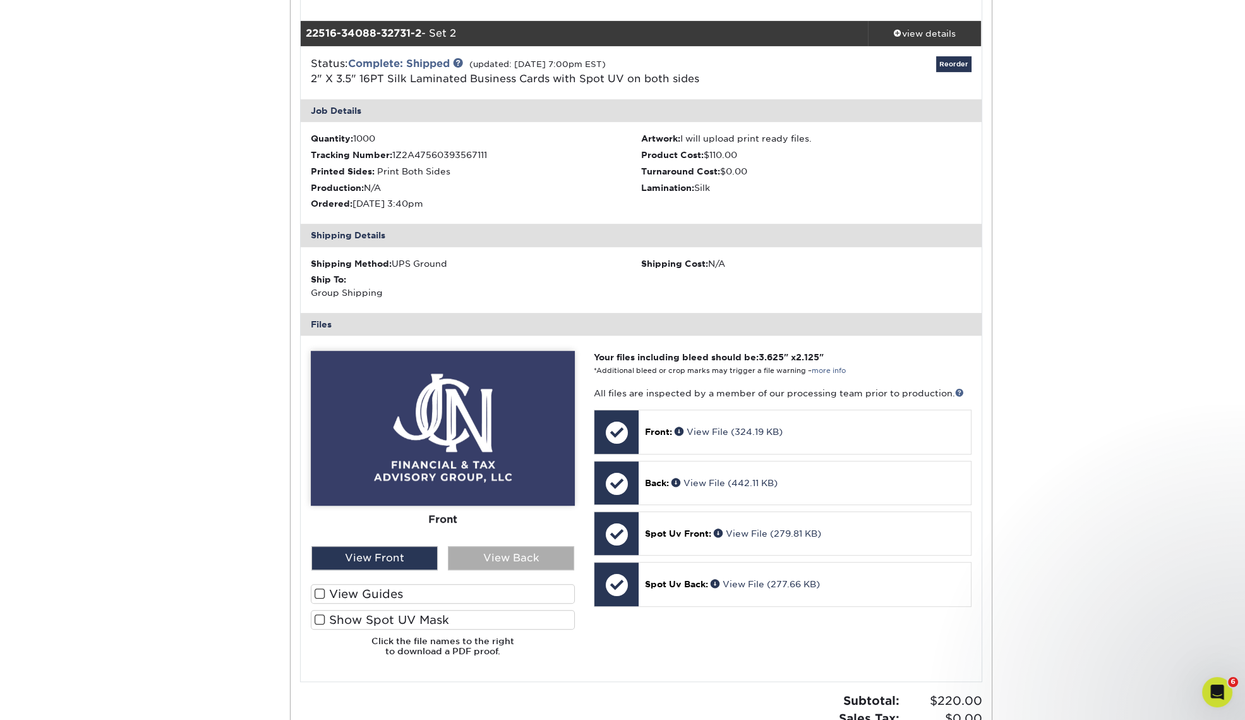
click at [503, 551] on div "View Back" at bounding box center [511, 558] width 126 height 24
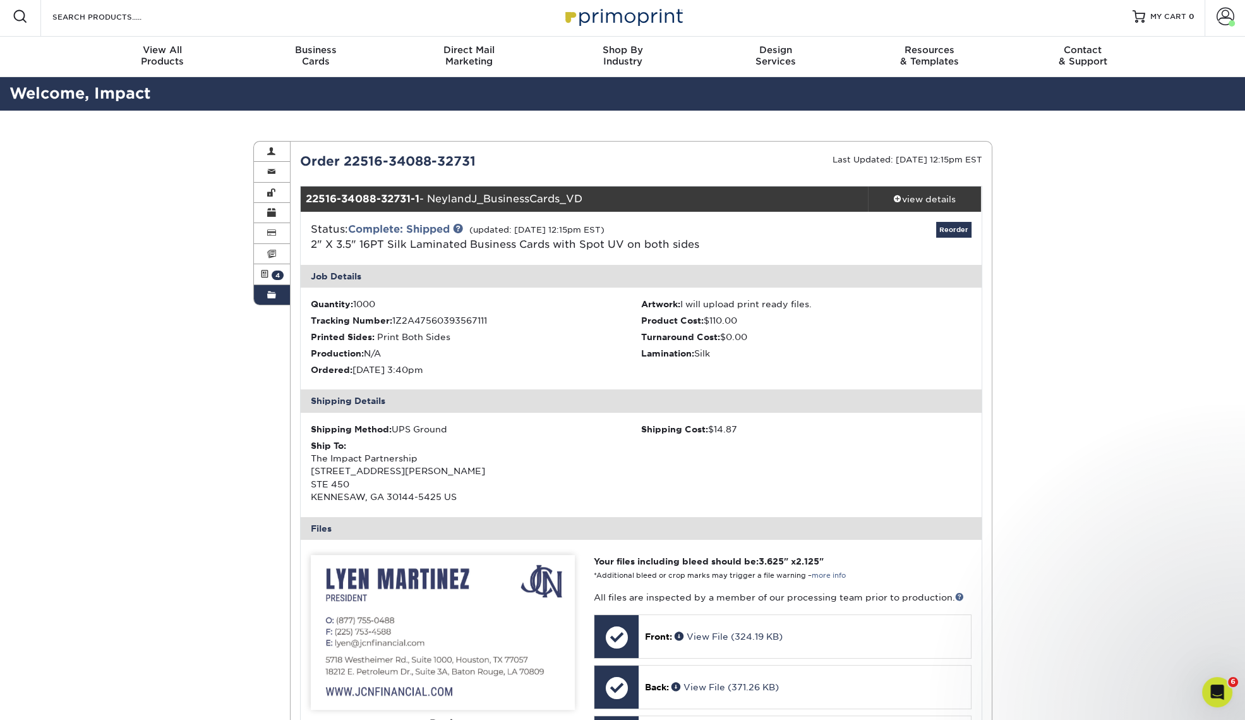
scroll to position [0, 0]
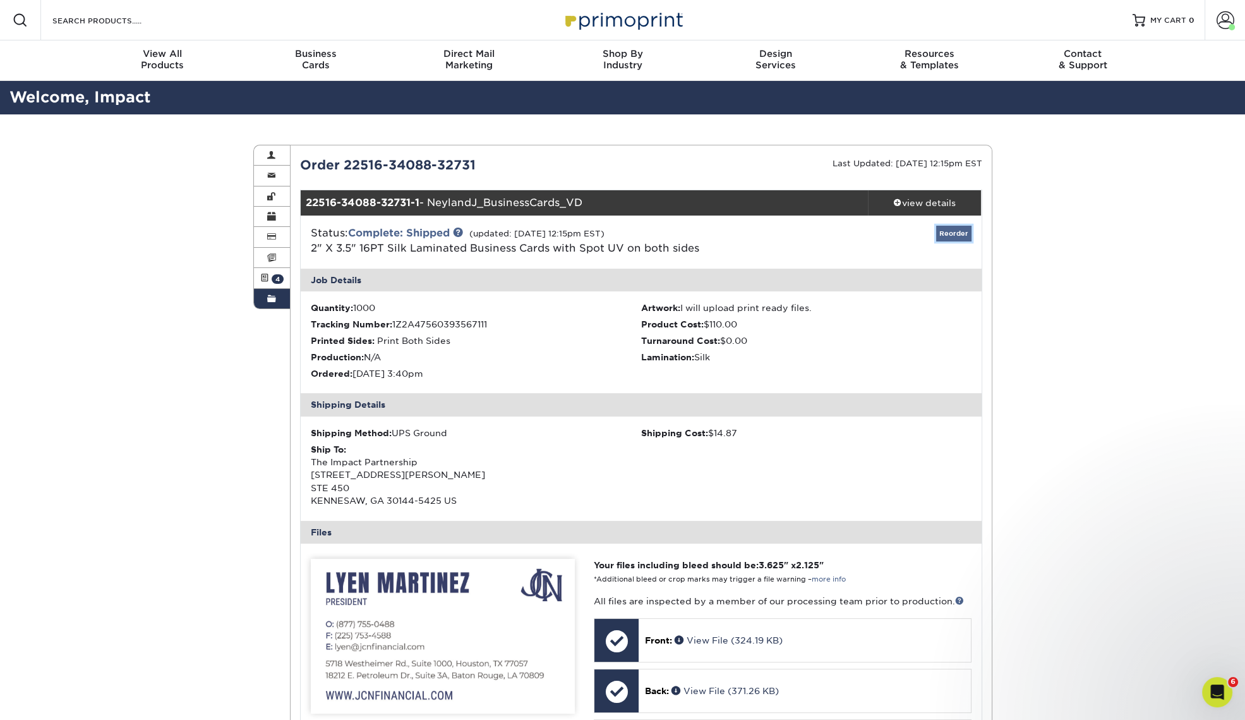
click at [953, 232] on link "Reorder" at bounding box center [953, 234] width 35 height 16
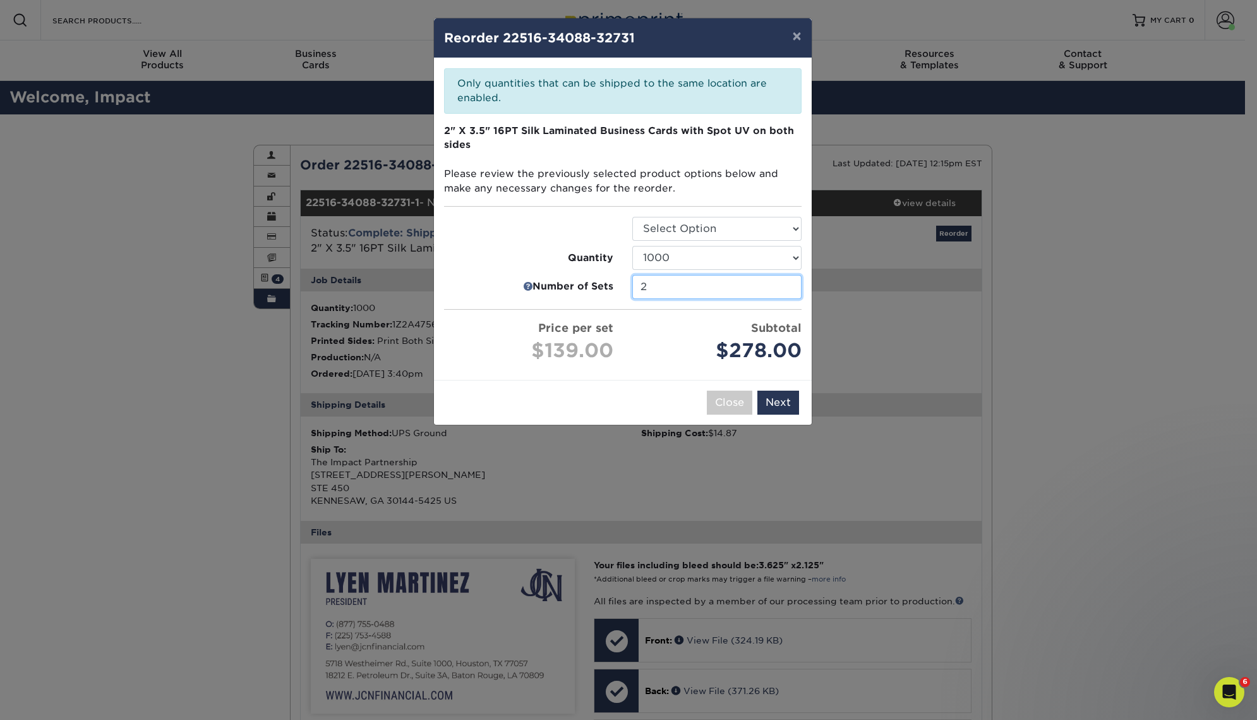
click at [788, 283] on input "2" at bounding box center [716, 287] width 169 height 24
click at [790, 281] on input "2" at bounding box center [716, 287] width 169 height 24
click at [788, 283] on input "2" at bounding box center [716, 287] width 169 height 24
type input "2"
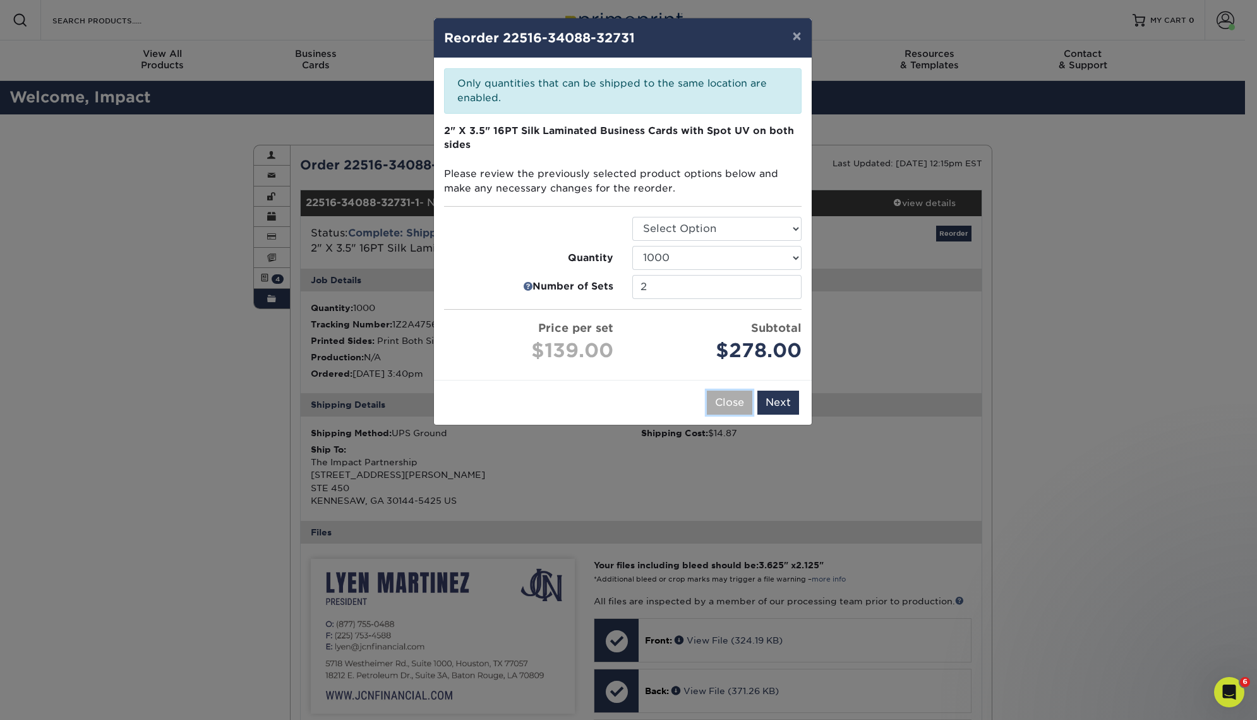
click at [735, 404] on button "Close" at bounding box center [729, 402] width 45 height 24
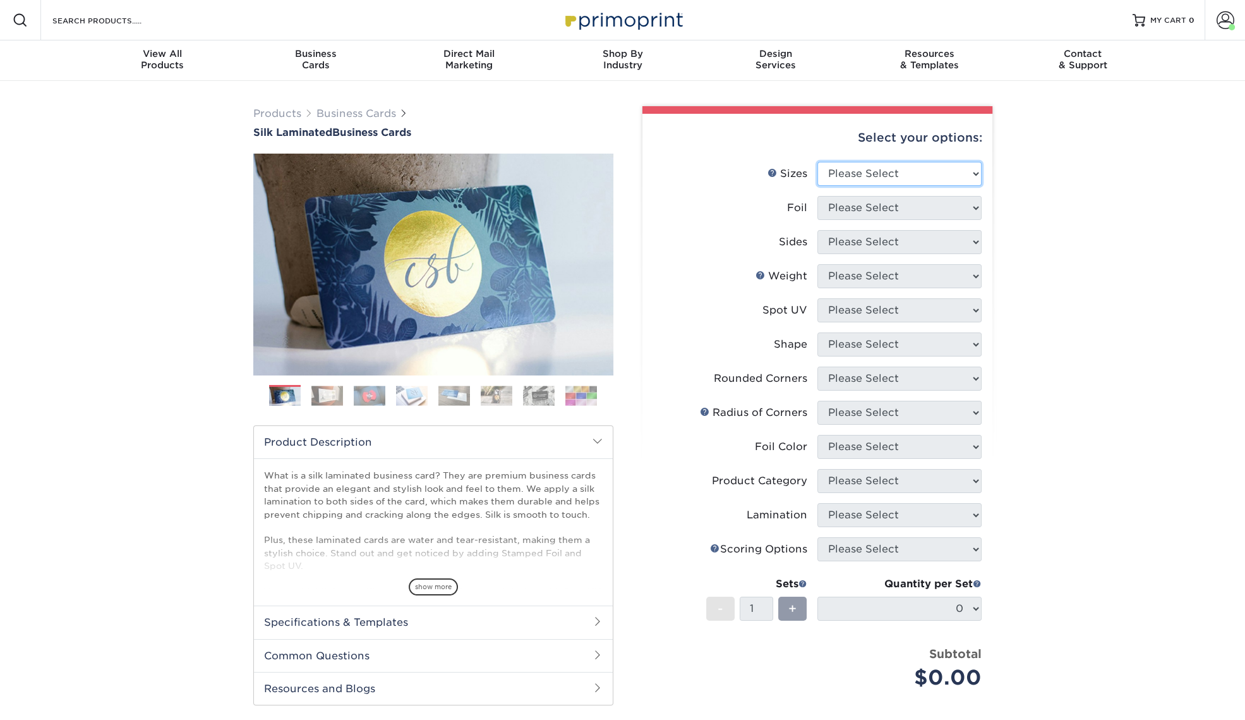
drag, startPoint x: 922, startPoint y: 177, endPoint x: 923, endPoint y: 186, distance: 9.5
click at [922, 177] on select "Please Select 1.5" x 3.5" - Mini 1.75" x 3.5" - Mini 2" x 2" - Square 2" x 3" -…" at bounding box center [899, 174] width 164 height 24
select select "2.00x3.50"
click at [817, 162] on select "Please Select 1.5" x 3.5" - Mini 1.75" x 3.5" - Mini 2" x 2" - Square 2" x 3" -…" at bounding box center [899, 174] width 164 height 24
click at [926, 207] on select "Please Select Yes No" at bounding box center [899, 208] width 164 height 24
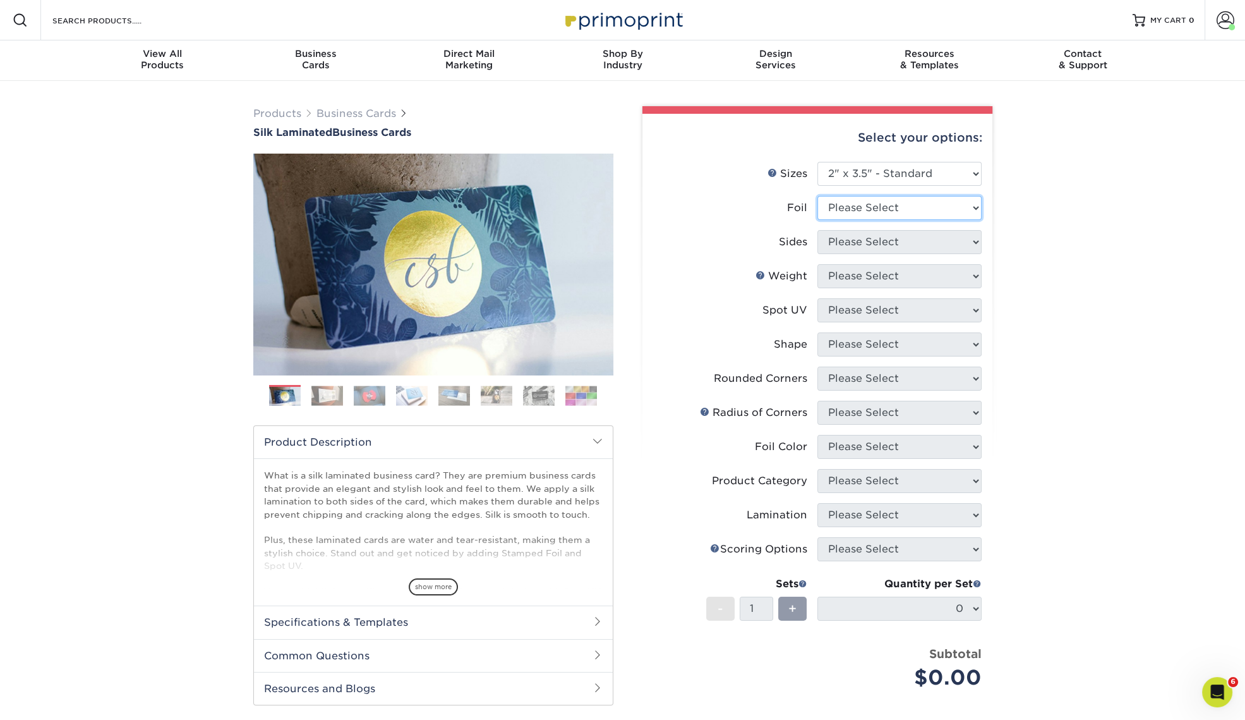
select select "0"
click at [817, 196] on select "Please Select Yes No" at bounding box center [899, 208] width 164 height 24
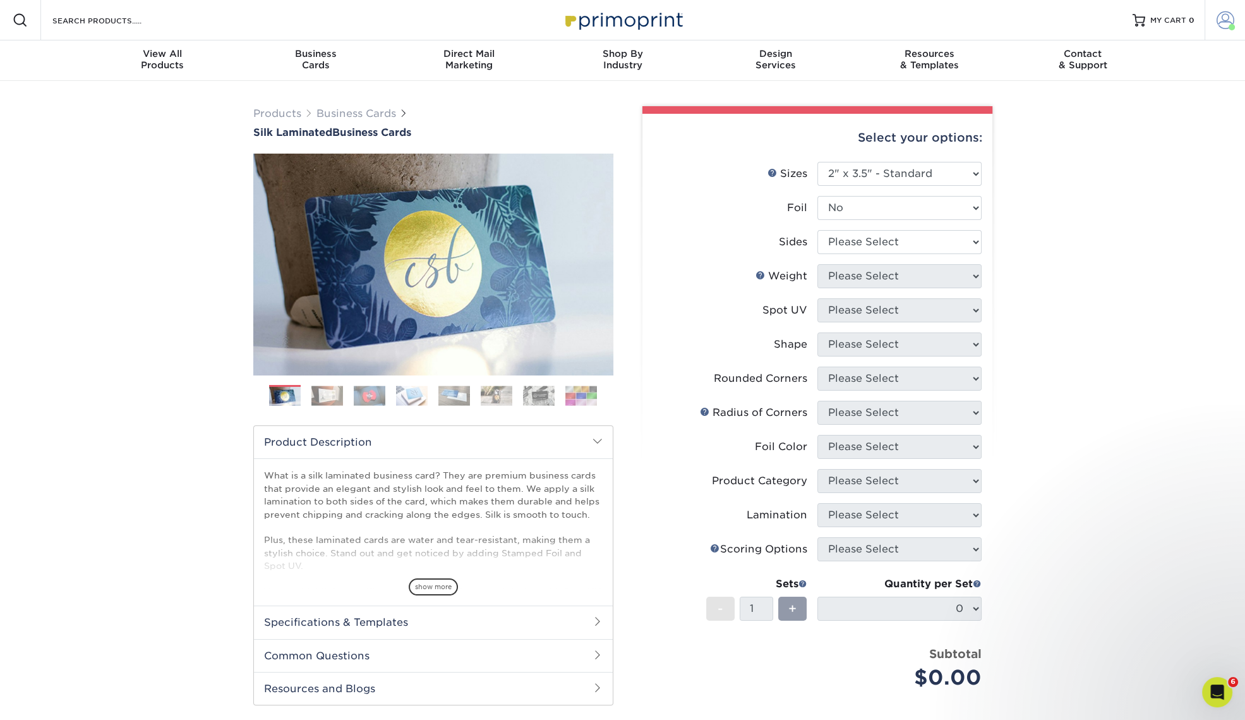
click at [1229, 21] on span at bounding box center [1226, 20] width 18 height 18
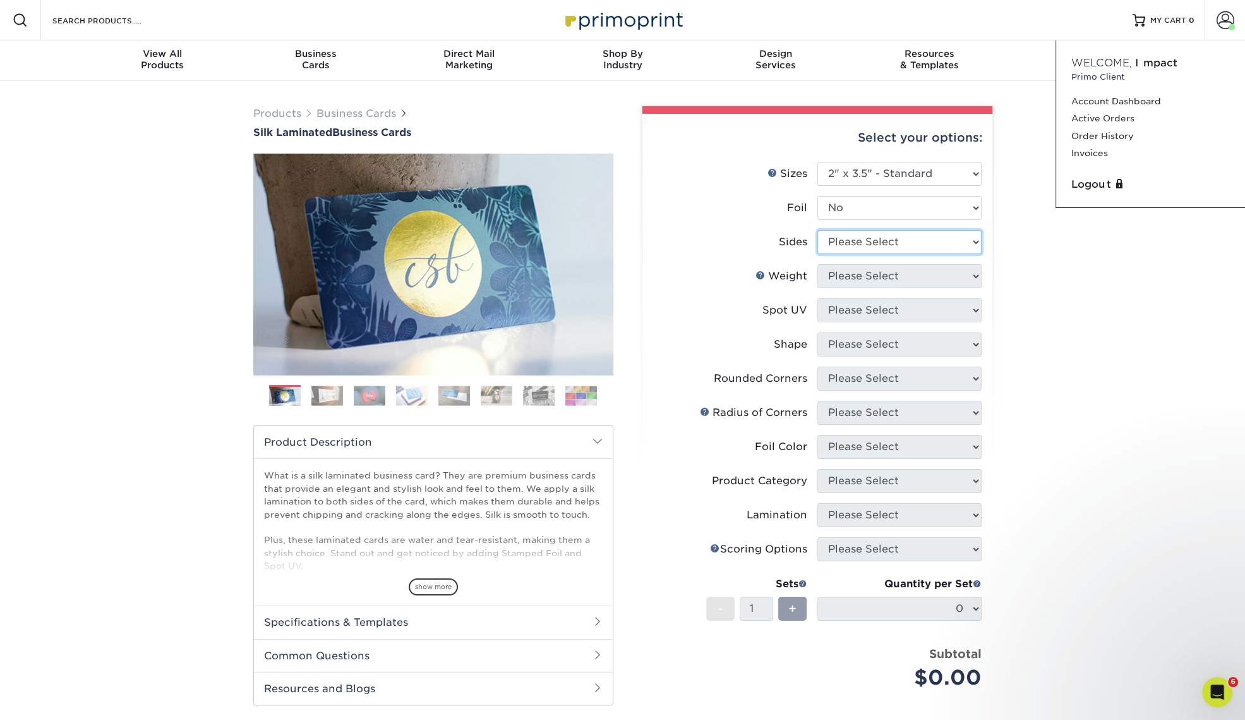
click at [920, 241] on select "Please Select Print Both Sides Print Front Only" at bounding box center [899, 242] width 164 height 24
select select "13abbda7-1d64-4f25-8bb2-c179b224825d"
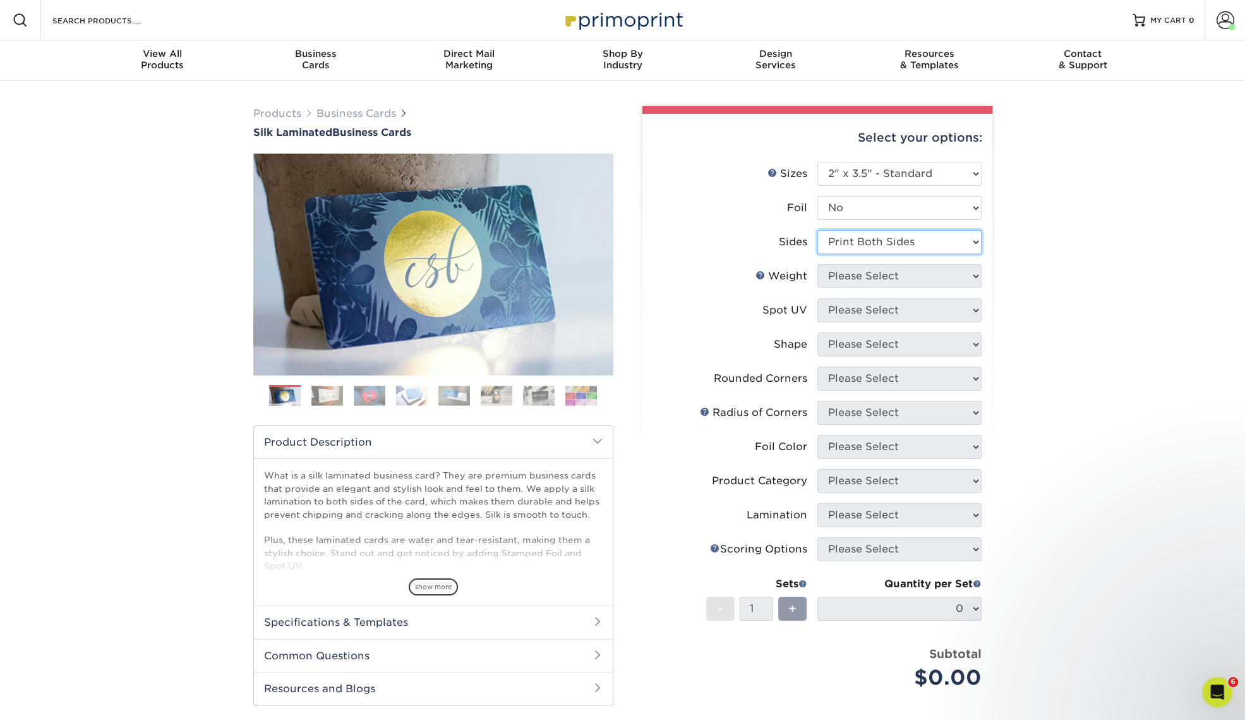
click at [817, 230] on select "Please Select Print Both Sides Print Front Only" at bounding box center [899, 242] width 164 height 24
click at [916, 280] on select "Please Select 16PT" at bounding box center [899, 276] width 164 height 24
select select "16PT"
click at [817, 264] on select "Please Select 16PT" at bounding box center [899, 276] width 164 height 24
click at [906, 304] on select "Please Select No Spot UV Front and Back (Both Sides) Front Only Back Only" at bounding box center [899, 310] width 164 height 24
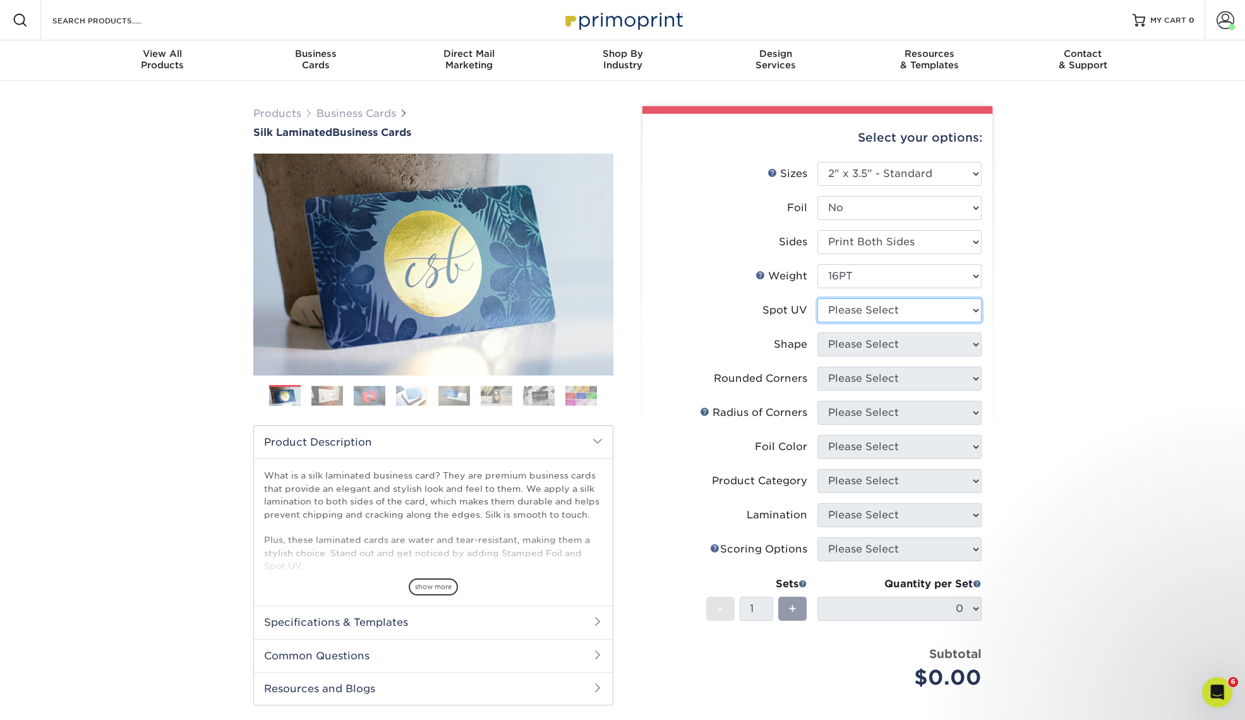
select select "0"
click at [817, 298] on select "Please Select No Spot UV Front and Back (Both Sides) Front Only Back Only" at bounding box center [899, 310] width 164 height 24
click at [929, 343] on select "Please Select Standard" at bounding box center [899, 344] width 164 height 24
select select "standard"
click at [817, 332] on select "Please Select Standard" at bounding box center [899, 344] width 164 height 24
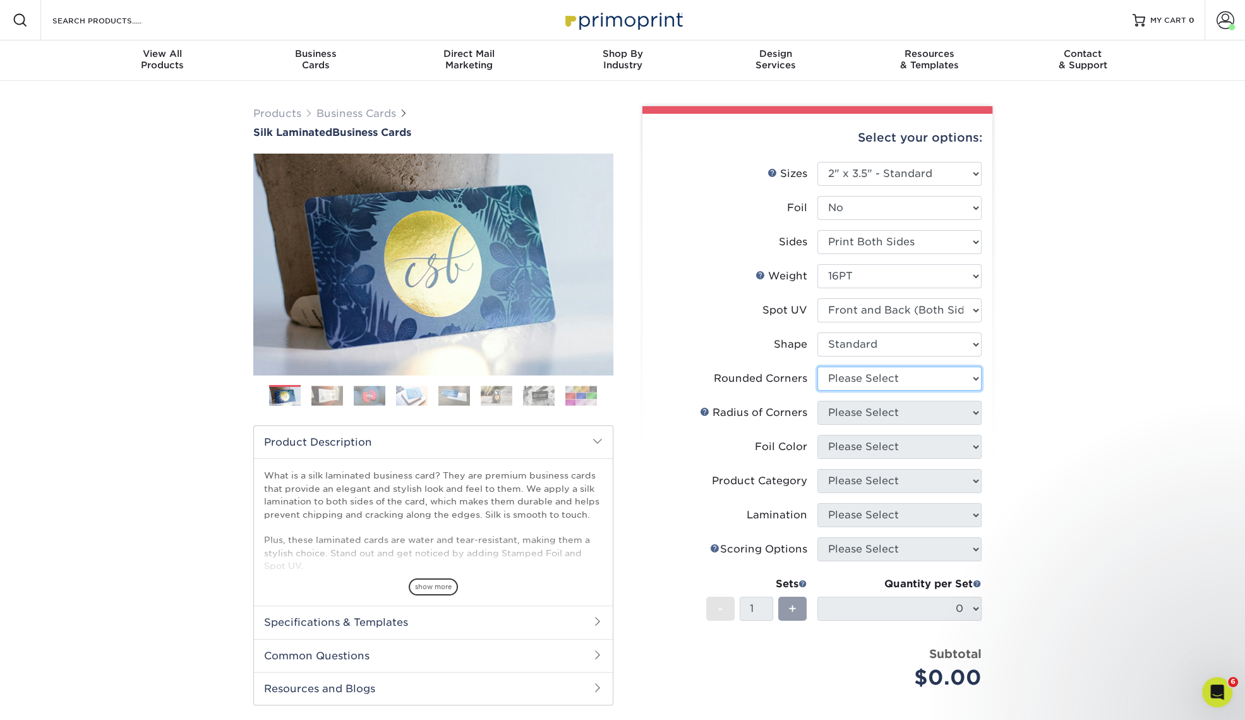
click at [907, 378] on select "Please Select Yes - Round 2 Corners Yes - Round 4 Corners No" at bounding box center [899, 378] width 164 height 24
select select "0"
click at [817, 366] on select "Please Select Yes - Round 2 Corners Yes - Round 4 Corners No" at bounding box center [899, 378] width 164 height 24
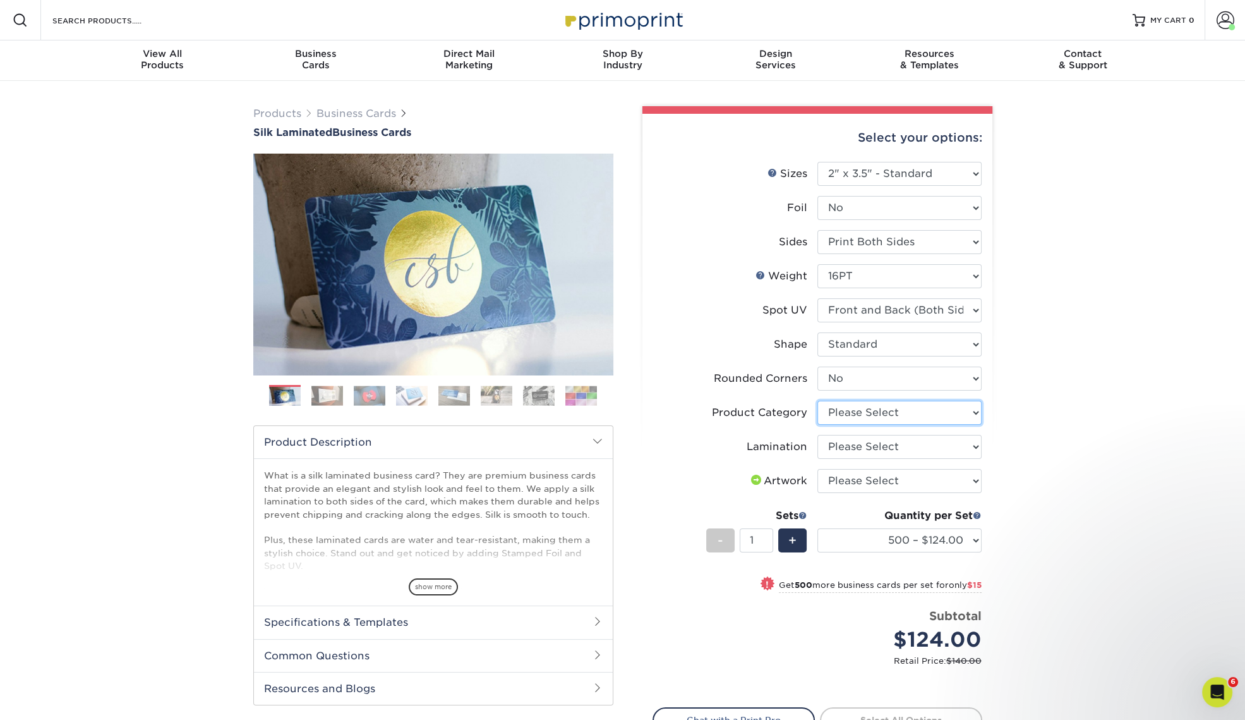
click at [937, 409] on select "Please Select Business Cards" at bounding box center [899, 412] width 164 height 24
select select "3b5148f1-0588-4f88-a218-97bcfdce65c1"
click at [817, 400] on select "Please Select Business Cards" at bounding box center [899, 412] width 164 height 24
click at [903, 444] on select "Please Select Silk" at bounding box center [899, 447] width 164 height 24
select select "ccacb42f-45f7-42d3-bbd3-7c8421cf37f0"
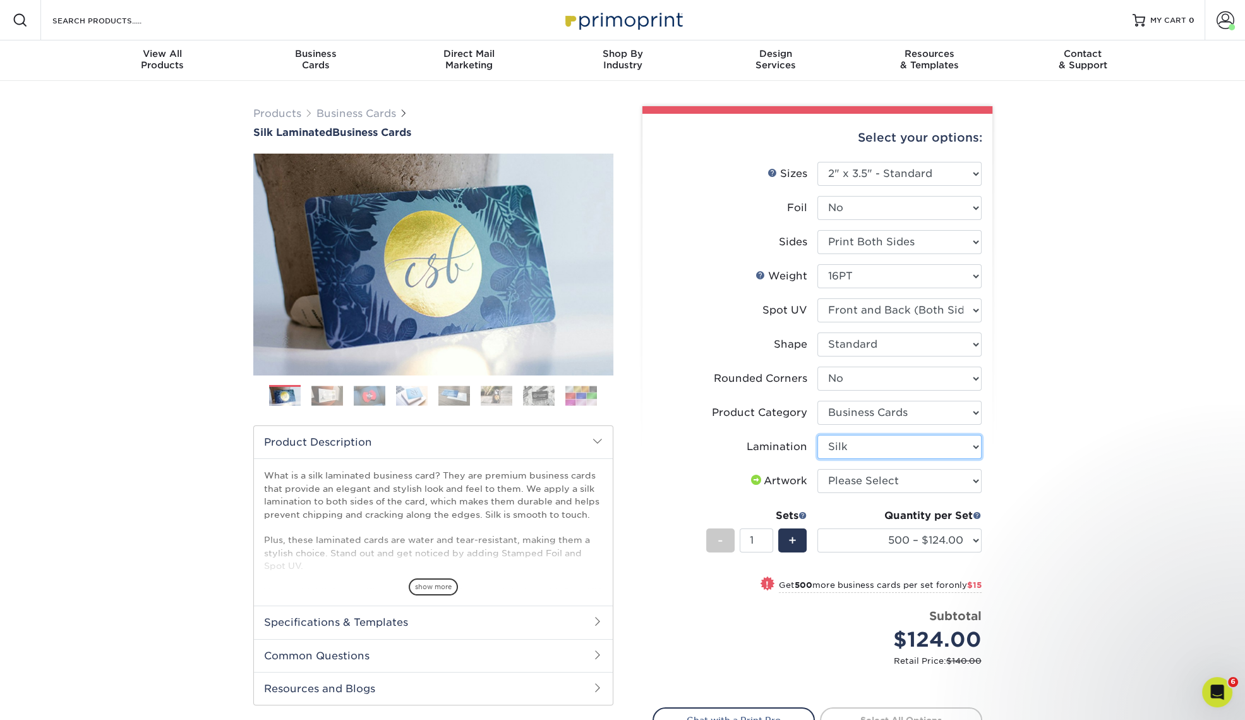
click at [817, 435] on select "Please Select Silk" at bounding box center [899, 447] width 164 height 24
click at [896, 483] on select "Please Select I will upload files I need a design - $100" at bounding box center [899, 481] width 164 height 24
select select "upload"
click at [817, 469] on select "Please Select I will upload files I need a design - $100" at bounding box center [899, 481] width 164 height 24
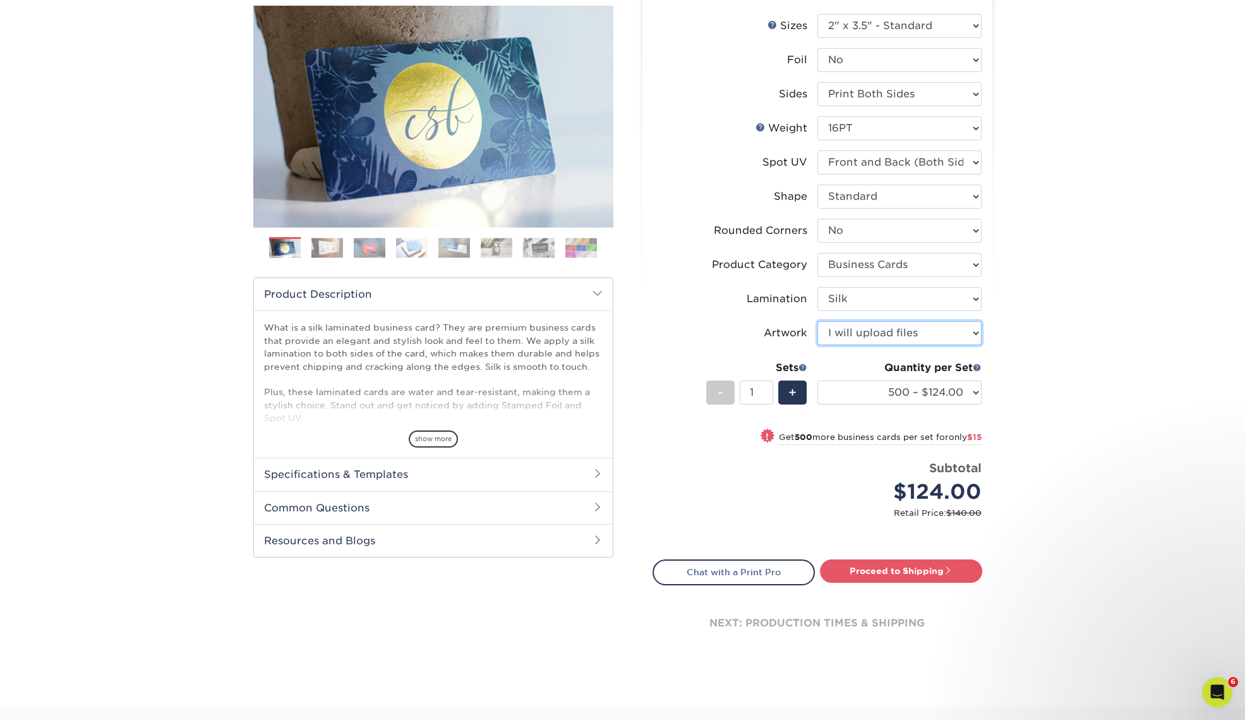
scroll to position [157, 0]
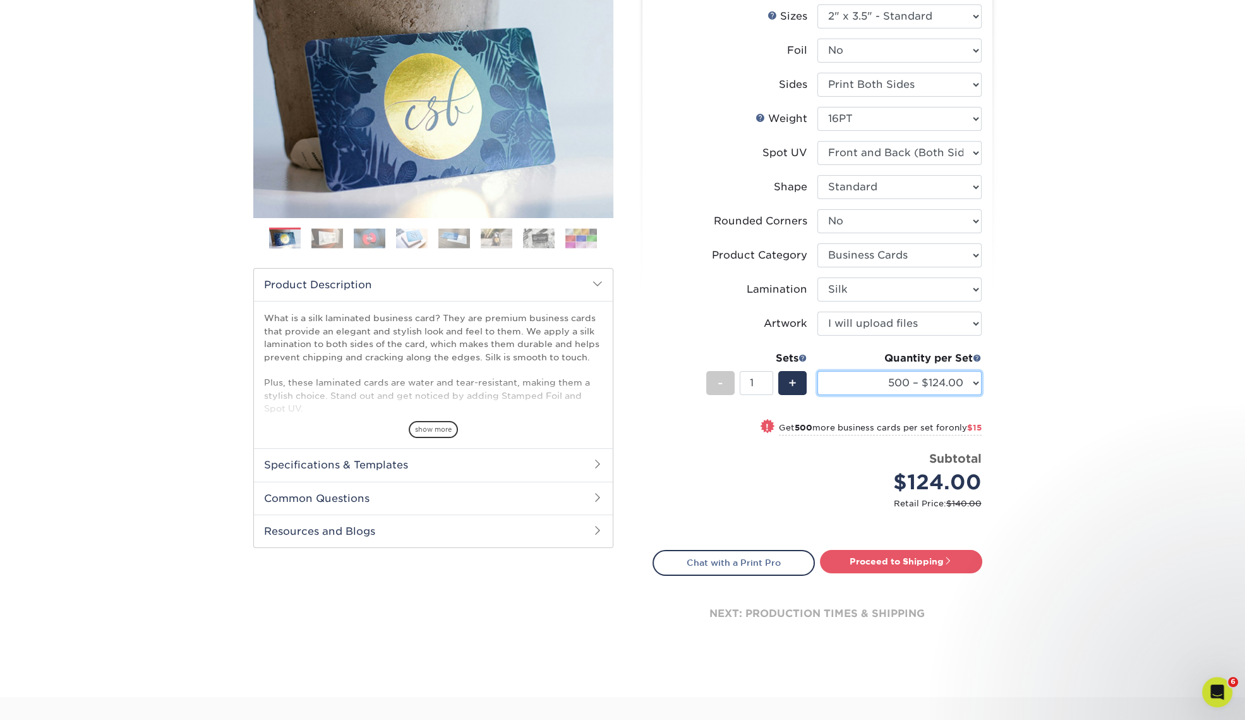
click at [948, 384] on select "500 – $124.00 1000 – $139.00 2500 – $341.00 5000 – $571.00 10000 – $1028.00" at bounding box center [899, 383] width 164 height 24
select select "1000 – $139.00"
click at [817, 371] on select "500 – $124.00 1000 – $139.00 2500 – $341.00 5000 – $571.00 10000 – $1028.00" at bounding box center [899, 383] width 164 height 24
click at [790, 382] on span "+" at bounding box center [792, 382] width 8 height 19
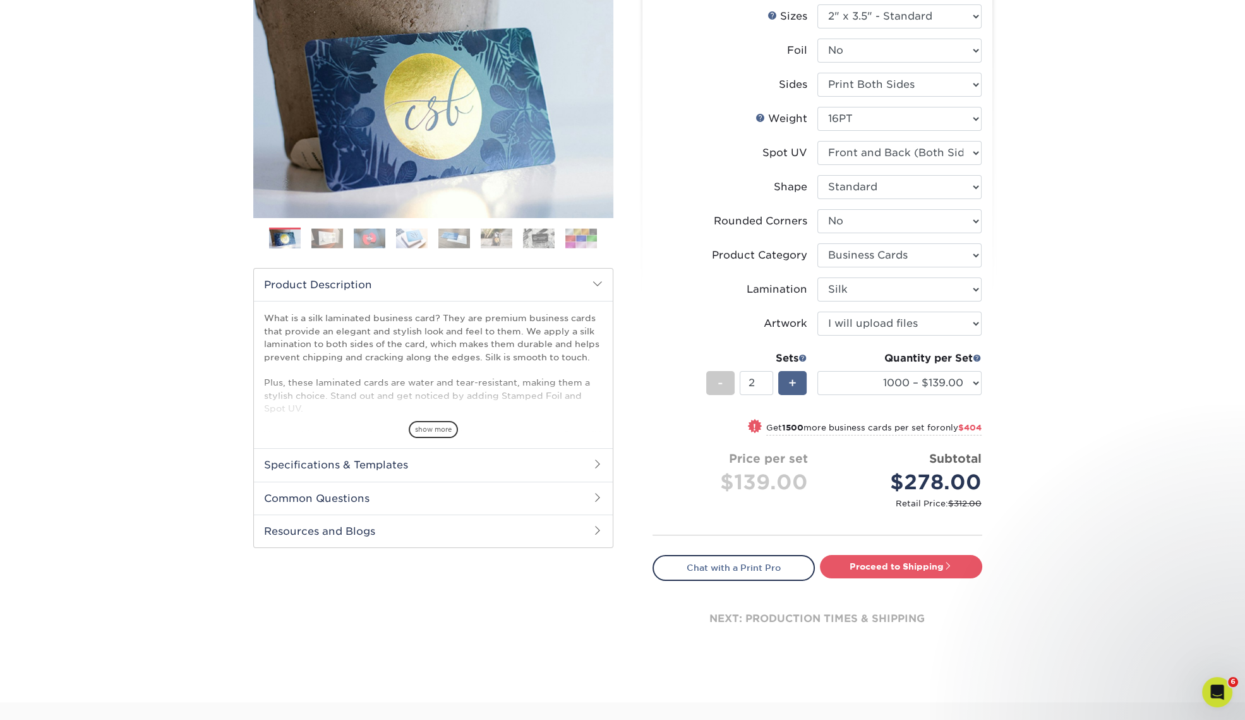
click at [790, 382] on span "+" at bounding box center [792, 382] width 8 height 19
type input "3"
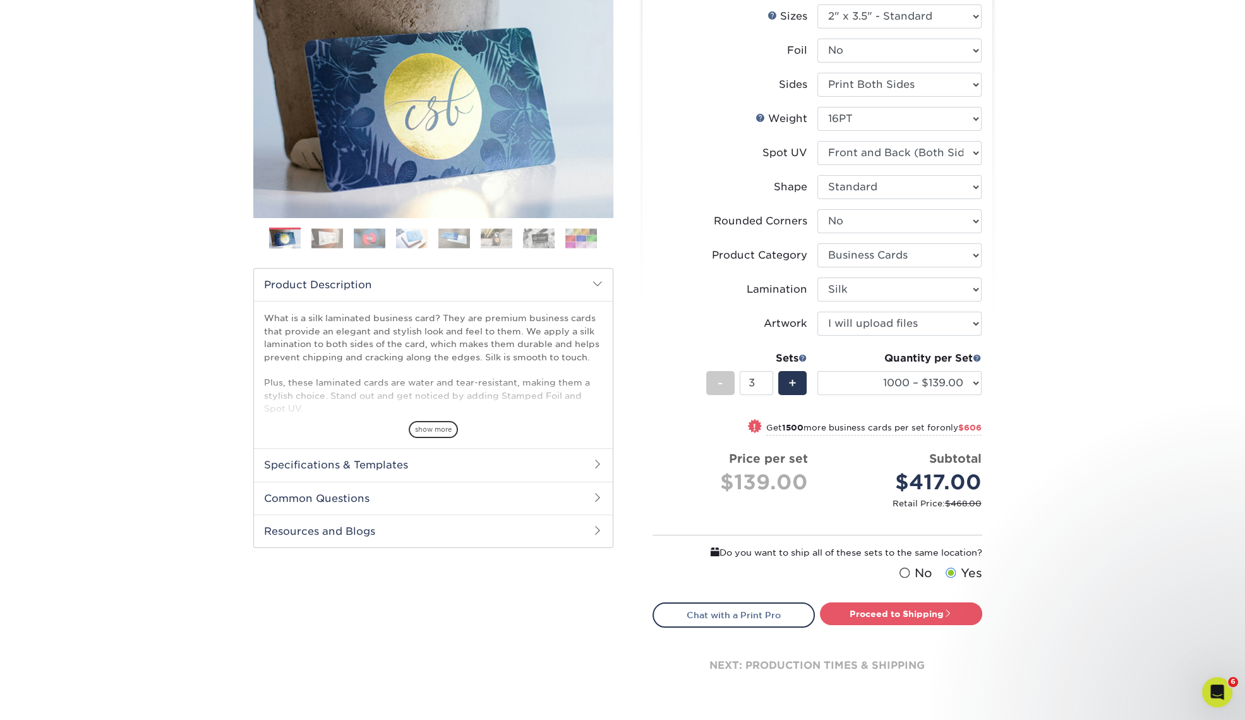
drag, startPoint x: 897, startPoint y: 615, endPoint x: 995, endPoint y: 589, distance: 101.3
click at [897, 615] on link "Proceed to Shipping" at bounding box center [901, 613] width 162 height 23
type input "Set 1"
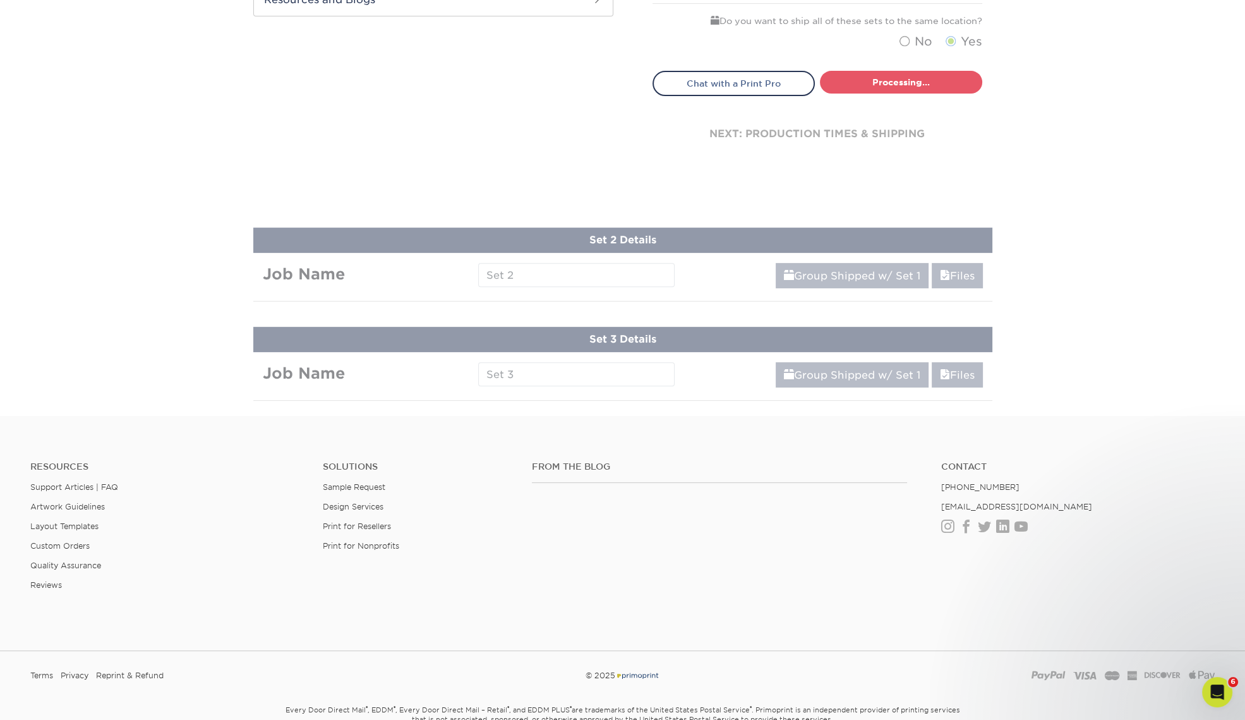
select select "cb454609-49fa-4780-9579-c9522ab991d3"
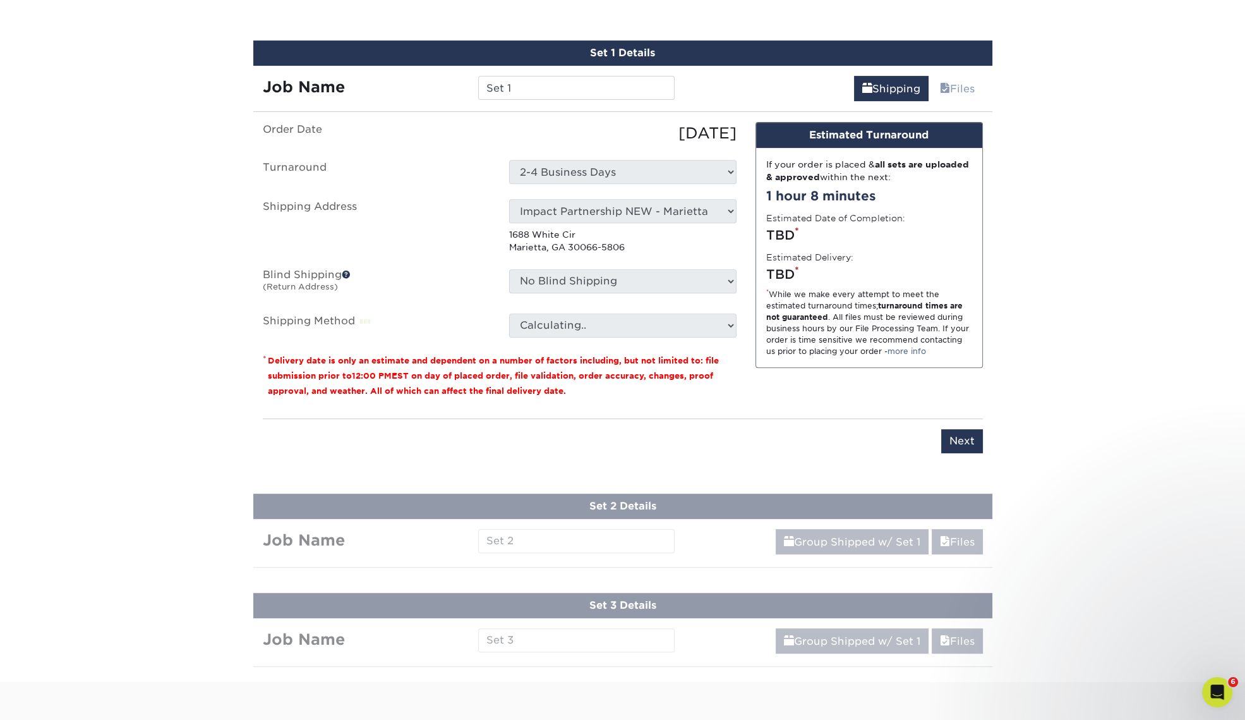
scroll to position [792, 0]
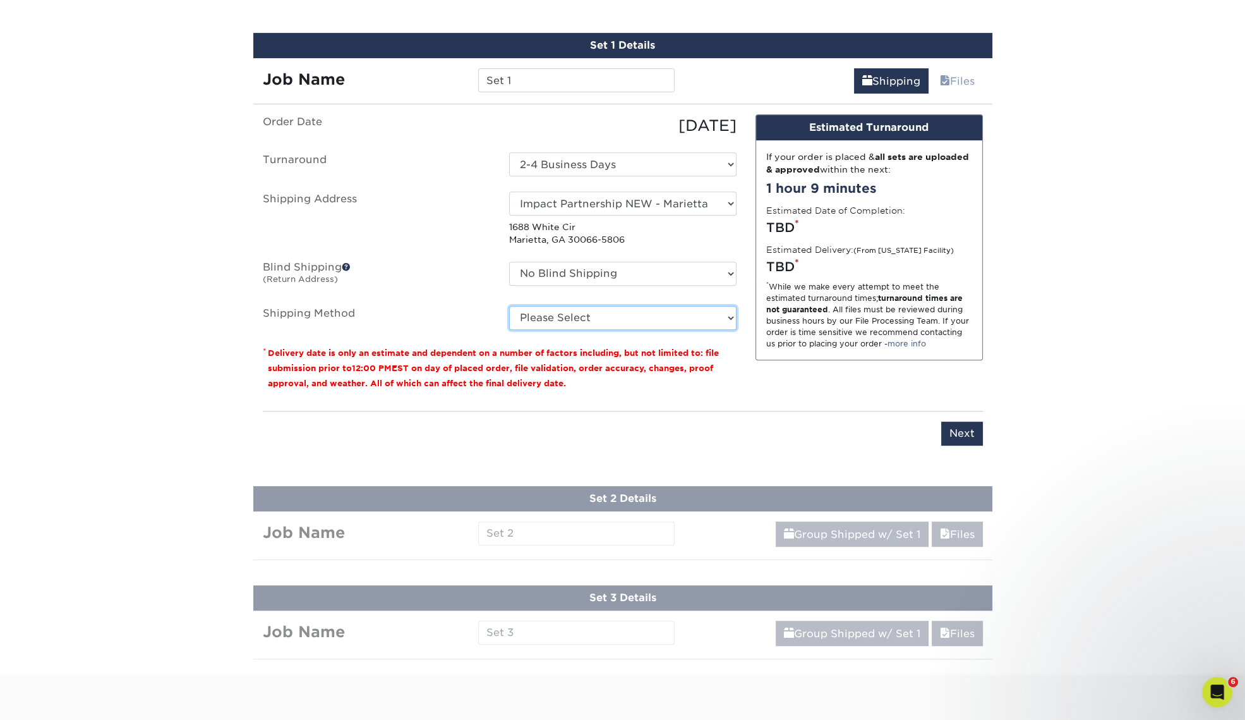
click at [656, 317] on select "Please Select Ground Shipping (+$16.16) 3 Day Shipping Service (+$23.95) 2 Day …" at bounding box center [622, 318] width 227 height 24
select select "03"
click at [509, 306] on select "Please Select Ground Shipping (+$16.16) 3 Day Shipping Service (+$23.95) 2 Day …" at bounding box center [622, 318] width 227 height 24
click at [960, 430] on input "Next" at bounding box center [962, 433] width 42 height 24
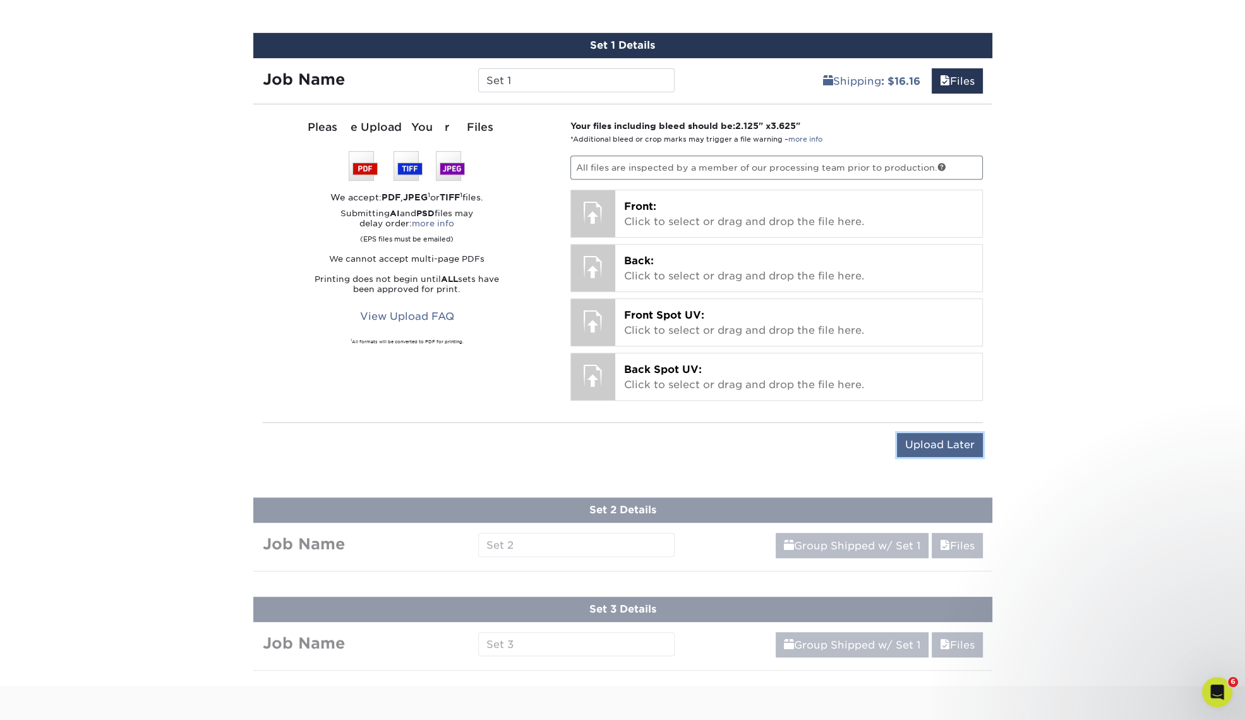
click at [956, 440] on input "Upload Later" at bounding box center [940, 445] width 86 height 24
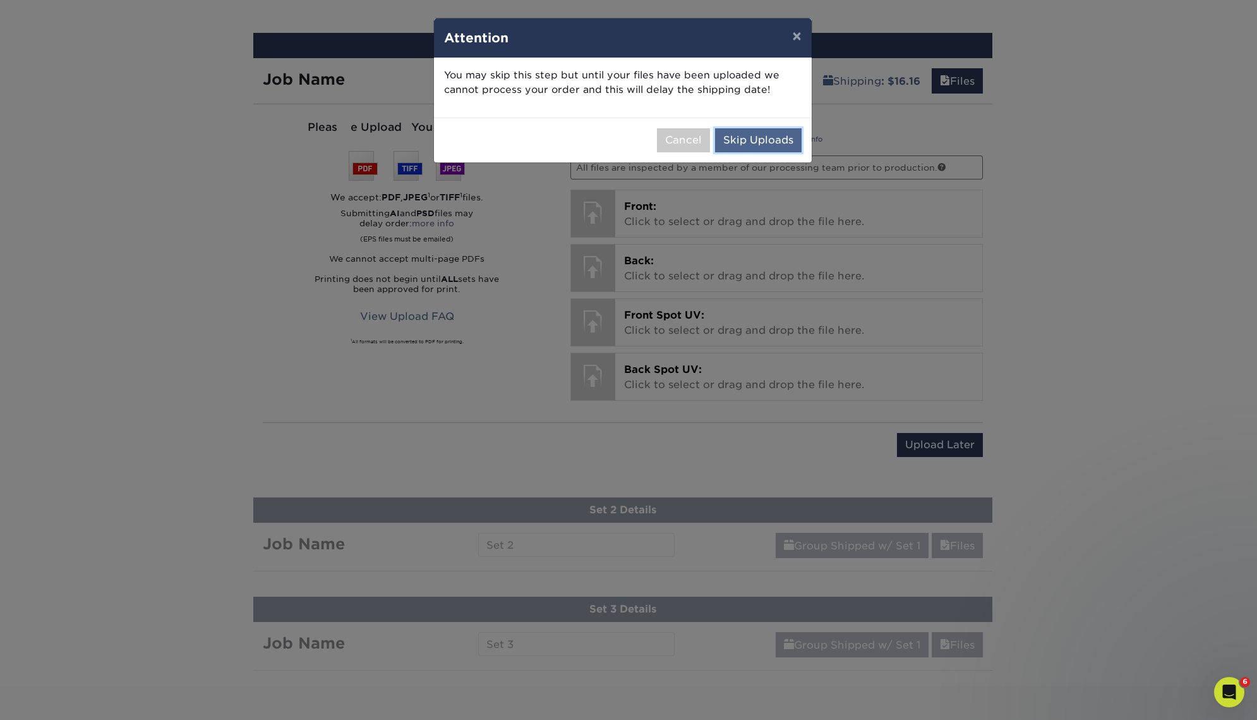
click at [761, 139] on button "Skip Uploads" at bounding box center [758, 140] width 87 height 24
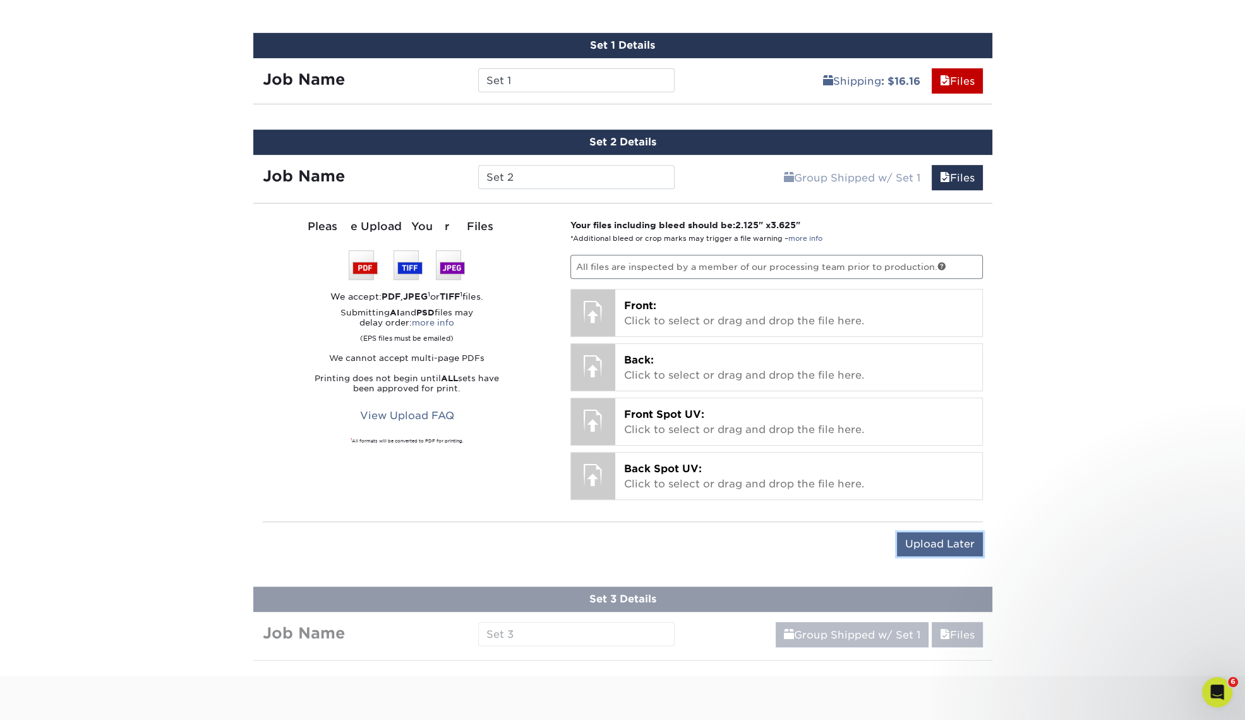
click at [951, 543] on input "Upload Later" at bounding box center [940, 544] width 86 height 24
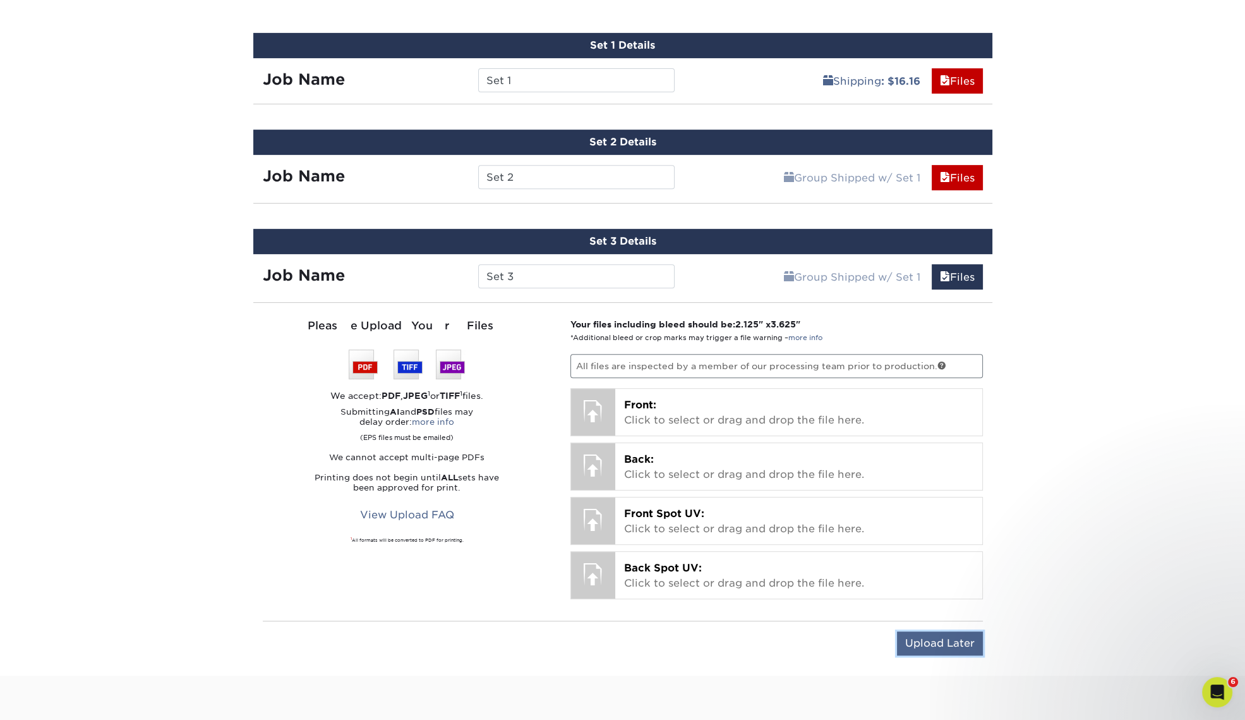
click at [933, 635] on input "Upload Later" at bounding box center [940, 643] width 86 height 24
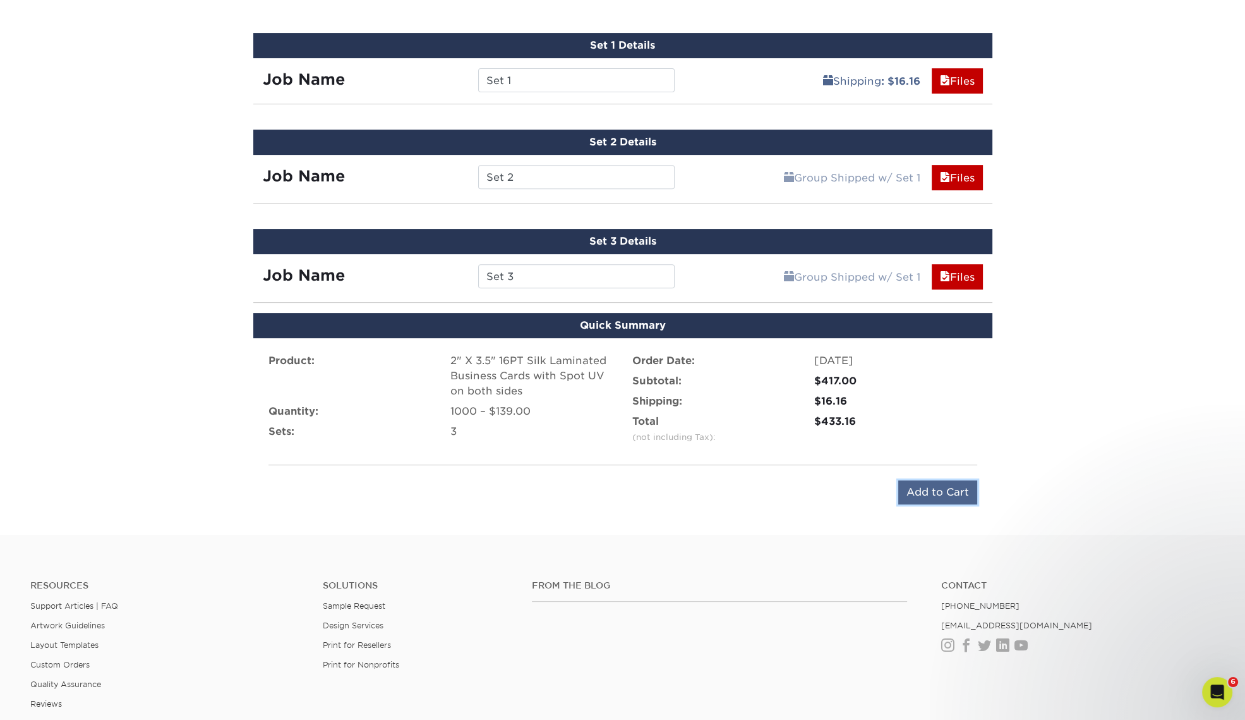
click at [948, 490] on input "Add to Cart" at bounding box center [937, 492] width 79 height 24
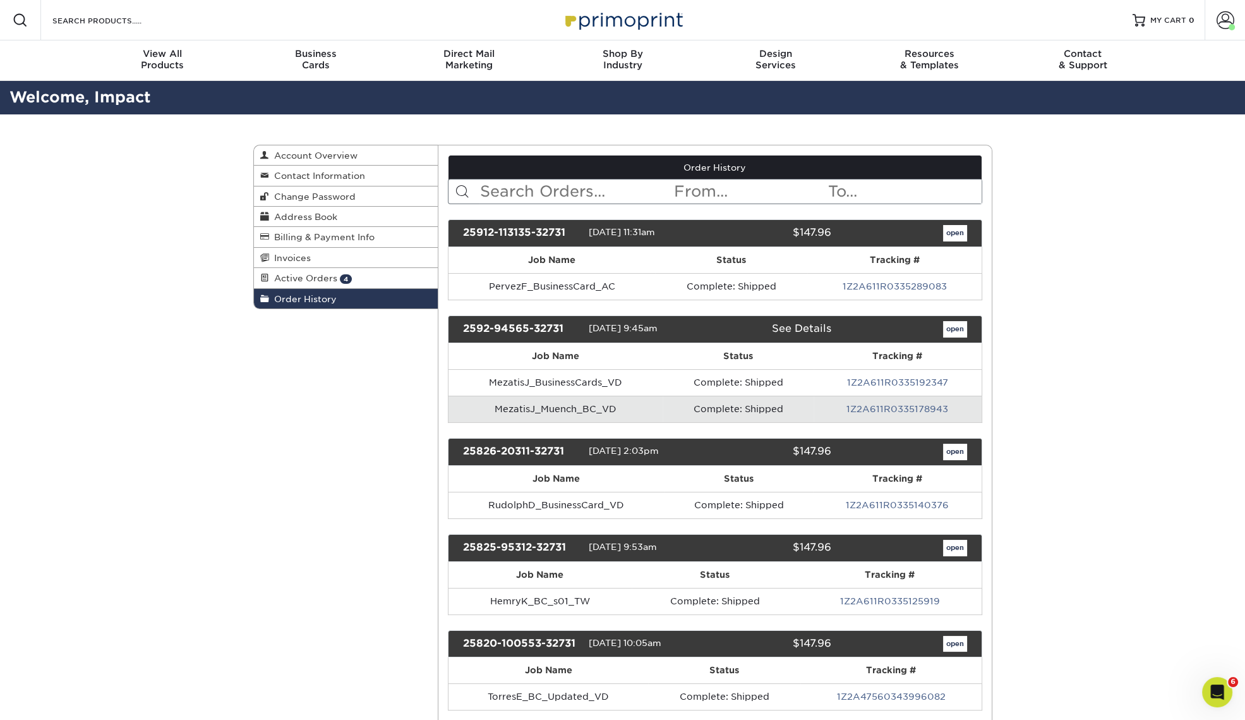
click at [589, 188] on input "text" at bounding box center [576, 191] width 194 height 24
type input "neyland"
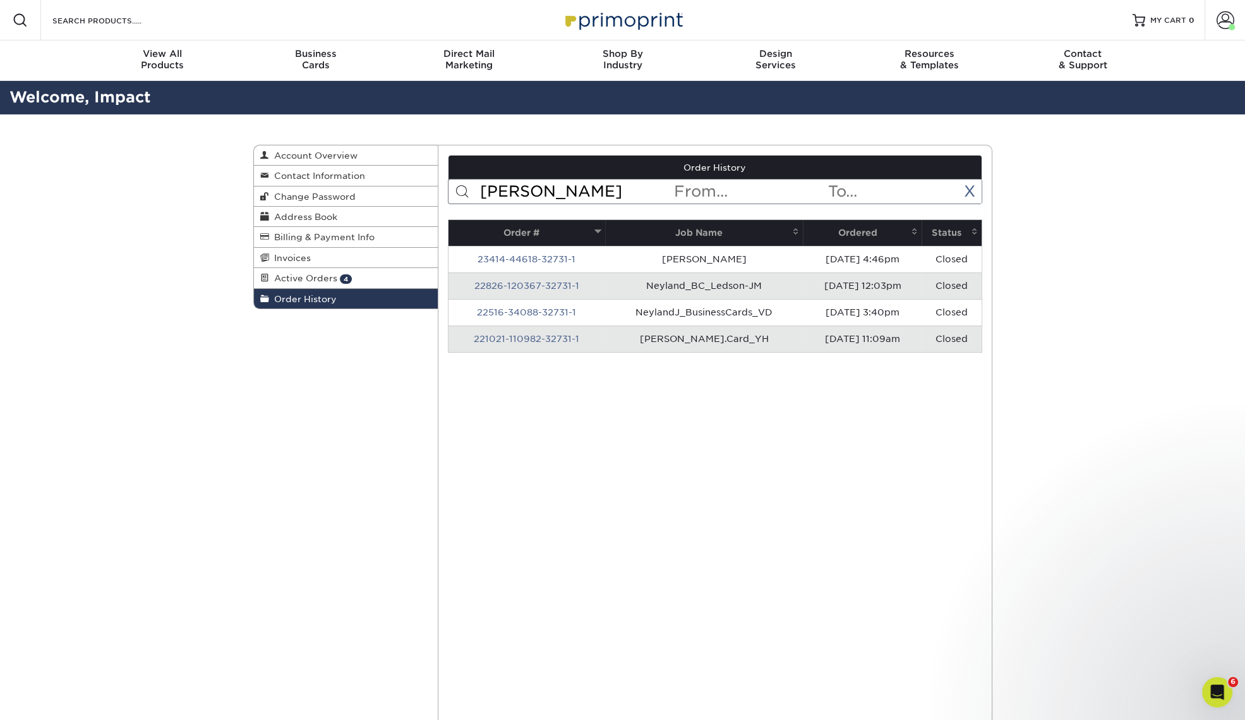
click at [858, 231] on th "Ordered" at bounding box center [862, 233] width 119 height 26
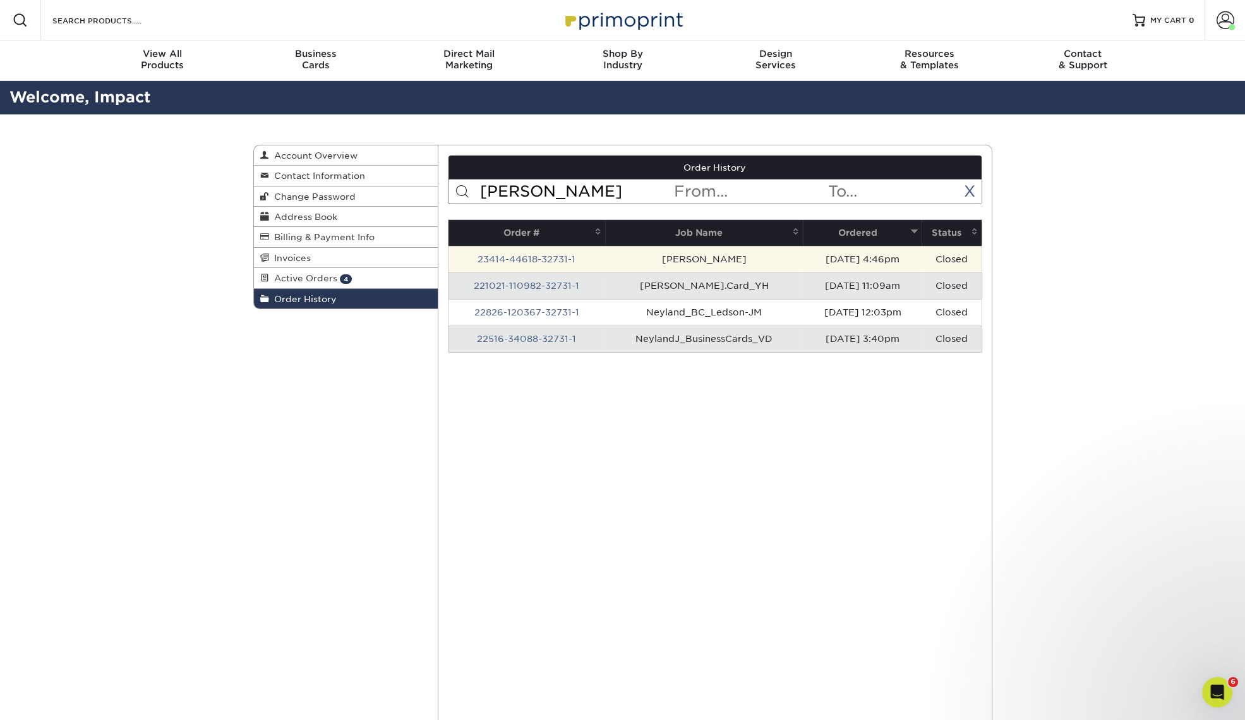
click at [715, 259] on td "John Neyland_Serena Nguyen_BC_YH" at bounding box center [704, 259] width 198 height 27
click at [521, 256] on link "23414-44618-32731-1" at bounding box center [527, 259] width 98 height 10
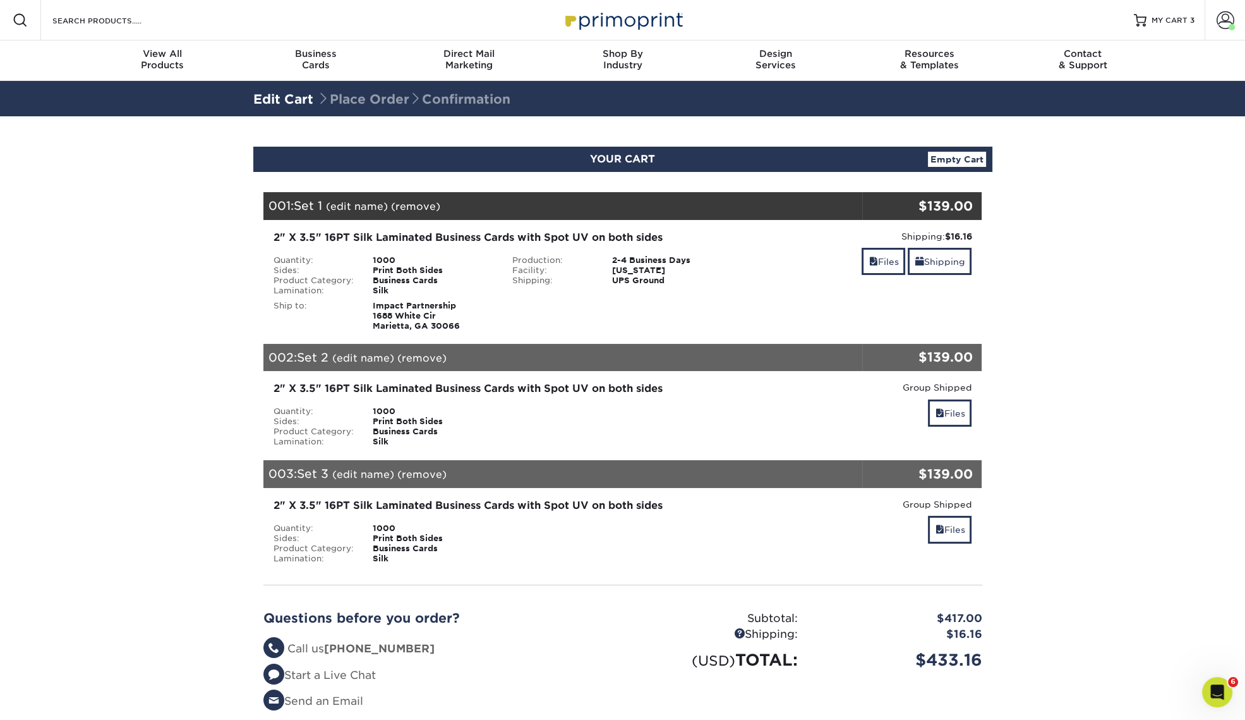
scroll to position [78, 0]
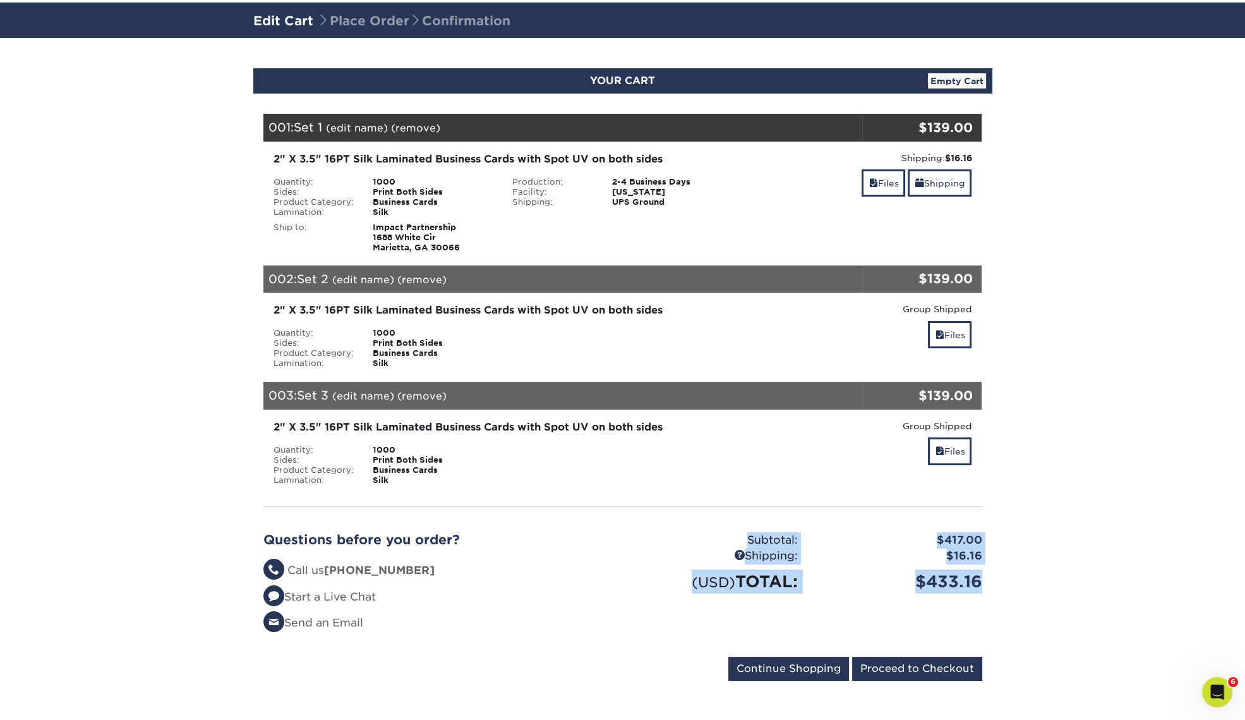
drag, startPoint x: 985, startPoint y: 581, endPoint x: 740, endPoint y: 541, distance: 248.4
click at [740, 541] on div "Subtotal: $417.00 Shipping: $16.16 (USD) TOTAL: $433.16" at bounding box center [807, 586] width 369 height 109
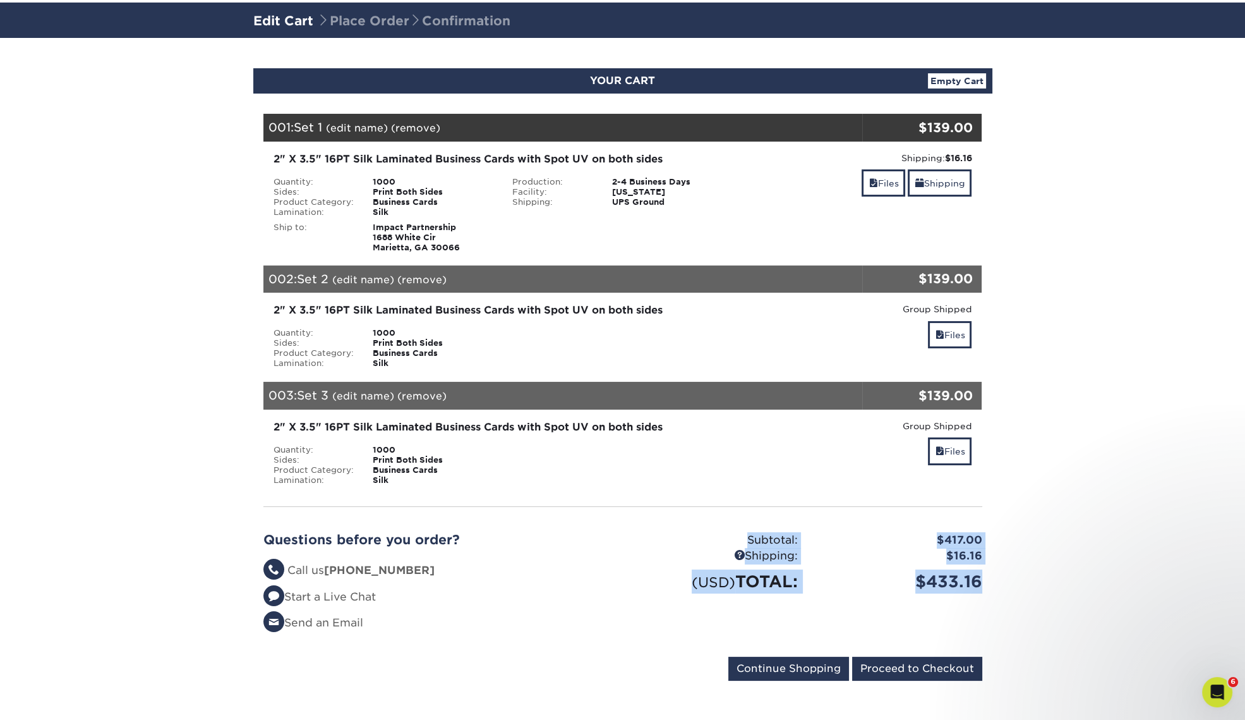
scroll to position [0, 0]
copy div "Subtotal: $417.00 Shipping: $16.16 (USD) TOTAL: $433.16"
click at [1042, 557] on section "YOUR CART Empty Cart Your Cart is Empty View Account Active Orders Order Histor…" at bounding box center [622, 382] width 1245 height 688
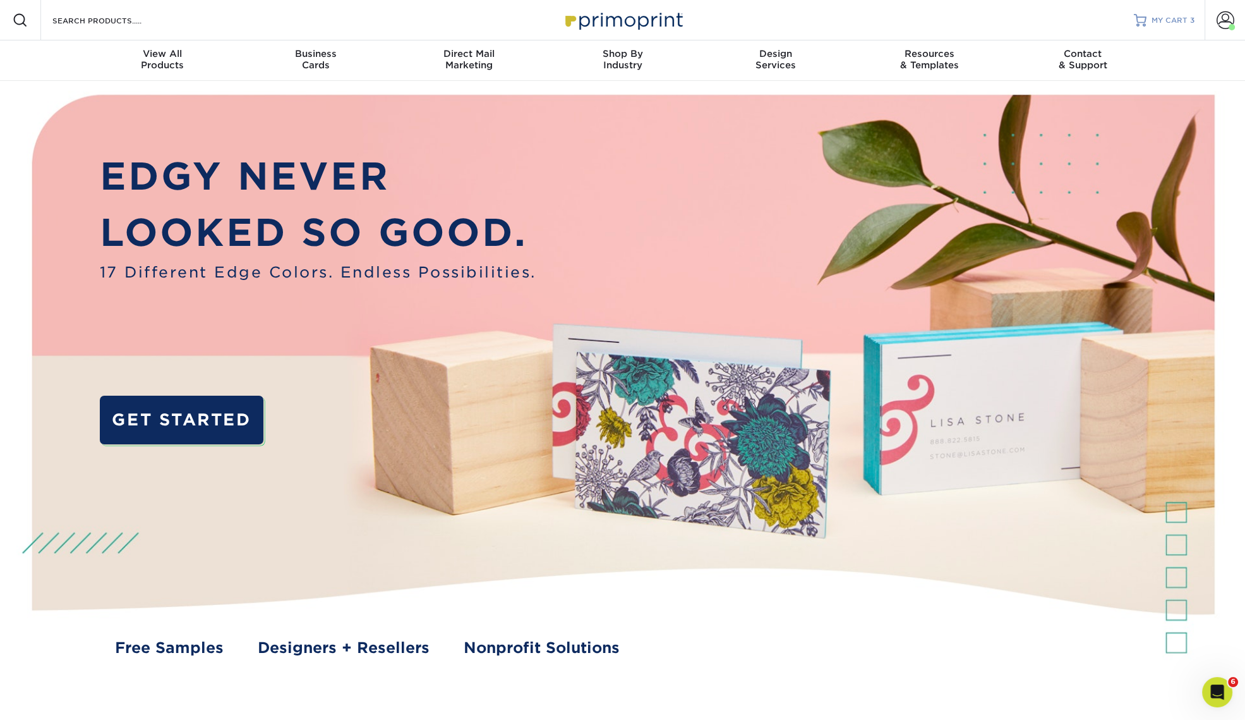
click at [1175, 21] on span "MY CART" at bounding box center [1170, 20] width 36 height 11
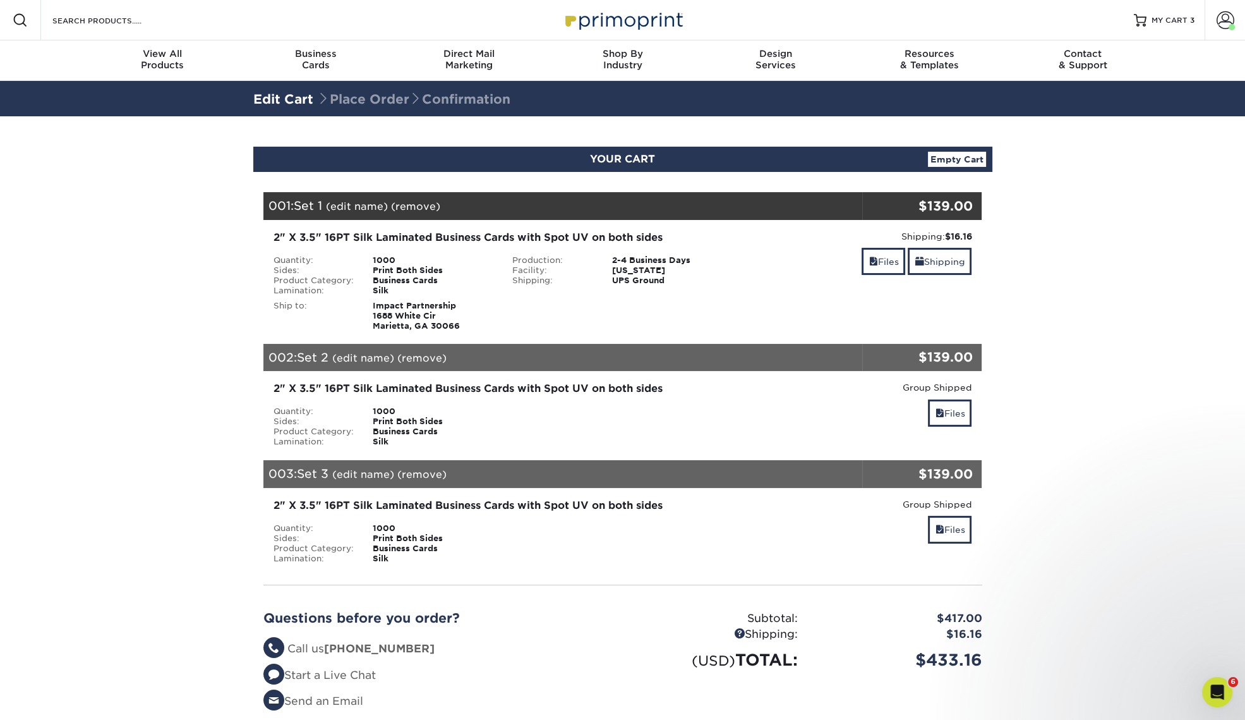
drag, startPoint x: 435, startPoint y: 473, endPoint x: 422, endPoint y: 434, distance: 41.2
click at [434, 473] on link "(remove)" at bounding box center [421, 474] width 49 height 12
click at [658, 479] on link "Yes" at bounding box center [656, 474] width 18 height 12
click at [421, 357] on link "(remove)" at bounding box center [421, 358] width 49 height 12
click at [654, 356] on link "Yes" at bounding box center [656, 358] width 18 height 12
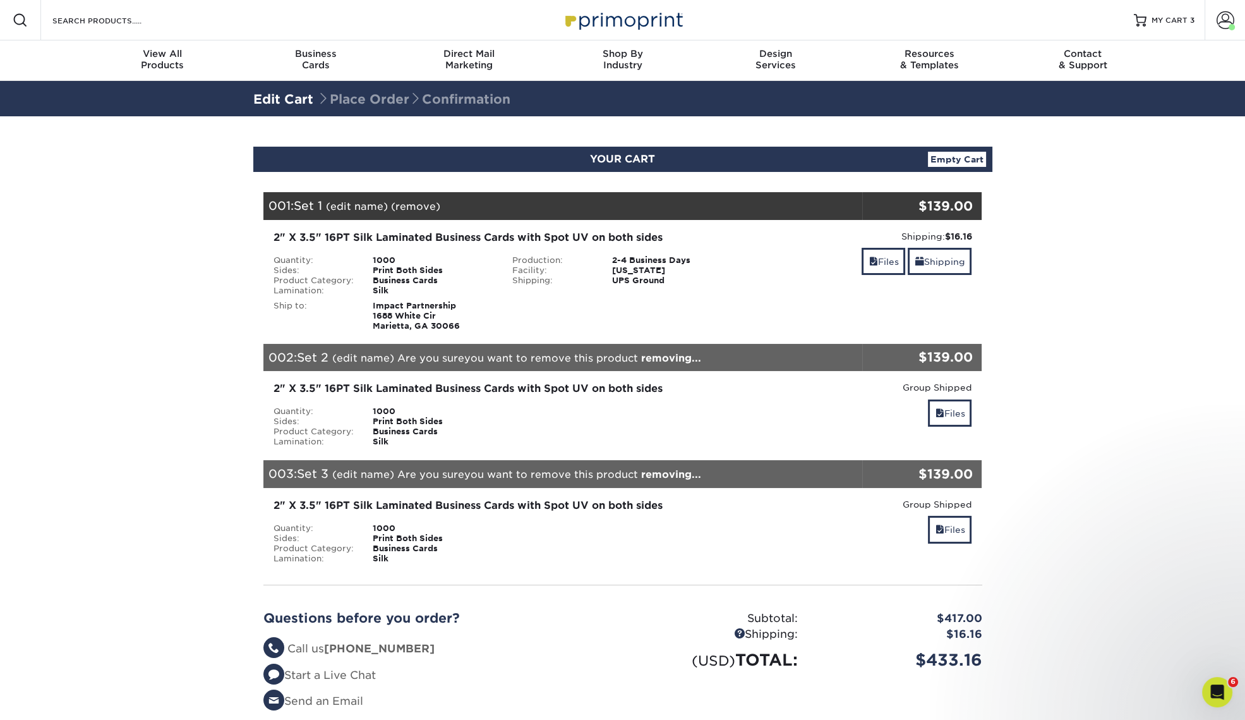
click at [416, 208] on link "(remove)" at bounding box center [415, 206] width 49 height 12
click at [646, 205] on link "Yes" at bounding box center [650, 206] width 18 height 12
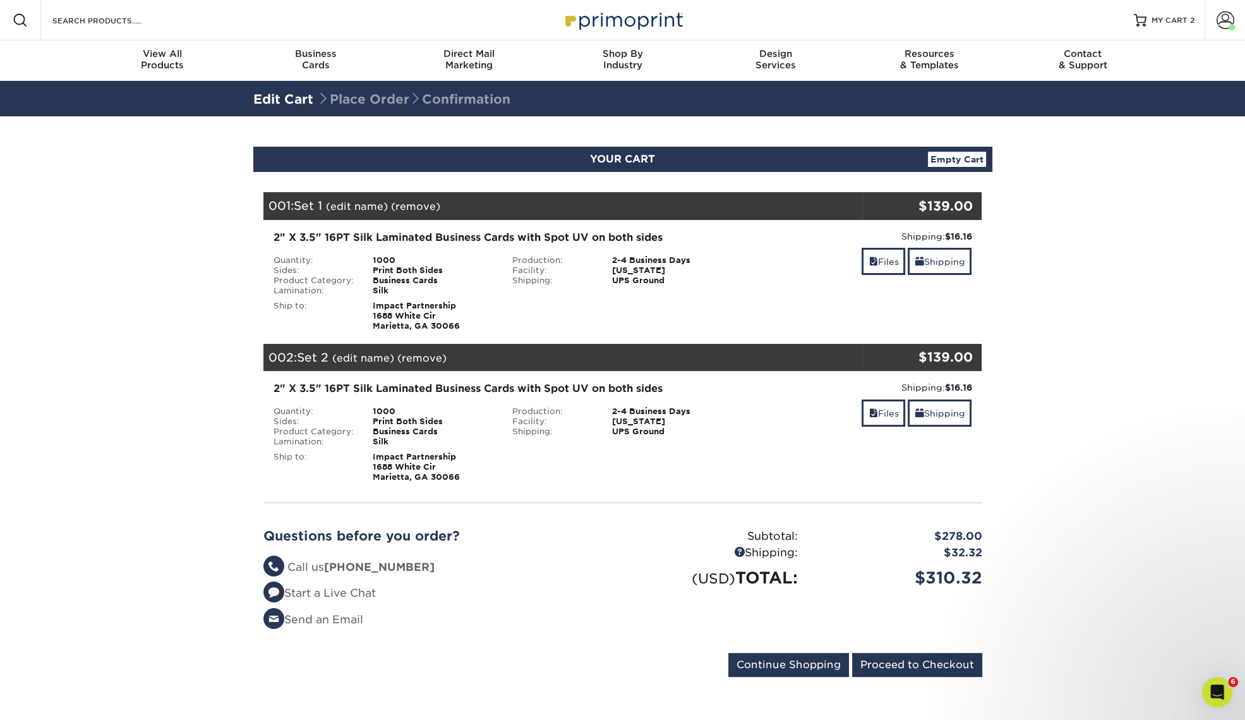
click at [413, 207] on link "(remove)" at bounding box center [415, 206] width 49 height 12
click at [660, 202] on div "Are you sure you want to remove this product ? Yes | No" at bounding box center [535, 206] width 289 height 15
click at [647, 202] on link "Yes" at bounding box center [650, 206] width 18 height 12
